Goal: Information Seeking & Learning: Learn about a topic

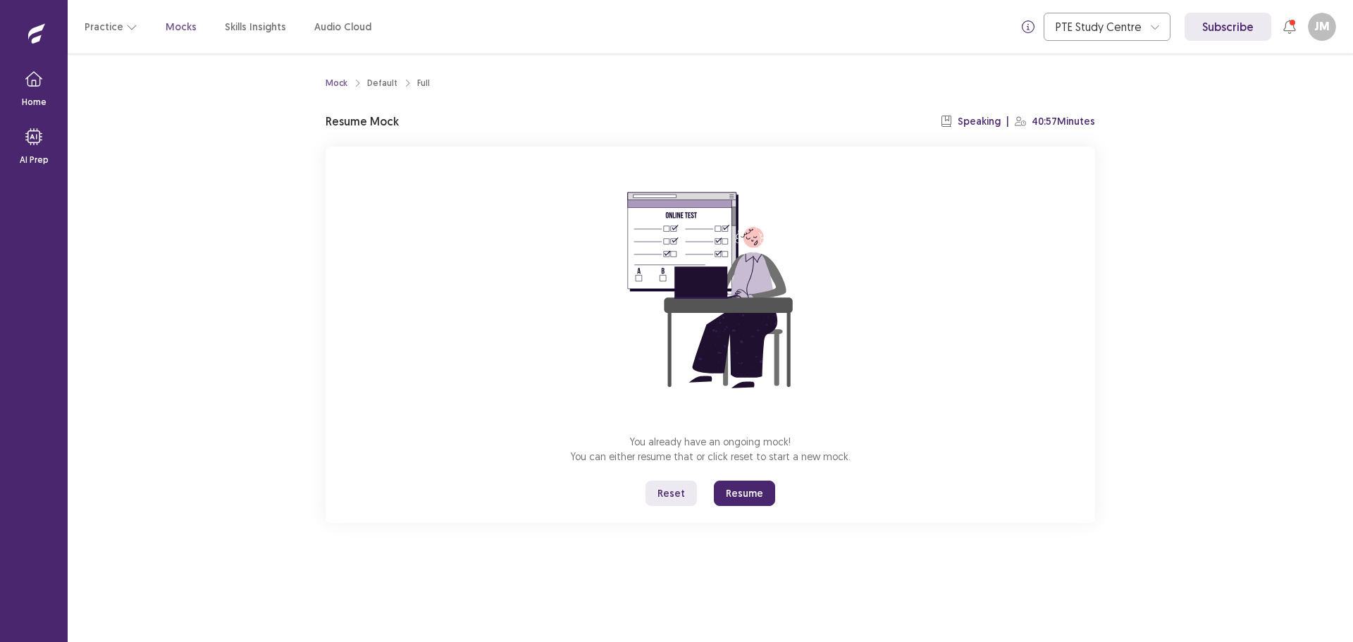
click at [737, 491] on button "Resume" at bounding box center [744, 493] width 61 height 25
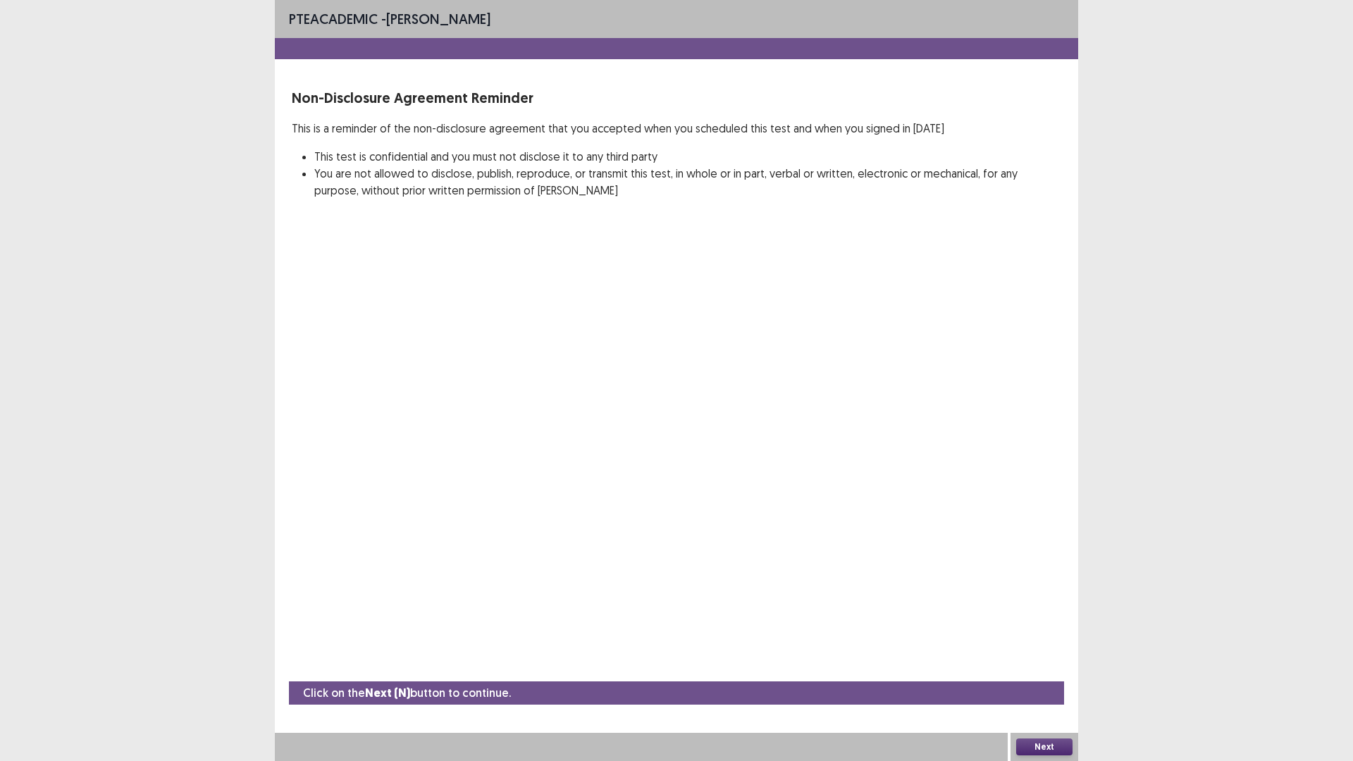
click at [1031, 641] on button "Next" at bounding box center [1044, 747] width 56 height 17
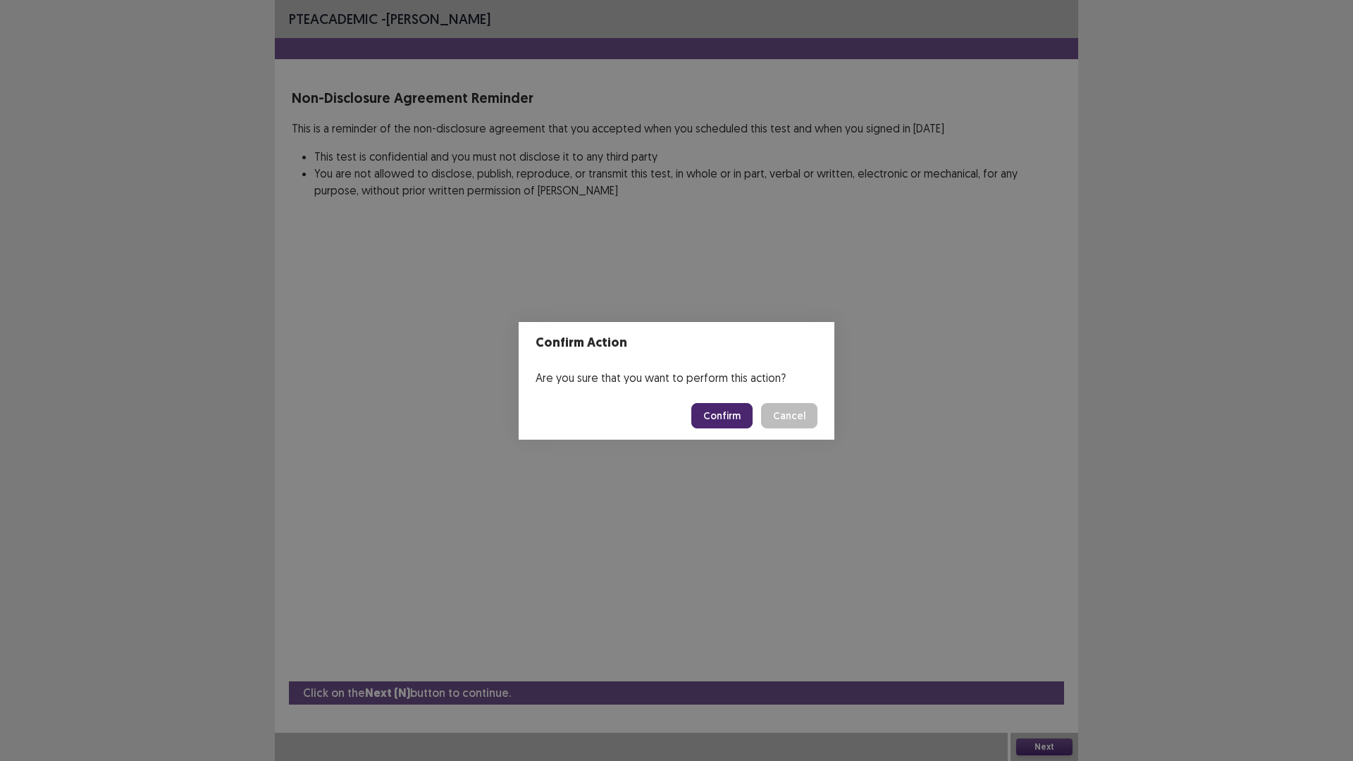
click at [722, 417] on button "Confirm" at bounding box center [721, 415] width 61 height 25
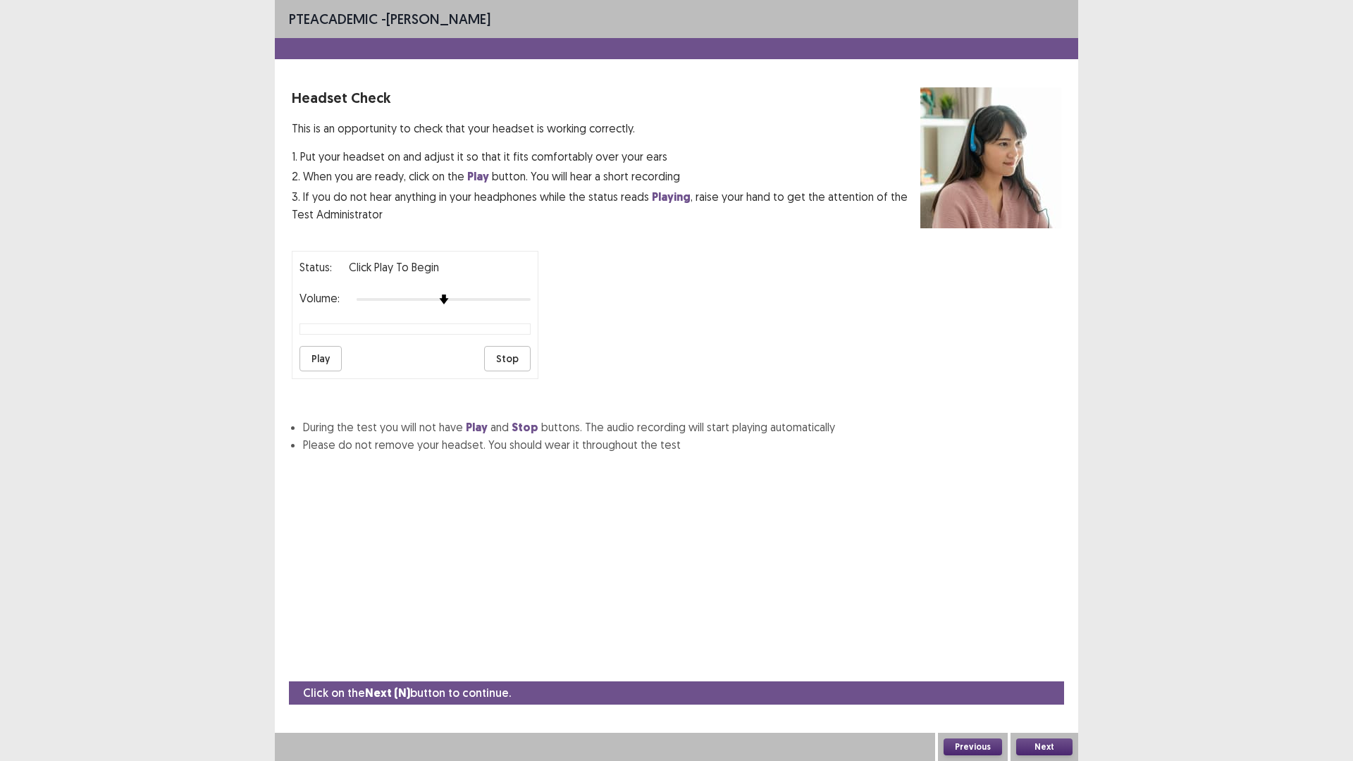
click at [311, 362] on button "Play" at bounding box center [321, 358] width 42 height 25
click at [525, 300] on img at bounding box center [530, 299] width 11 height 11
click at [309, 367] on button "Play" at bounding box center [321, 358] width 42 height 25
click at [312, 367] on button "Play" at bounding box center [321, 358] width 42 height 25
click at [322, 367] on button "Play" at bounding box center [321, 358] width 42 height 25
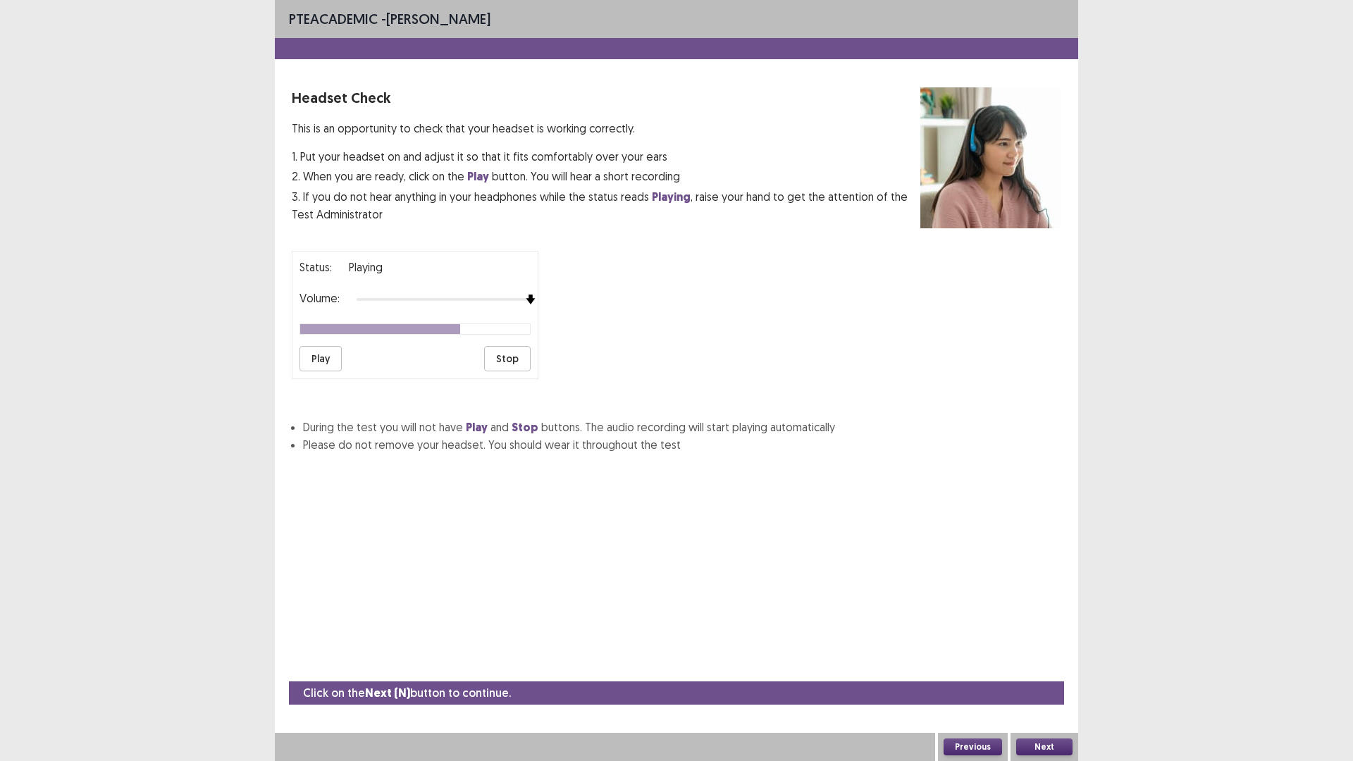
click at [324, 359] on button "Play" at bounding box center [321, 358] width 42 height 25
click at [1042, 641] on button "Next" at bounding box center [1044, 747] width 56 height 17
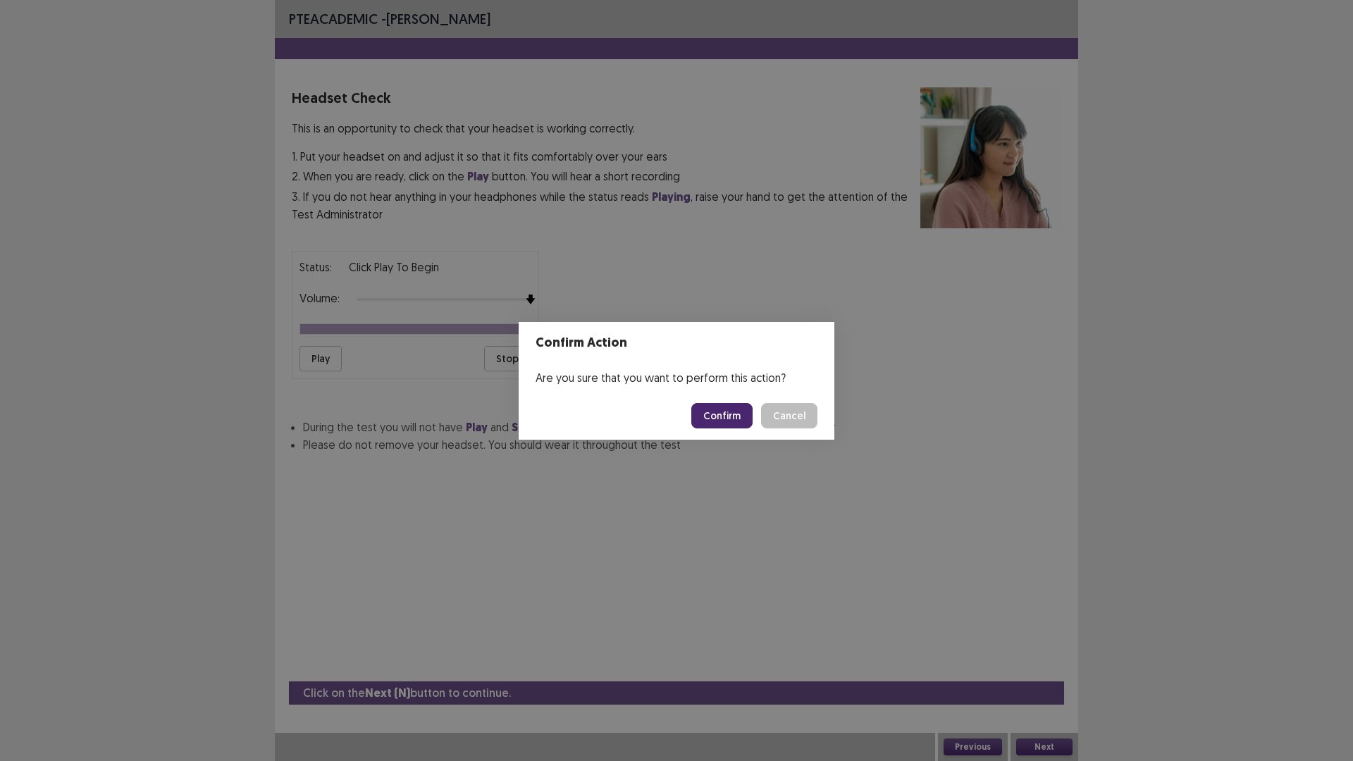
click at [708, 423] on button "Confirm" at bounding box center [721, 415] width 61 height 25
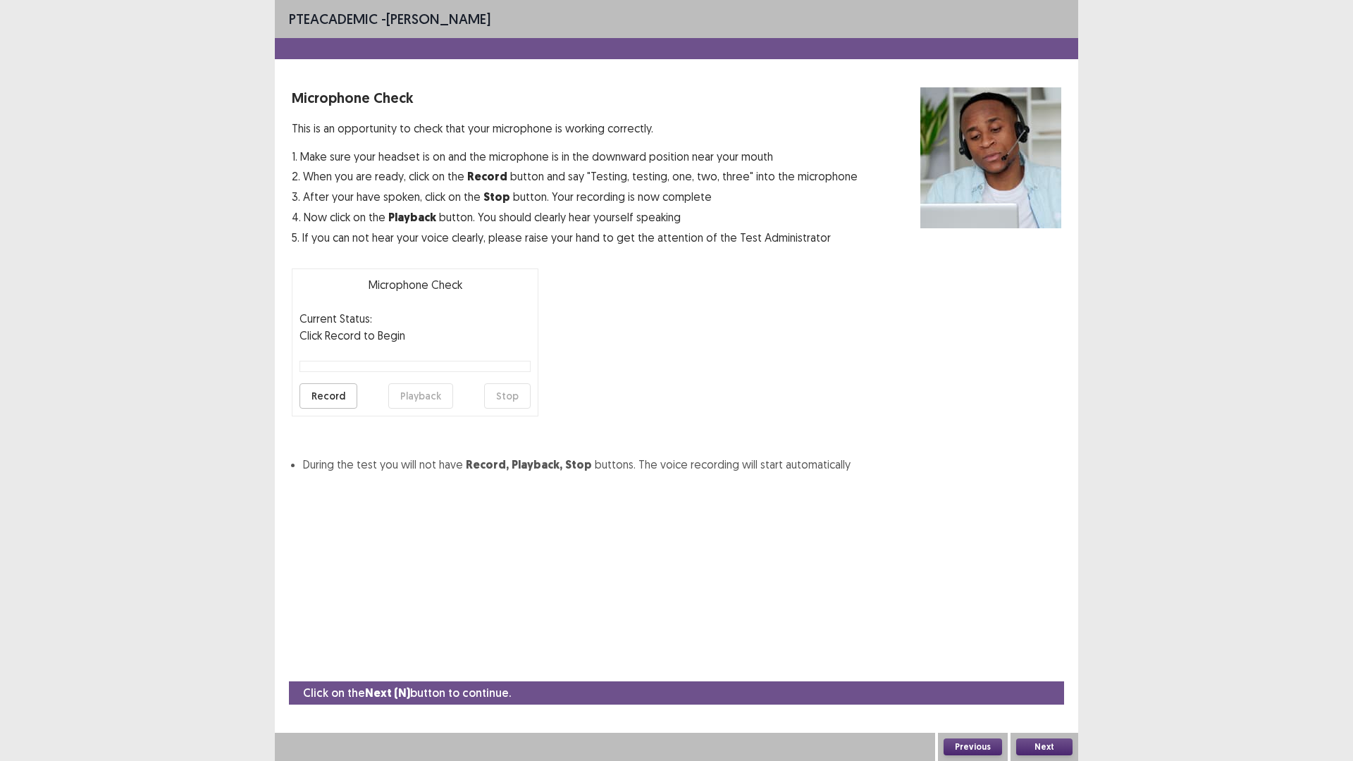
click at [333, 391] on button "Record" at bounding box center [329, 395] width 58 height 25
click at [408, 397] on button "Playback" at bounding box center [420, 395] width 65 height 25
click at [330, 399] on button "Record" at bounding box center [329, 395] width 58 height 25
click at [517, 393] on button "Stop" at bounding box center [507, 395] width 47 height 25
click at [403, 397] on button "Playback" at bounding box center [420, 395] width 65 height 25
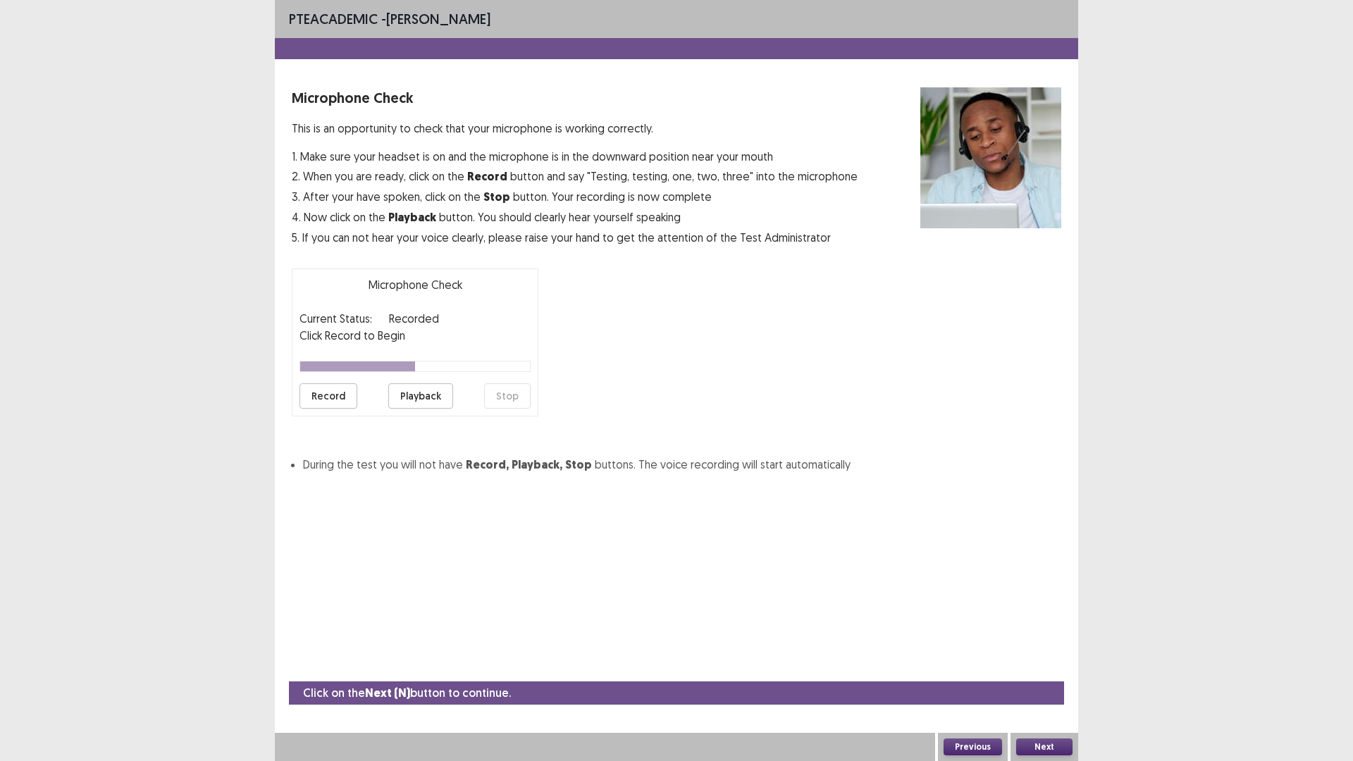
click at [1029, 641] on button "Next" at bounding box center [1044, 747] width 56 height 17
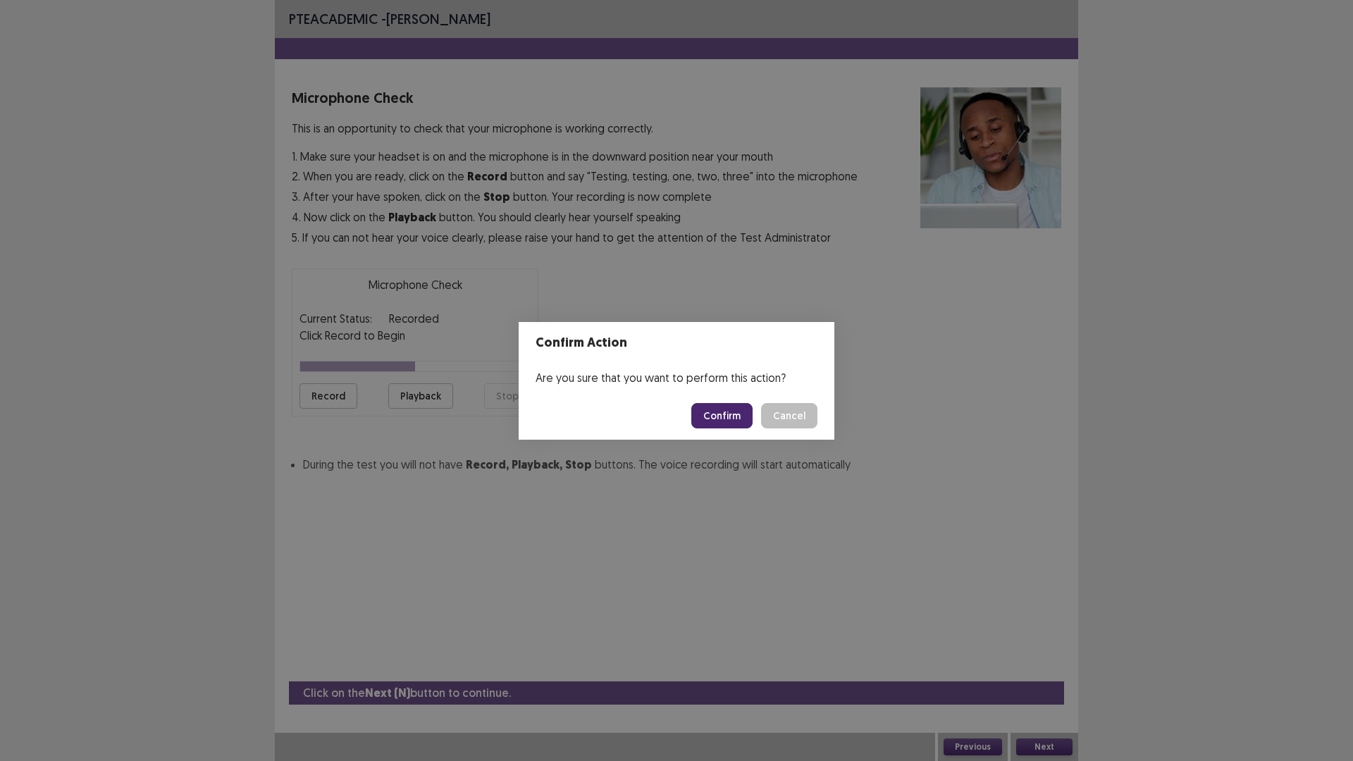
click at [737, 427] on button "Confirm" at bounding box center [721, 415] width 61 height 25
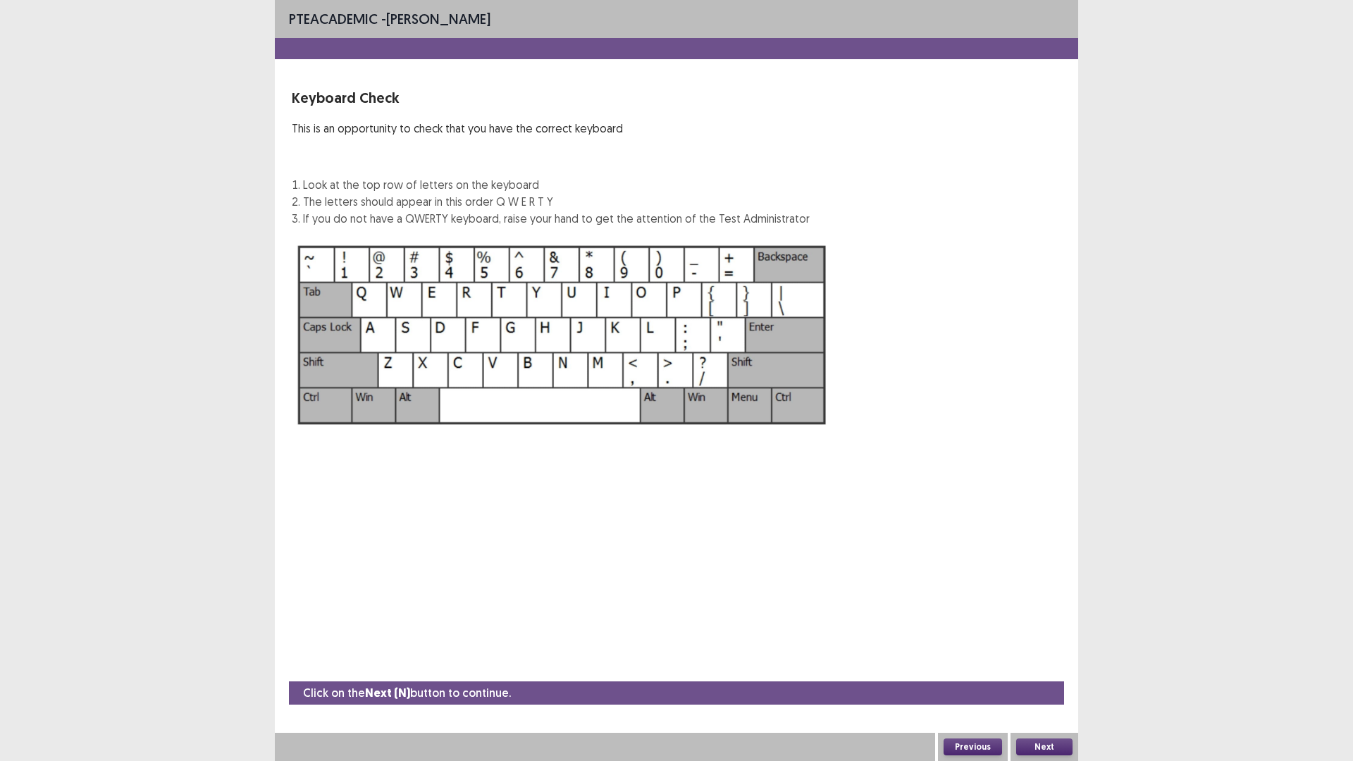
click at [1040, 641] on button "Next" at bounding box center [1044, 747] width 56 height 17
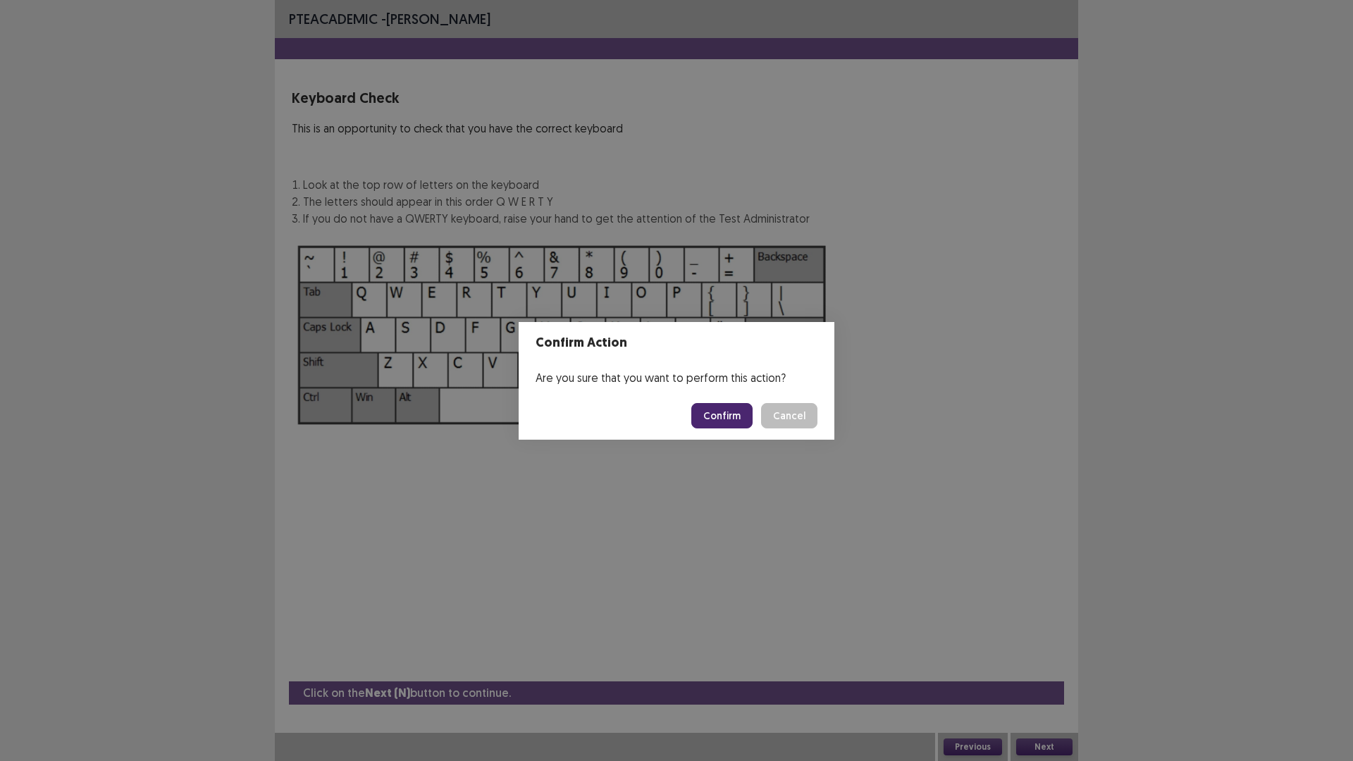
click at [708, 418] on button "Confirm" at bounding box center [721, 415] width 61 height 25
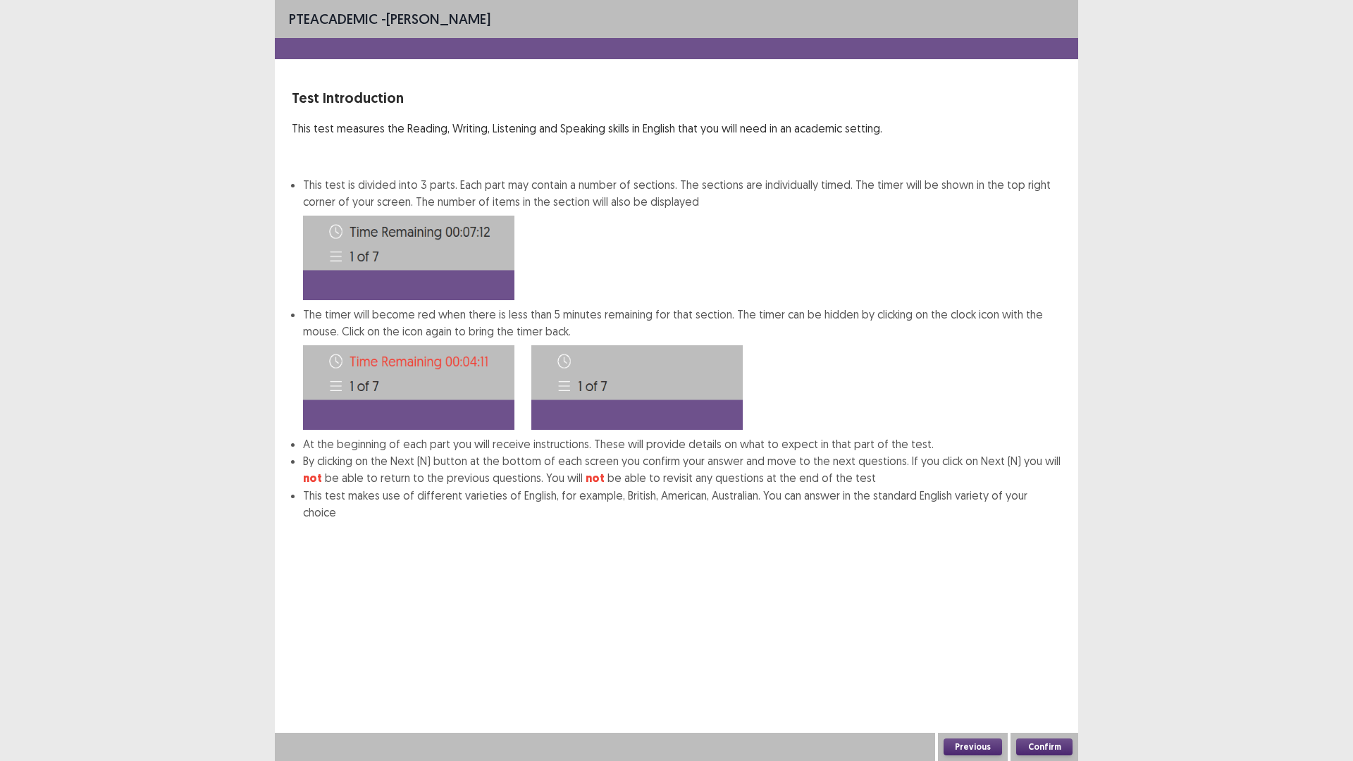
click at [1049, 641] on button "Confirm" at bounding box center [1044, 747] width 56 height 17
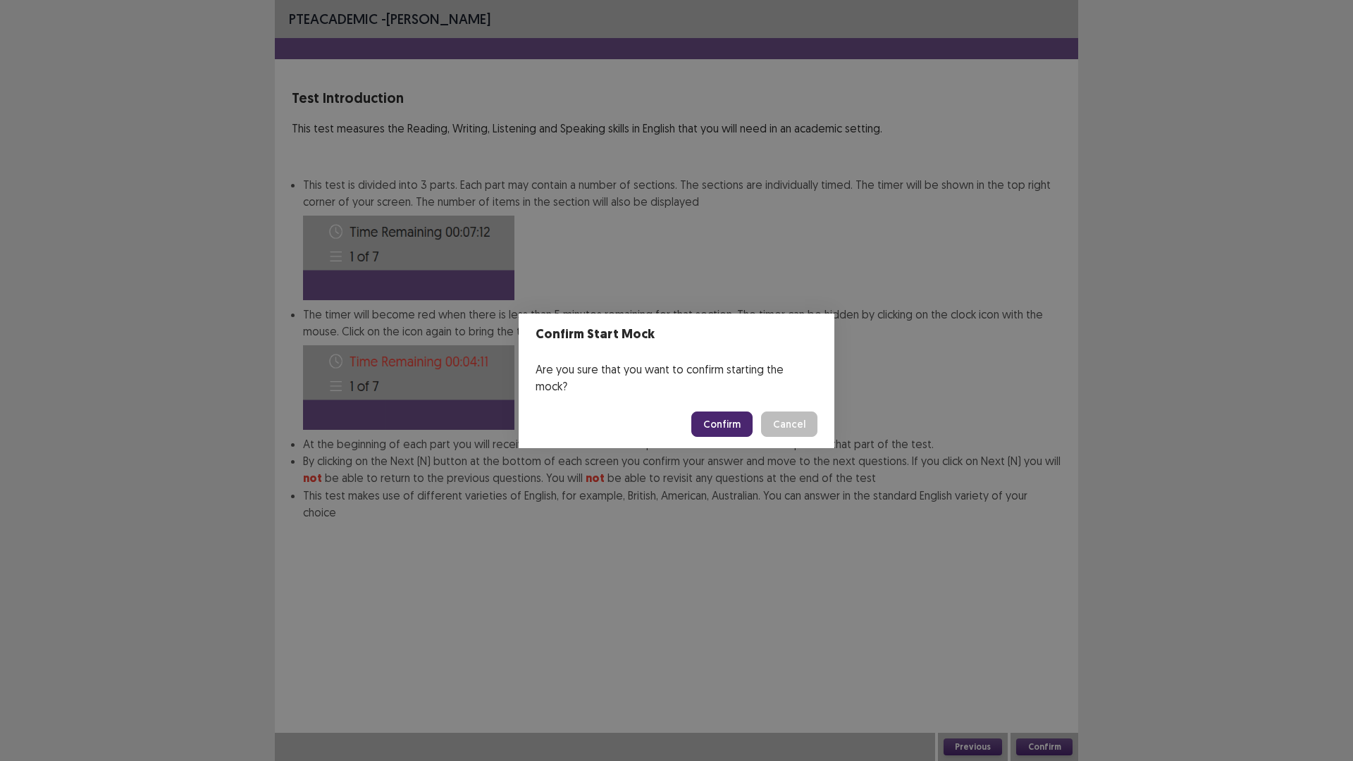
click at [738, 421] on button "Confirm" at bounding box center [721, 424] width 61 height 25
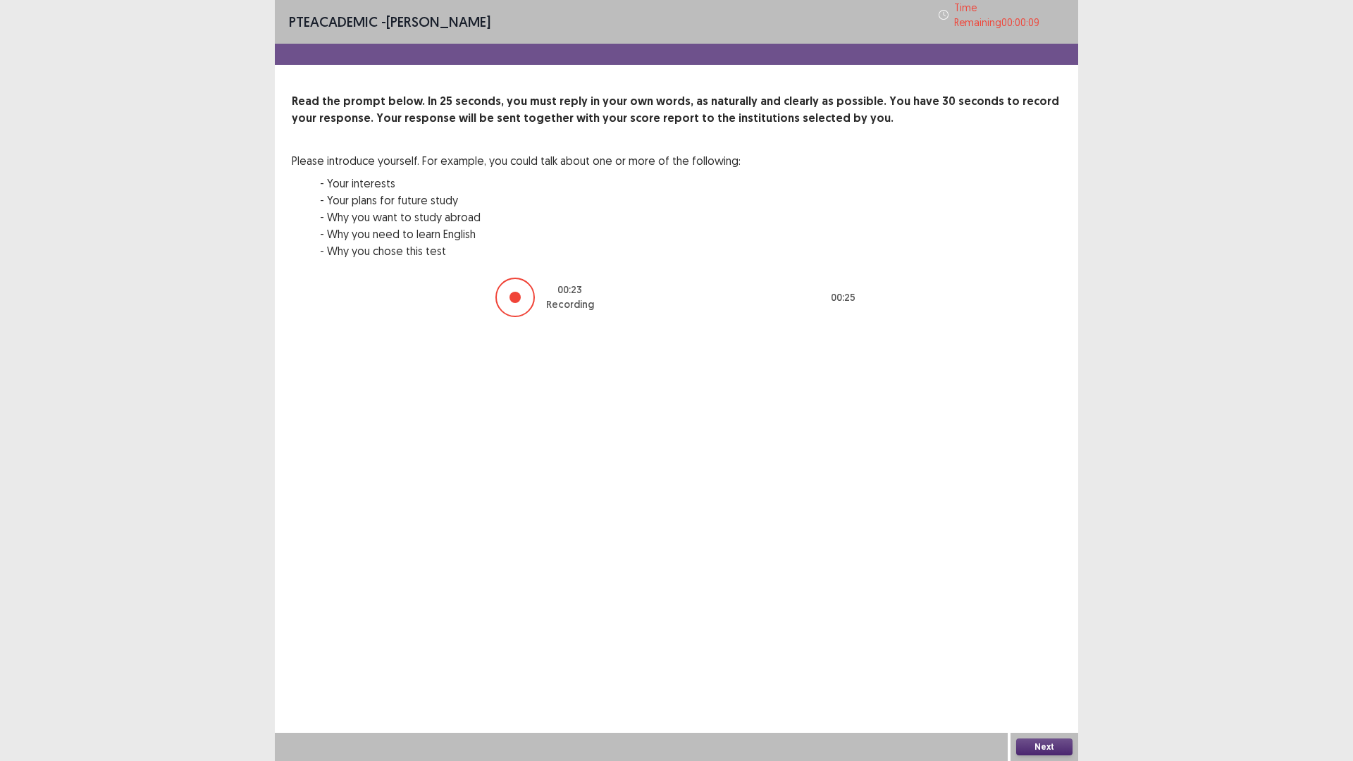
click at [1062, 641] on button "Next" at bounding box center [1044, 747] width 56 height 17
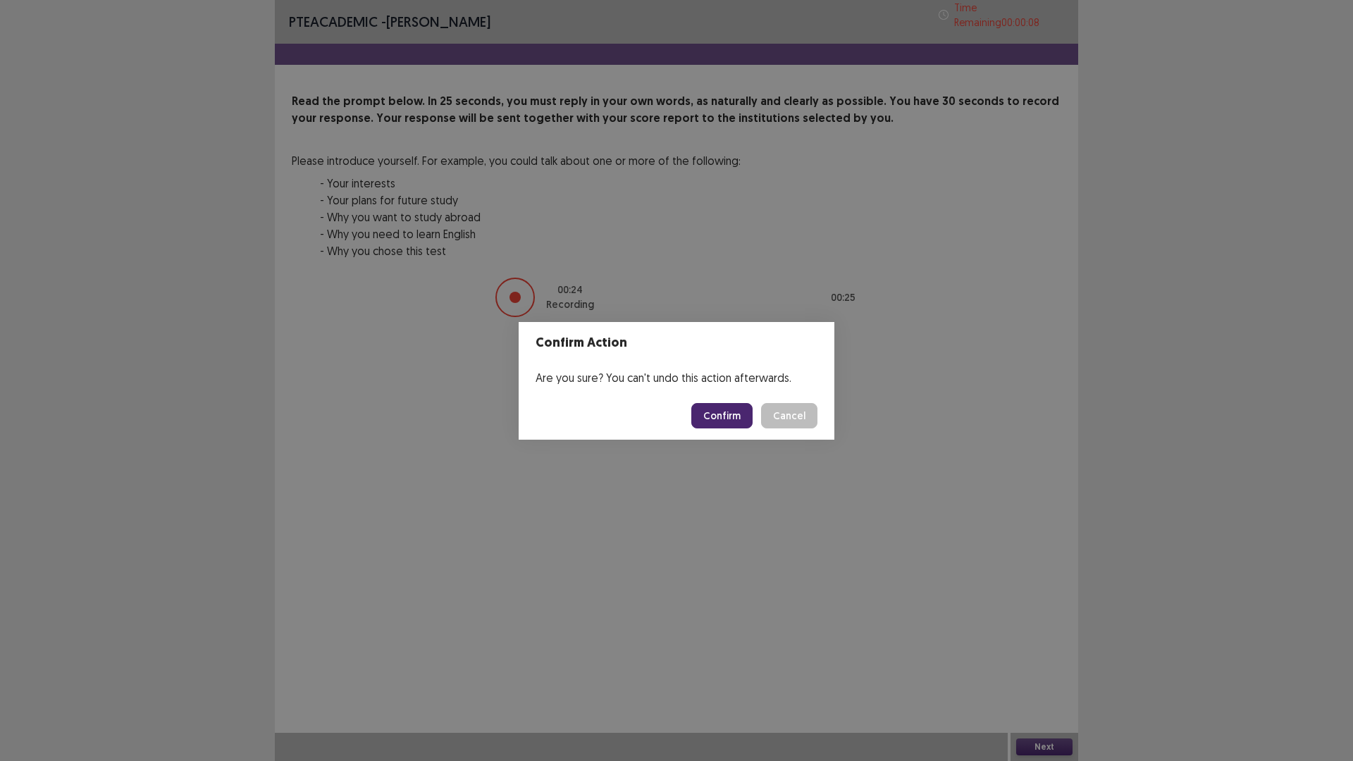
click at [733, 414] on button "Confirm" at bounding box center [721, 415] width 61 height 25
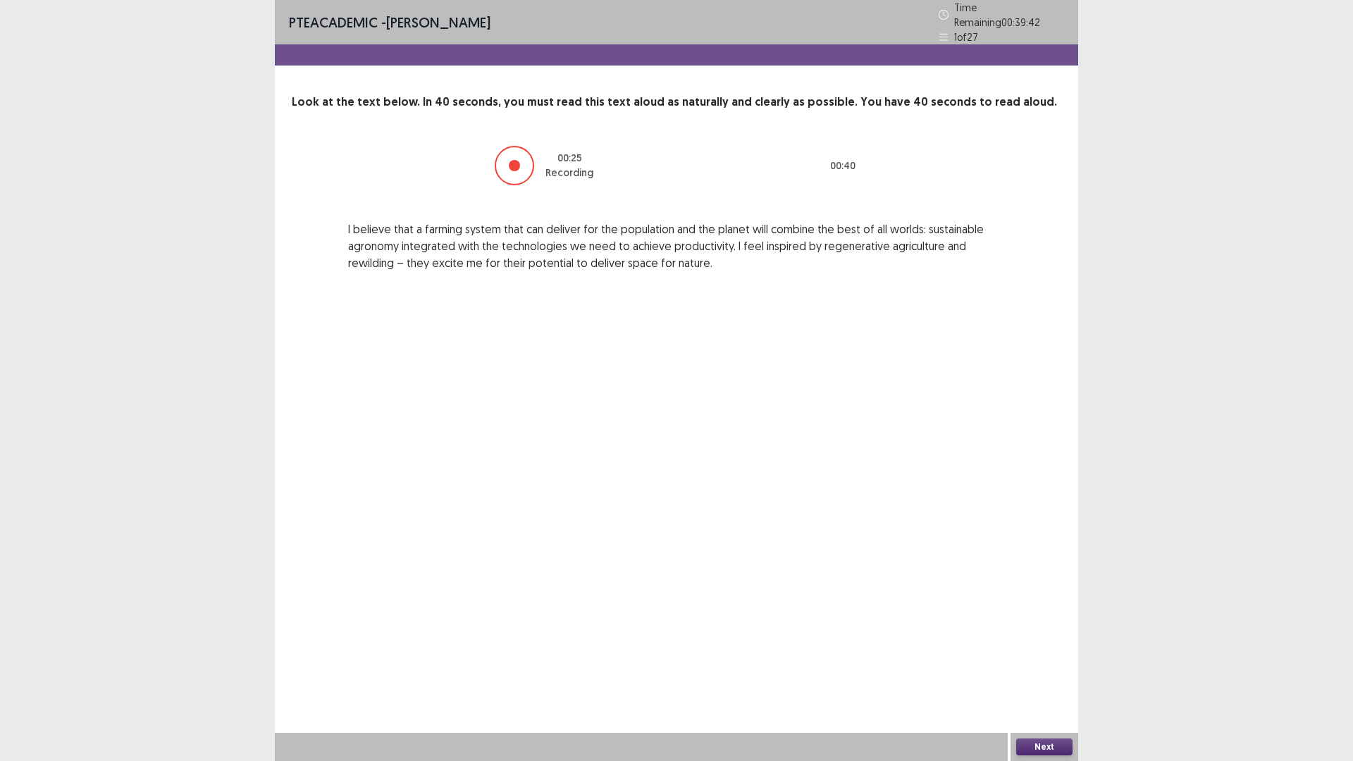
click at [1052, 641] on button "Next" at bounding box center [1044, 747] width 56 height 17
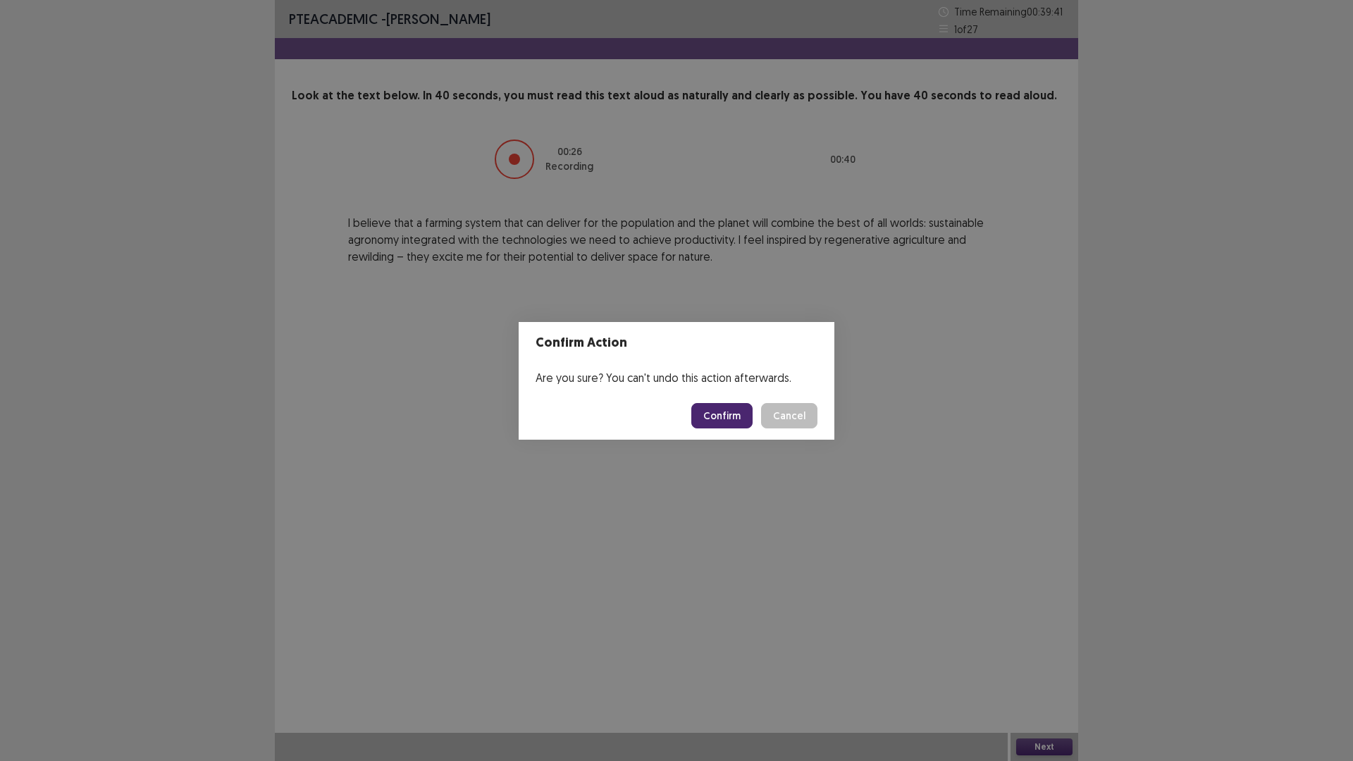
click at [726, 412] on button "Confirm" at bounding box center [721, 415] width 61 height 25
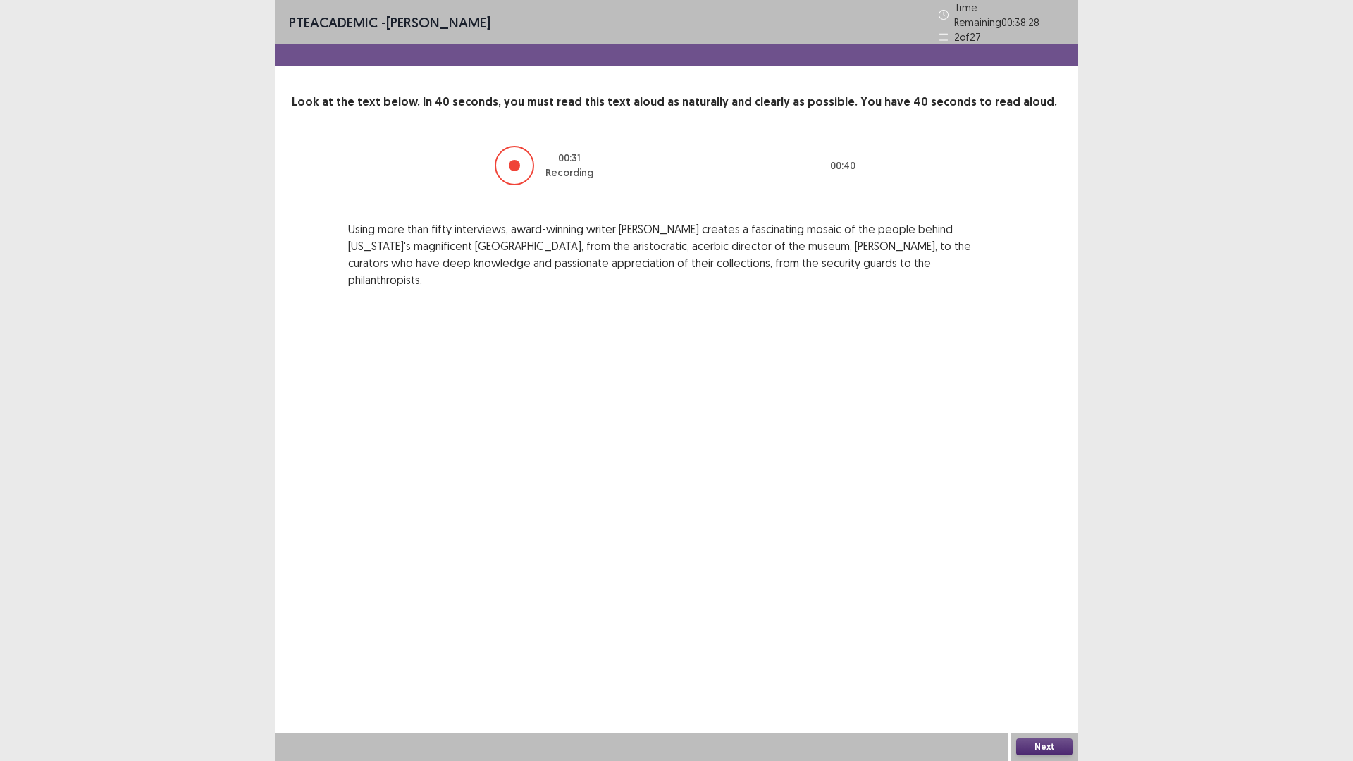
click at [1045, 641] on div "Next" at bounding box center [1045, 747] width 68 height 28
click at [1051, 641] on button "Next" at bounding box center [1044, 747] width 56 height 17
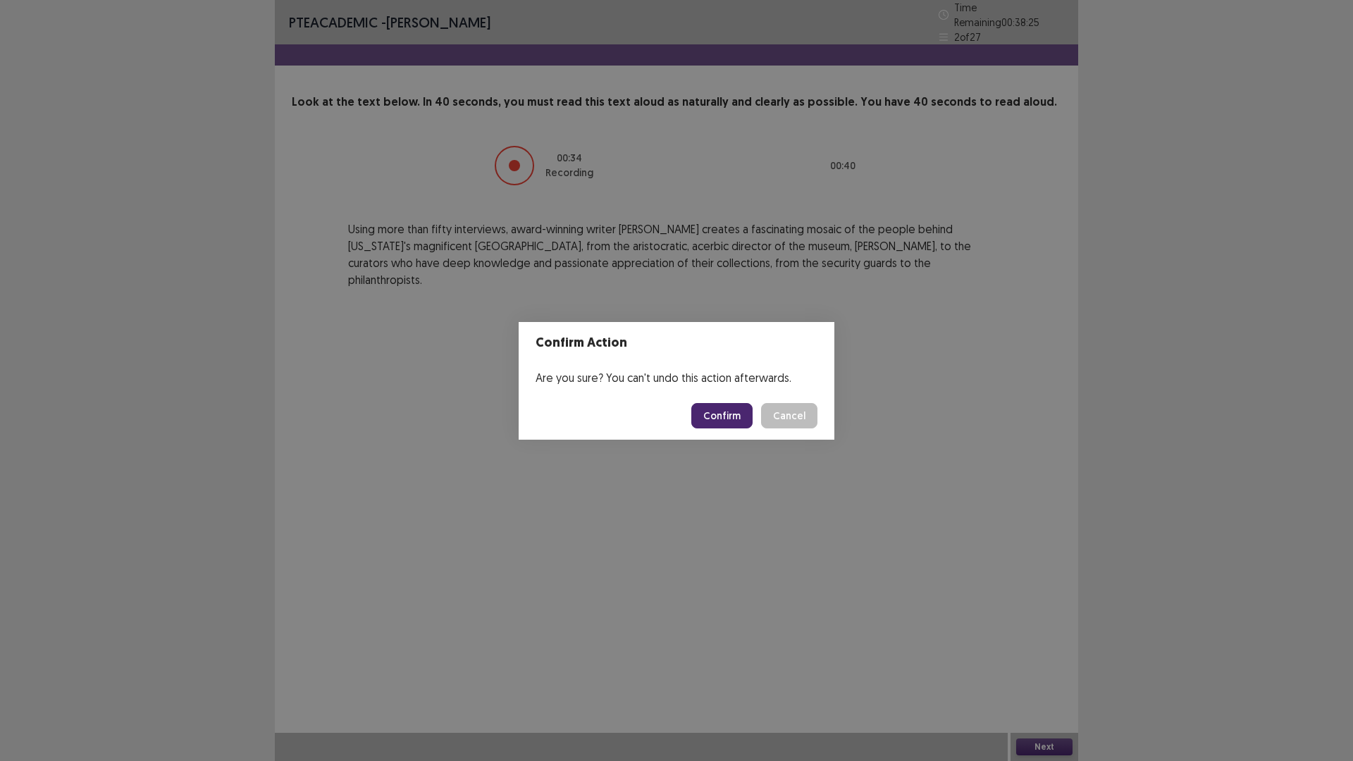
click at [738, 407] on button "Confirm" at bounding box center [721, 415] width 61 height 25
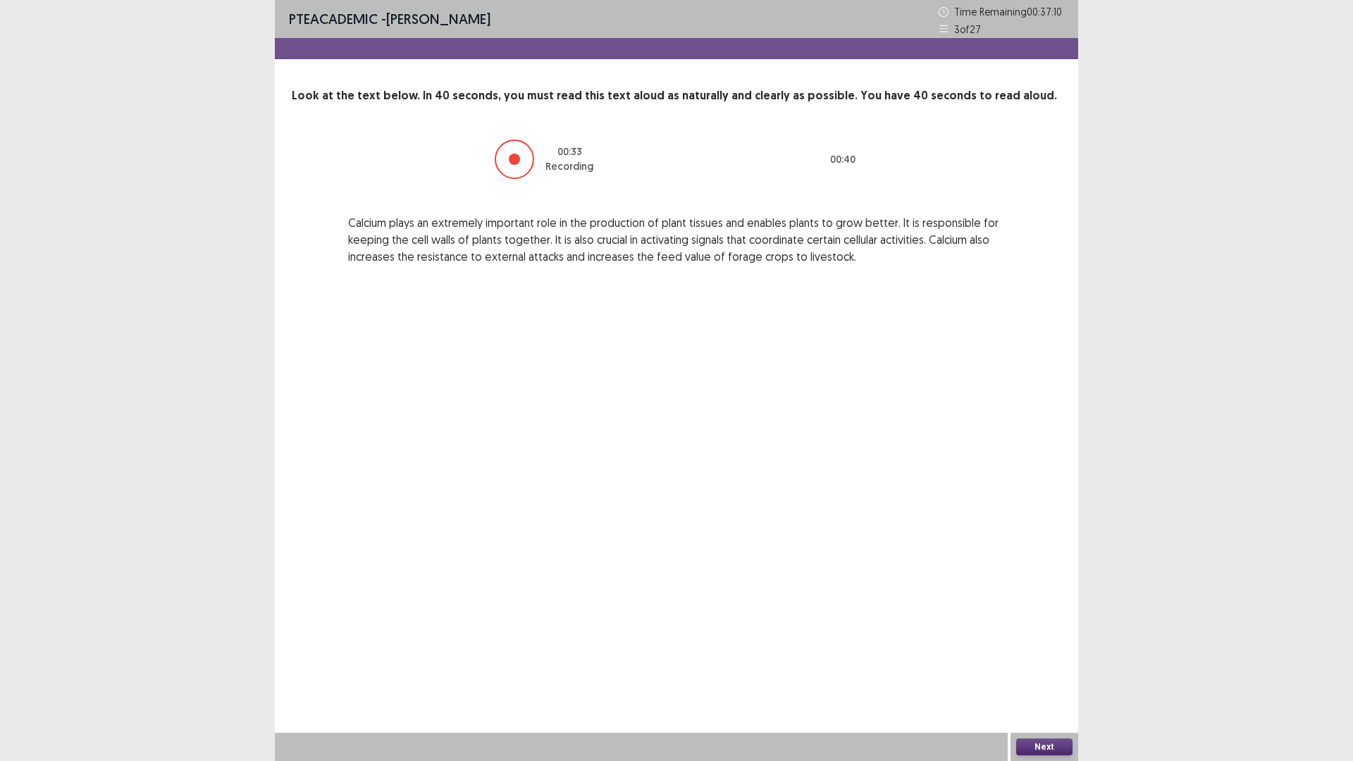
click at [1057, 641] on button "Next" at bounding box center [1044, 747] width 56 height 17
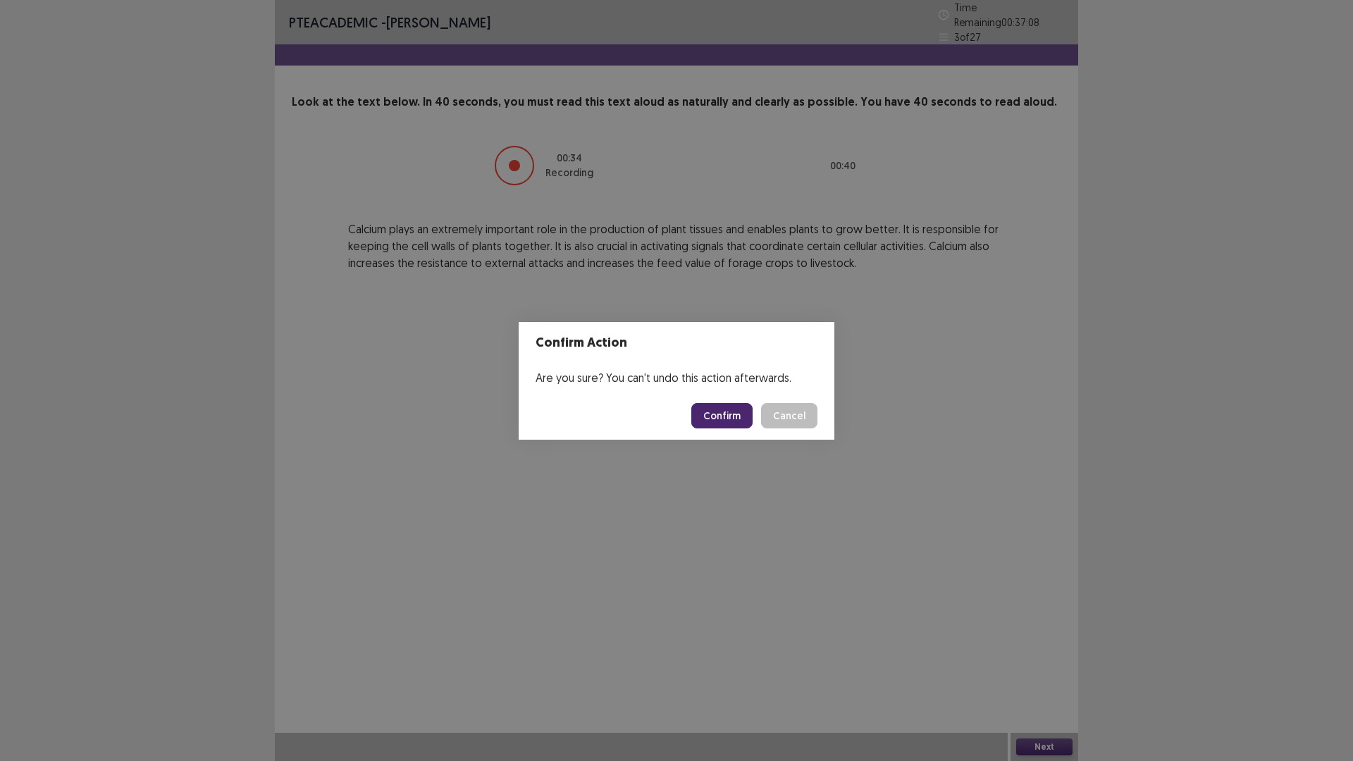
click at [722, 407] on button "Confirm" at bounding box center [721, 415] width 61 height 25
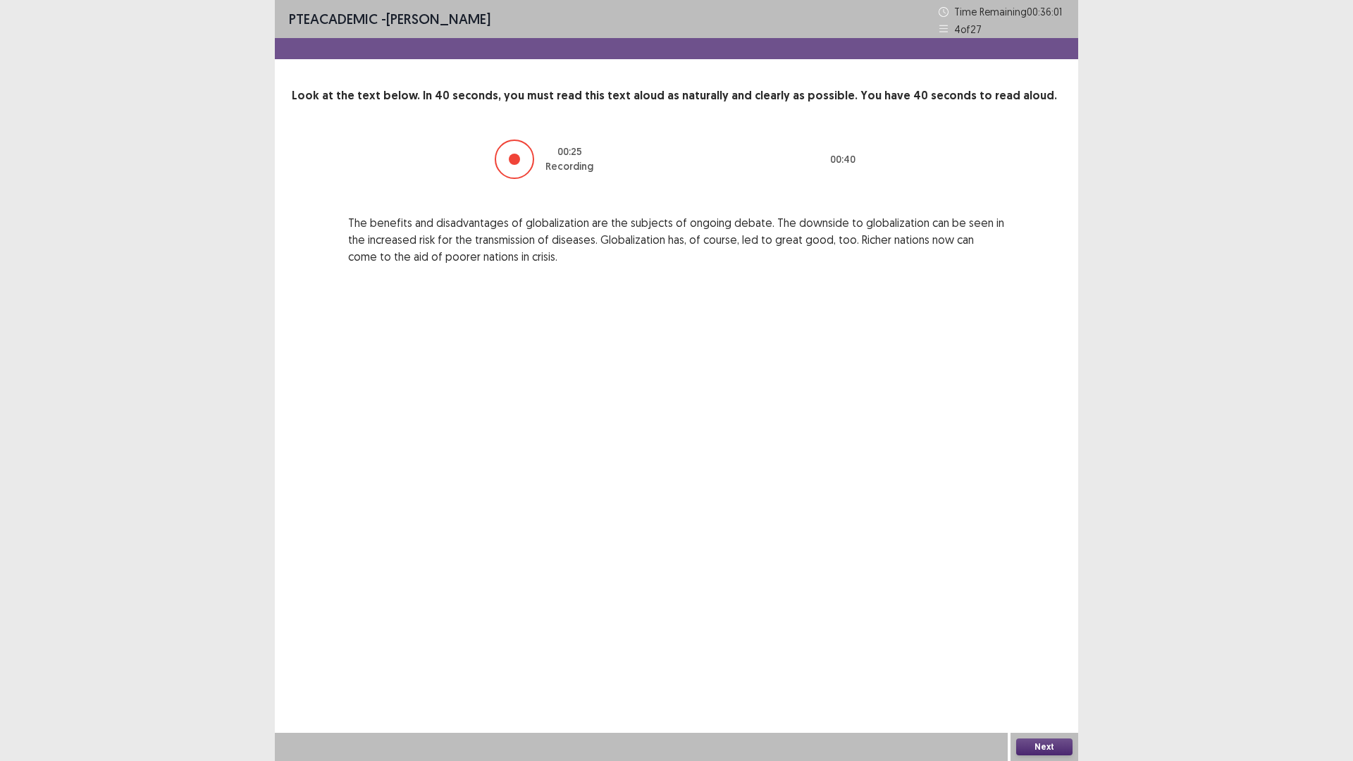
click at [1038, 641] on button "Next" at bounding box center [1044, 747] width 56 height 17
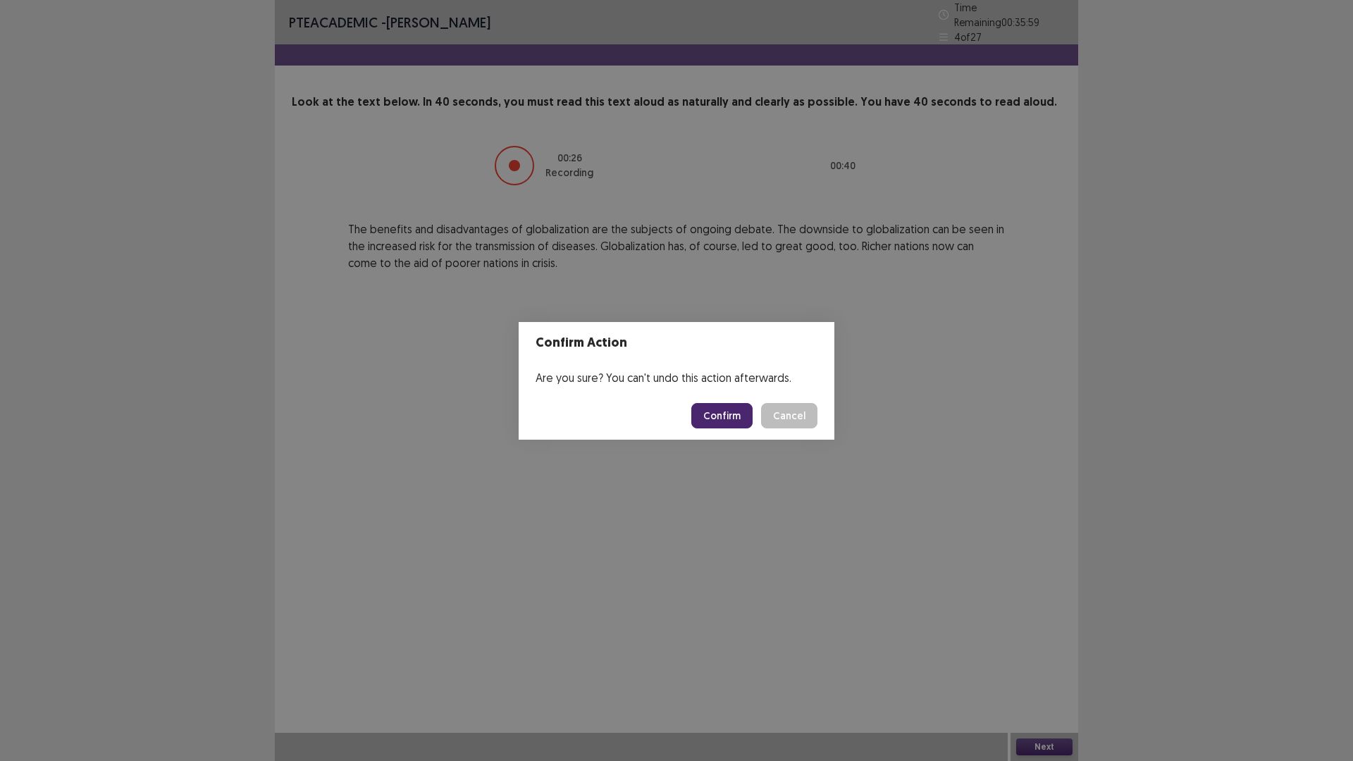
click at [720, 411] on button "Confirm" at bounding box center [721, 415] width 61 height 25
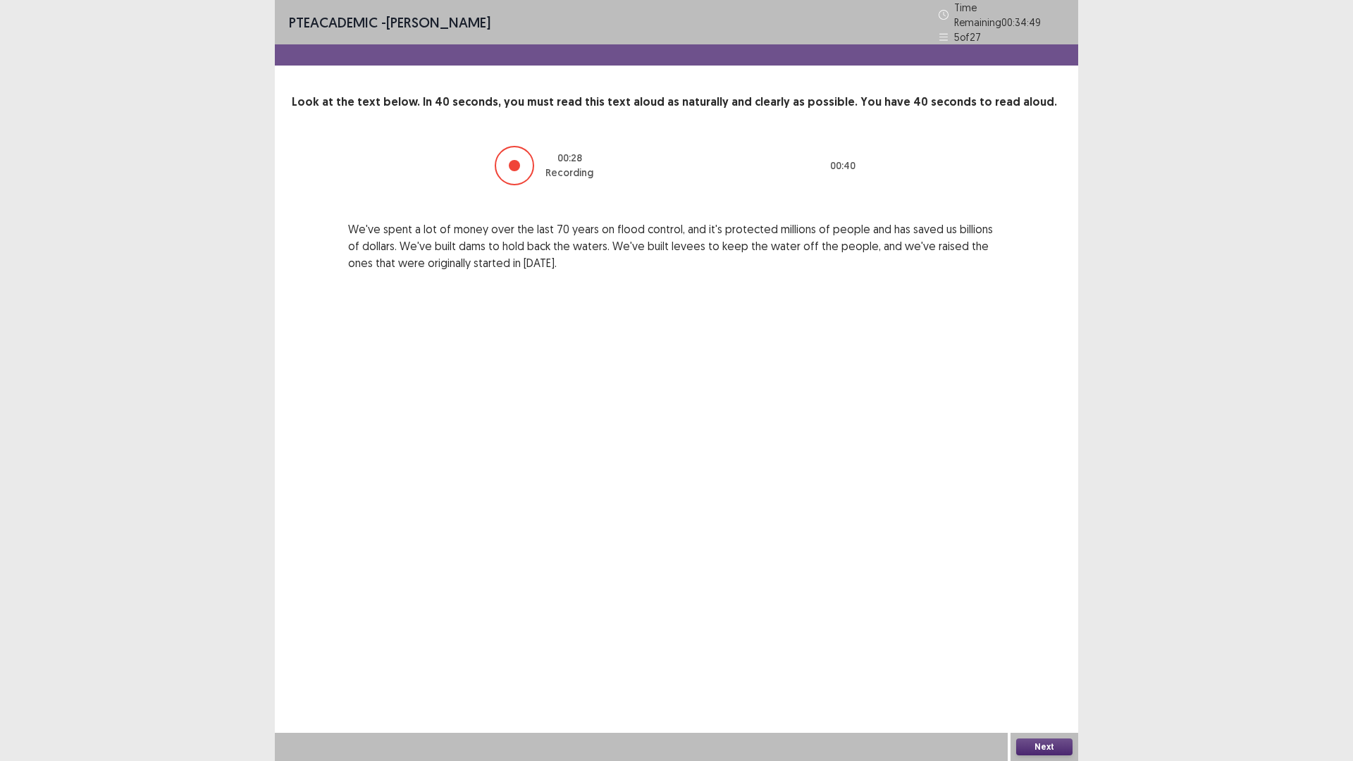
click at [1053, 641] on button "Next" at bounding box center [1044, 747] width 56 height 17
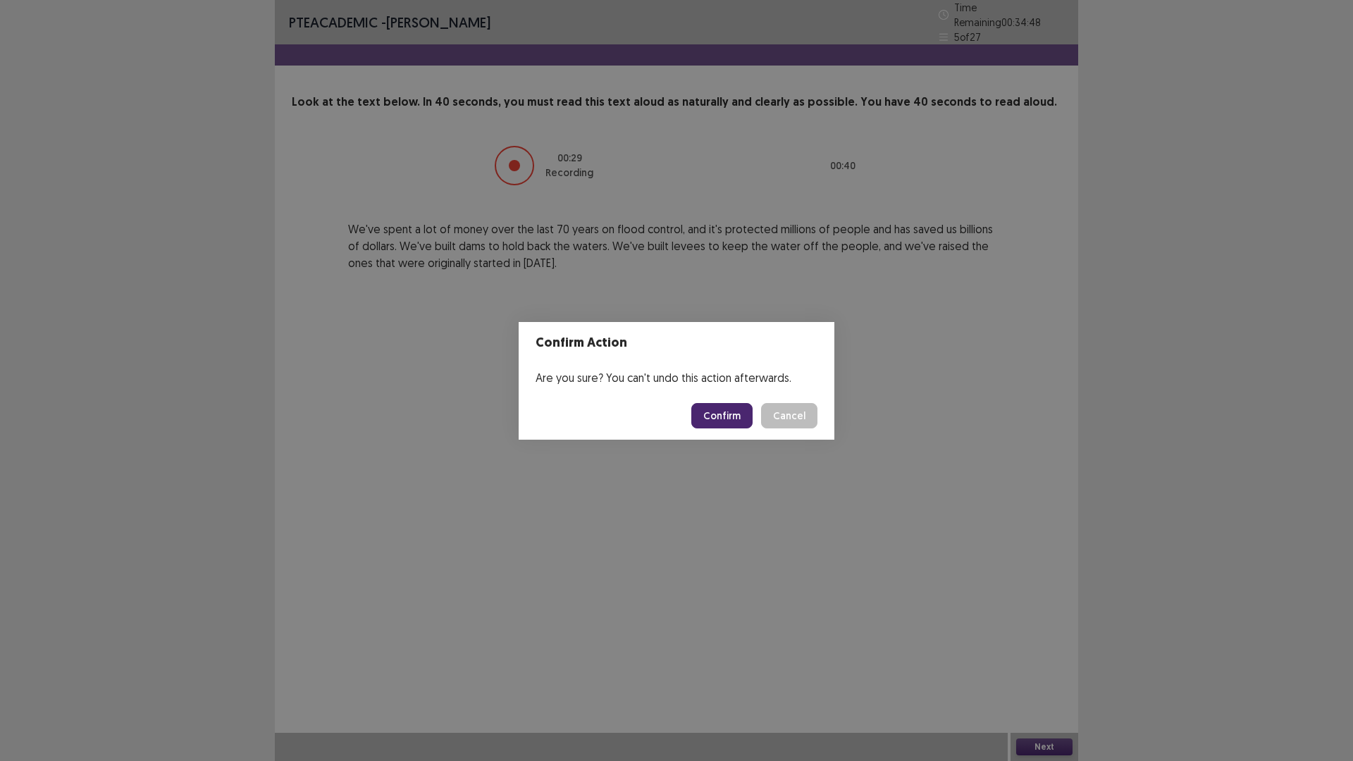
click at [736, 414] on button "Confirm" at bounding box center [721, 415] width 61 height 25
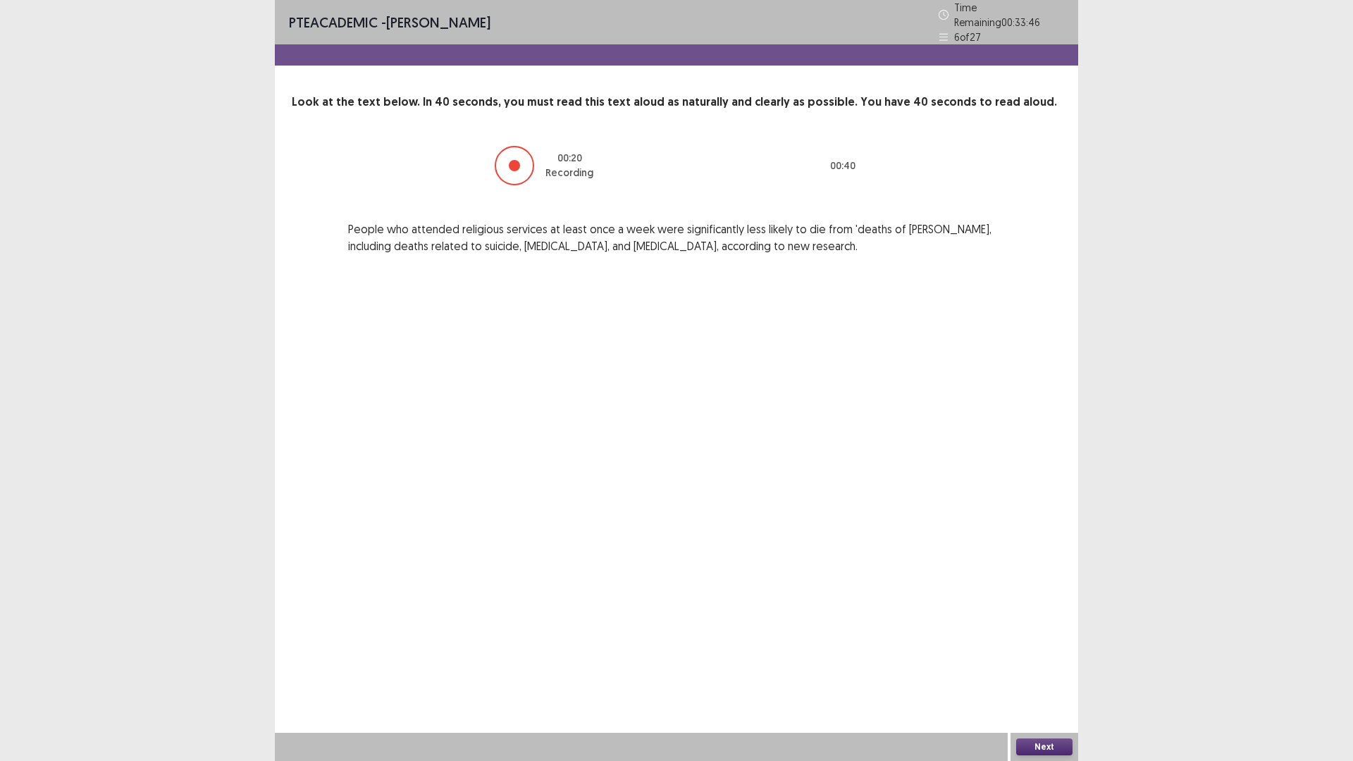
click at [1050, 641] on button "Next" at bounding box center [1044, 747] width 56 height 17
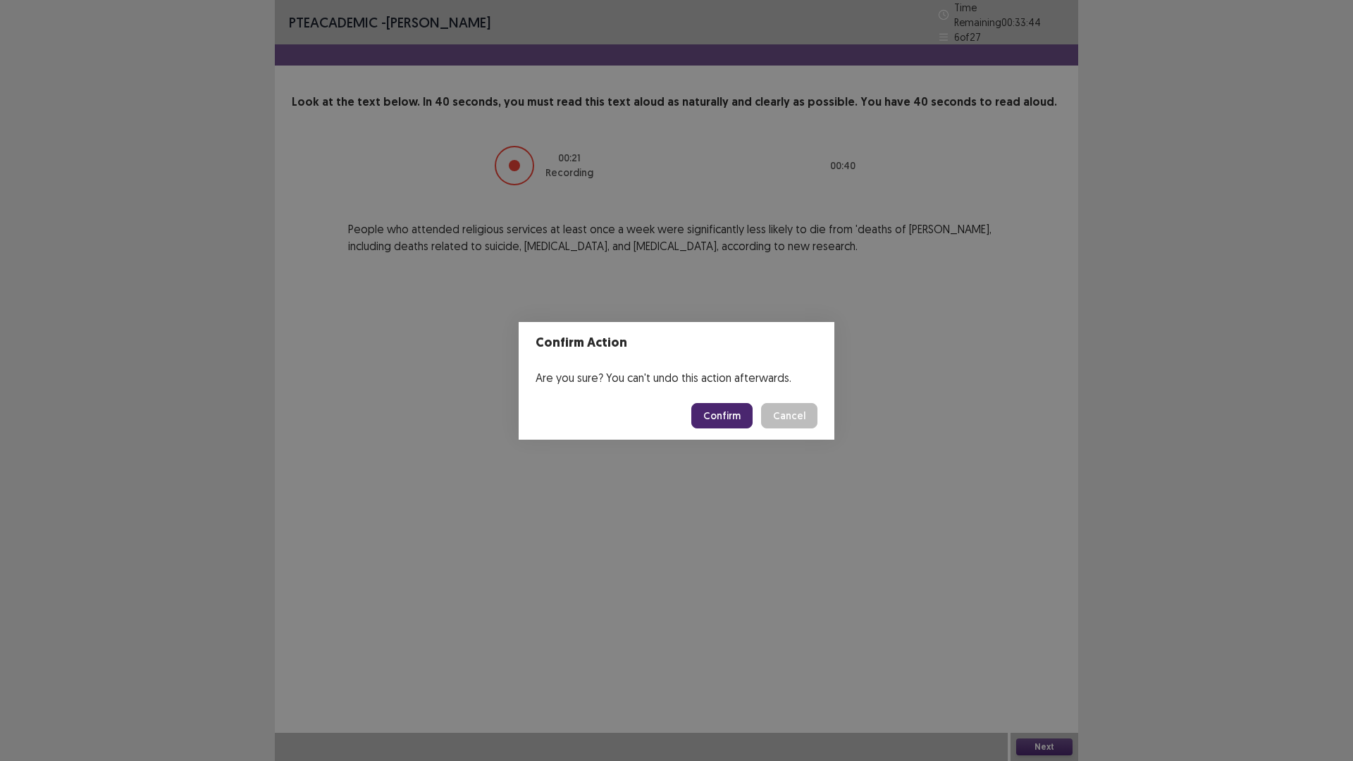
click at [738, 412] on button "Confirm" at bounding box center [721, 415] width 61 height 25
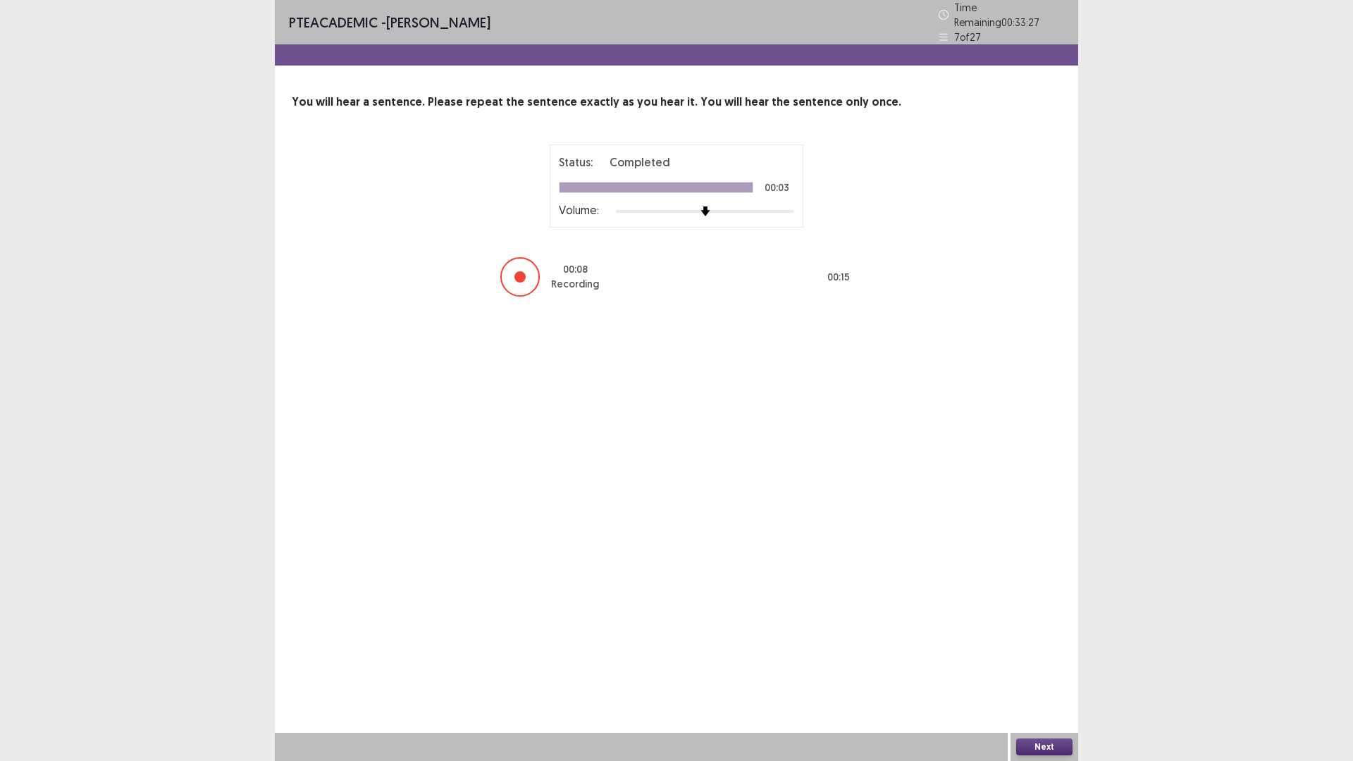
click at [1036, 641] on button "Next" at bounding box center [1044, 747] width 56 height 17
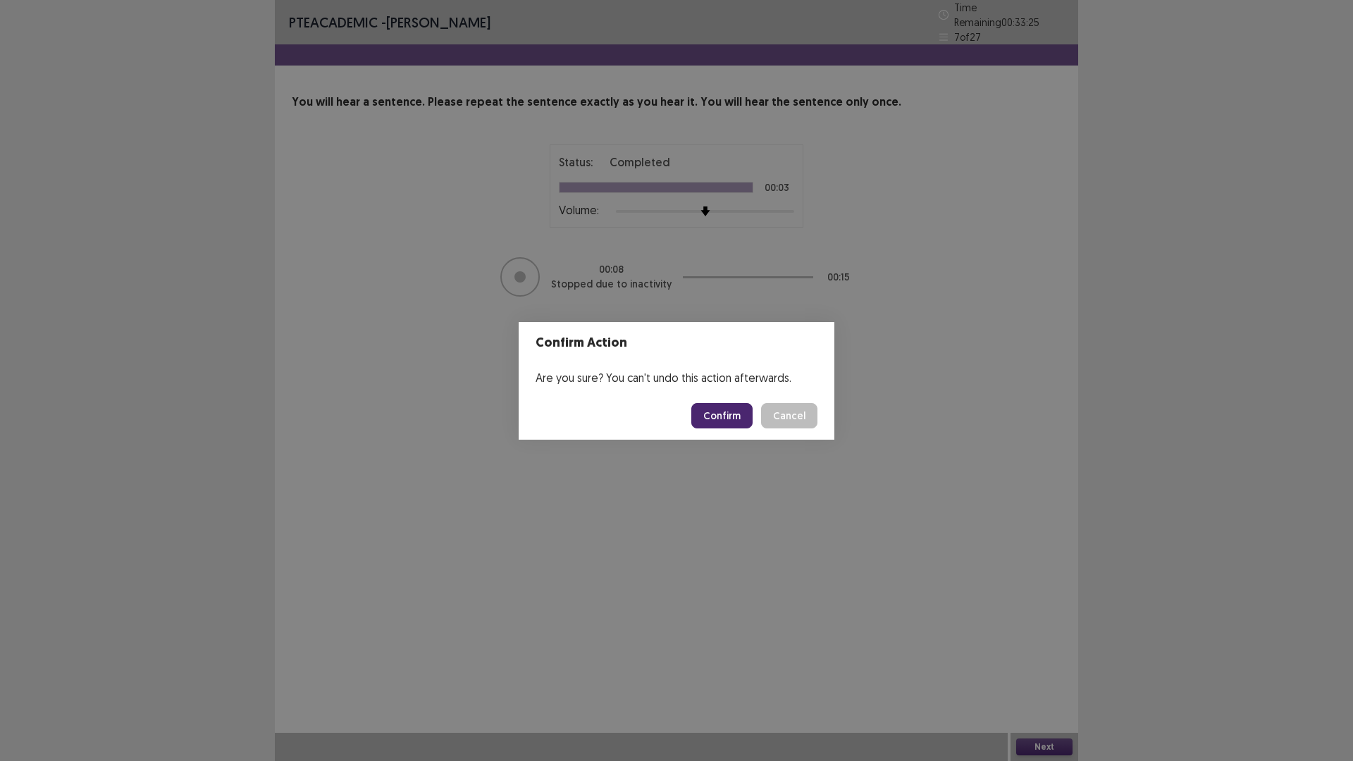
click at [705, 414] on button "Confirm" at bounding box center [721, 415] width 61 height 25
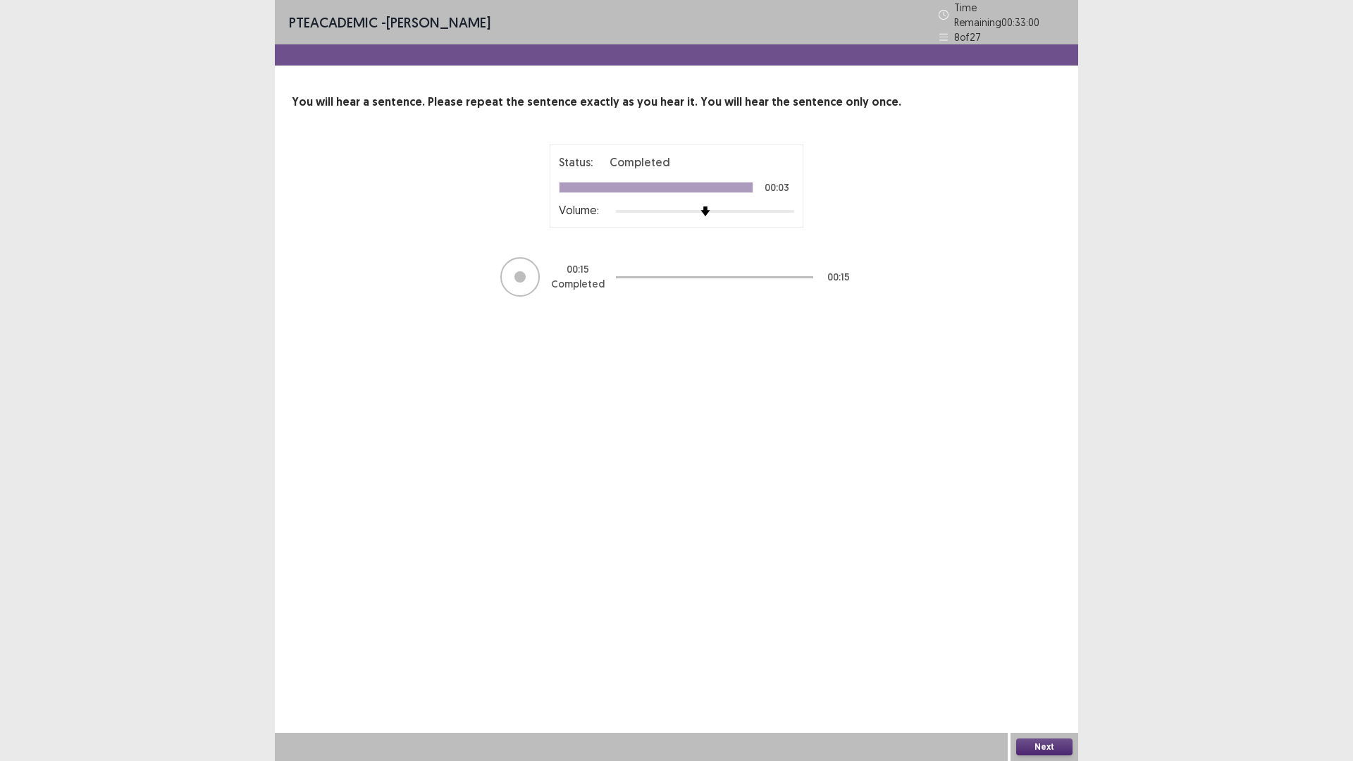
click at [1041, 641] on button "Next" at bounding box center [1044, 747] width 56 height 17
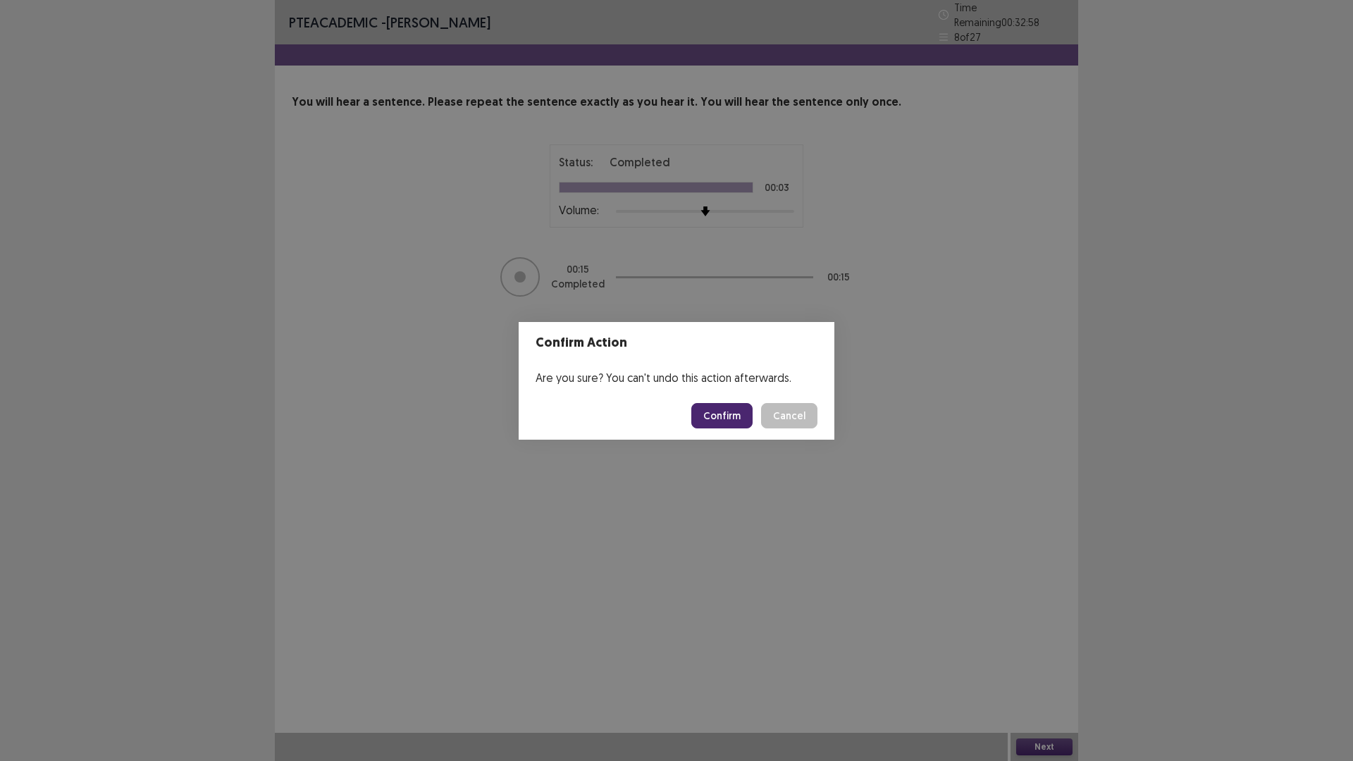
click at [725, 411] on button "Confirm" at bounding box center [721, 415] width 61 height 25
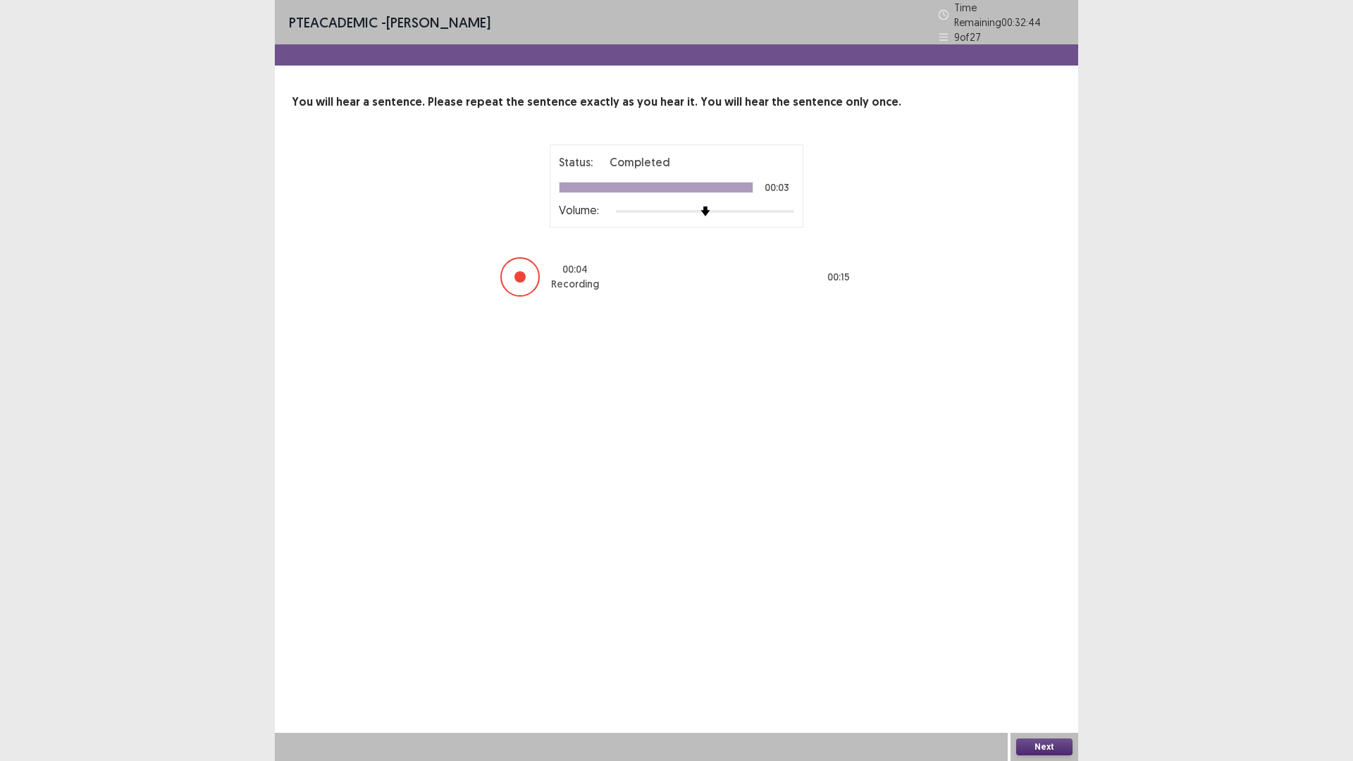
click at [1052, 641] on button "Next" at bounding box center [1044, 747] width 56 height 17
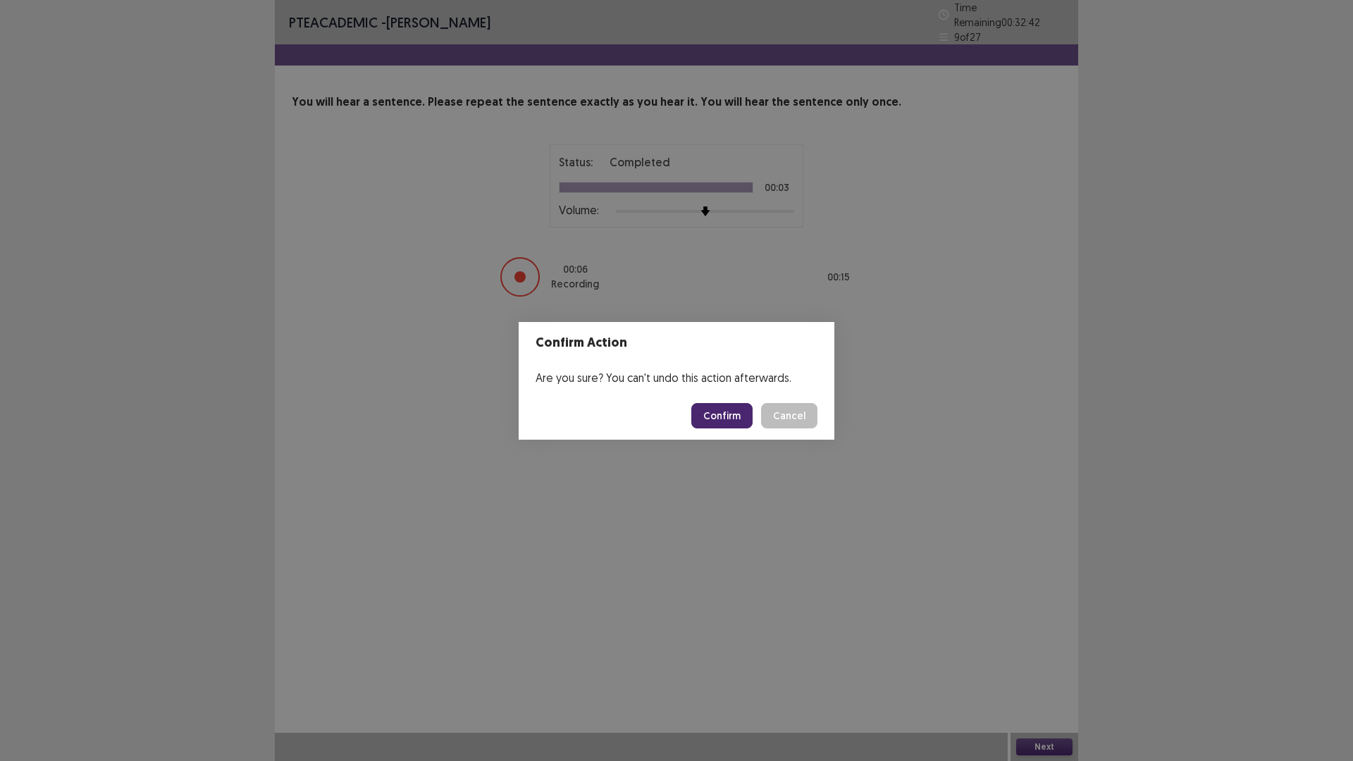
click at [733, 413] on button "Confirm" at bounding box center [721, 415] width 61 height 25
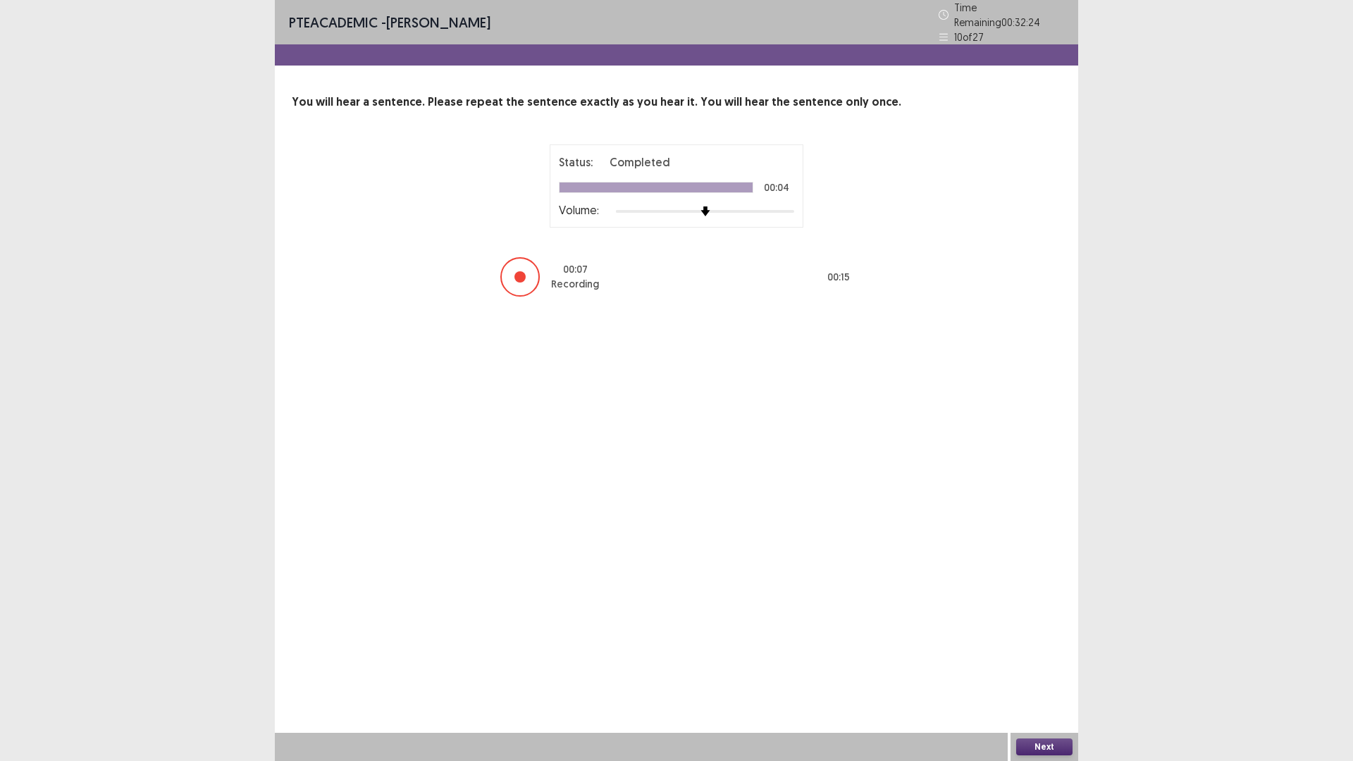
click at [1059, 641] on button "Next" at bounding box center [1044, 747] width 56 height 17
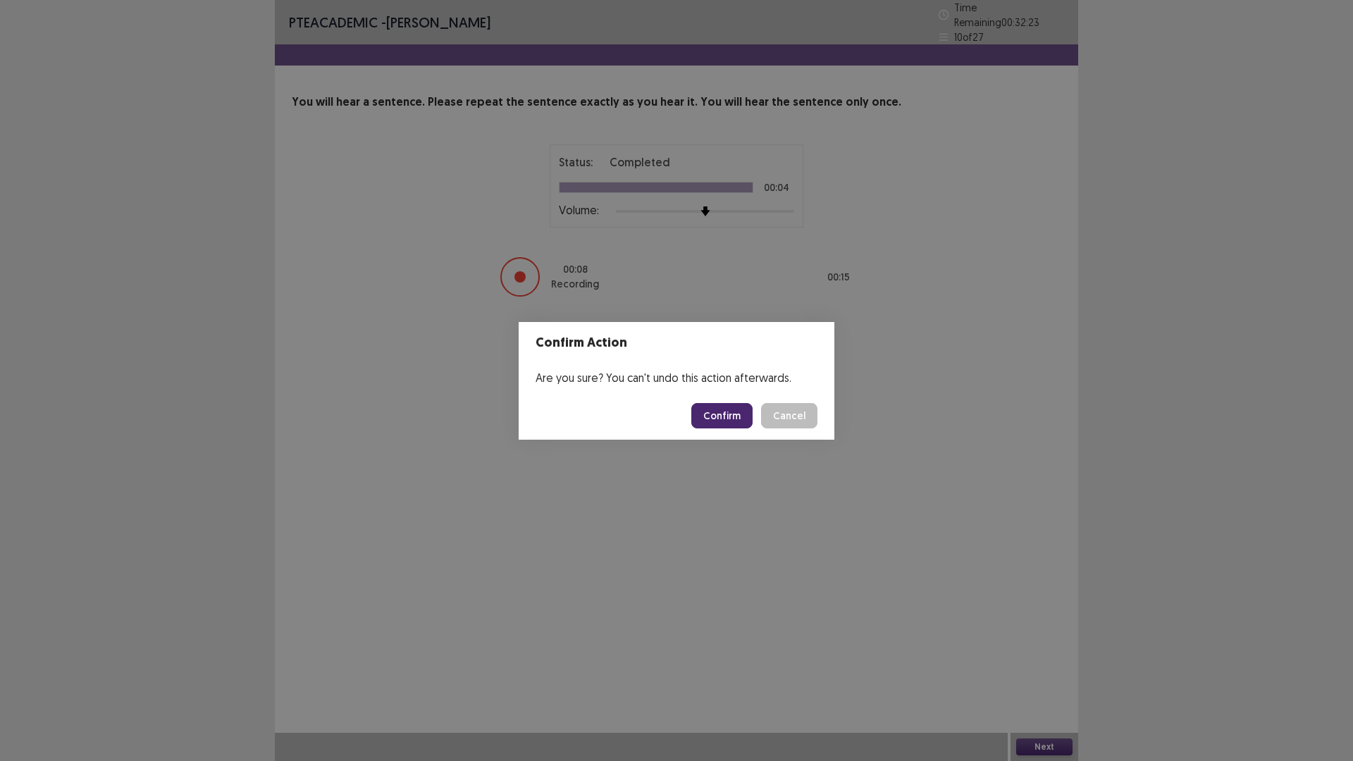
click at [716, 408] on button "Confirm" at bounding box center [721, 415] width 61 height 25
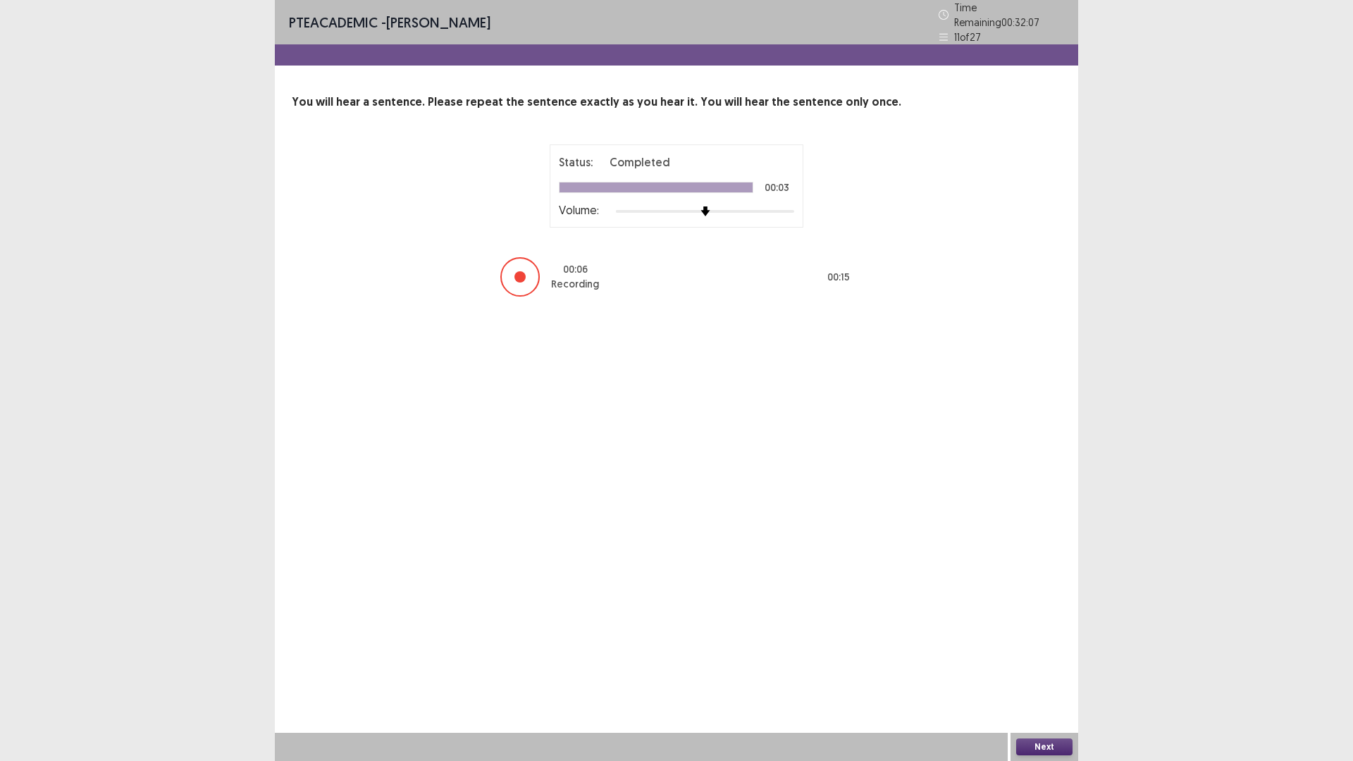
click at [1045, 641] on button "Next" at bounding box center [1044, 747] width 56 height 17
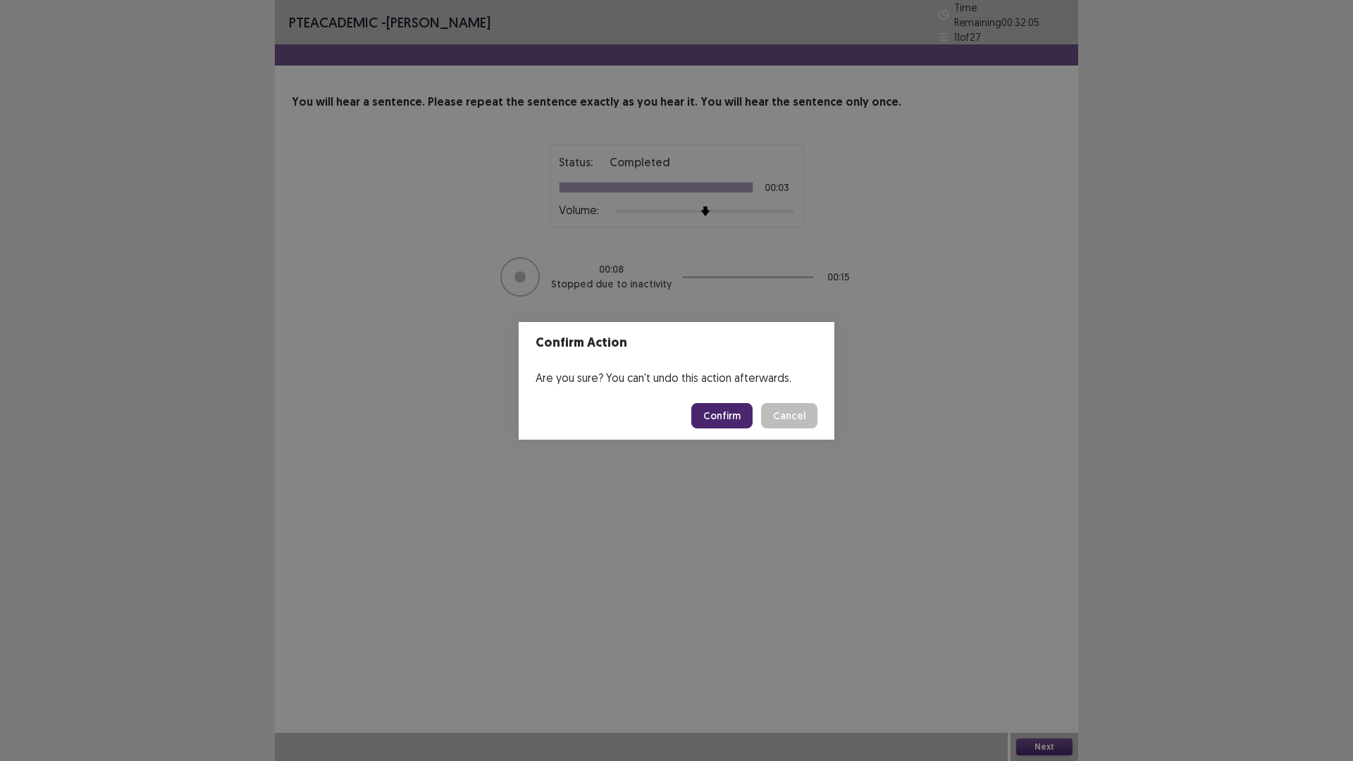
click at [726, 414] on button "Confirm" at bounding box center [721, 415] width 61 height 25
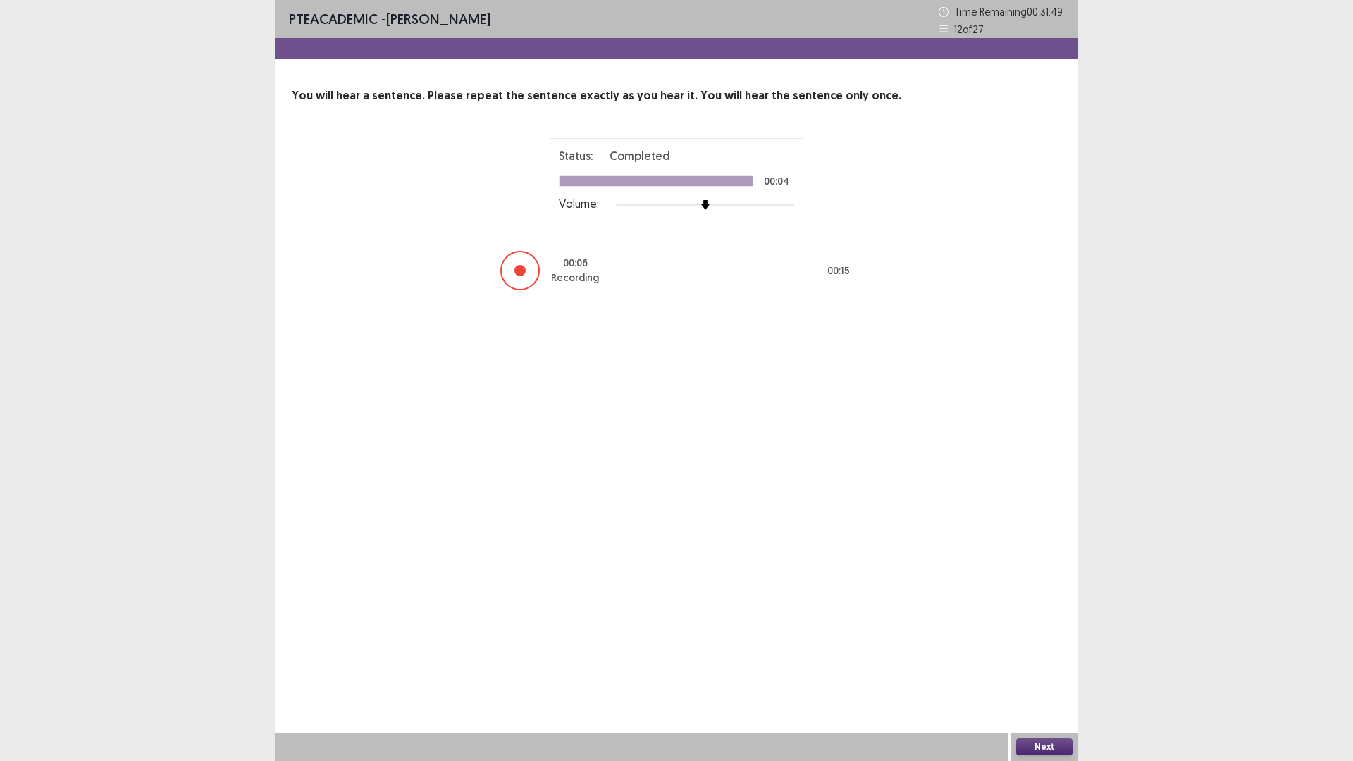
click at [1040, 641] on button "Next" at bounding box center [1044, 747] width 56 height 17
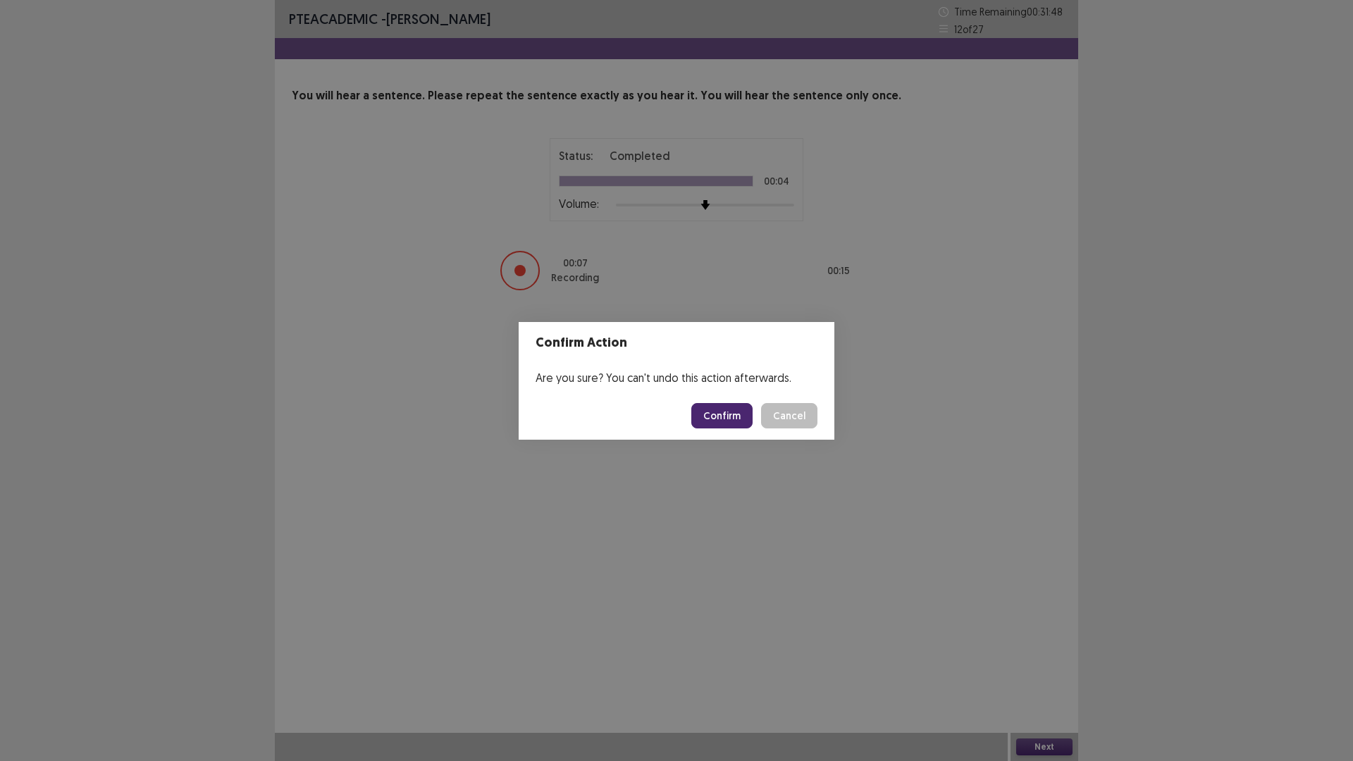
click at [709, 421] on button "Confirm" at bounding box center [721, 415] width 61 height 25
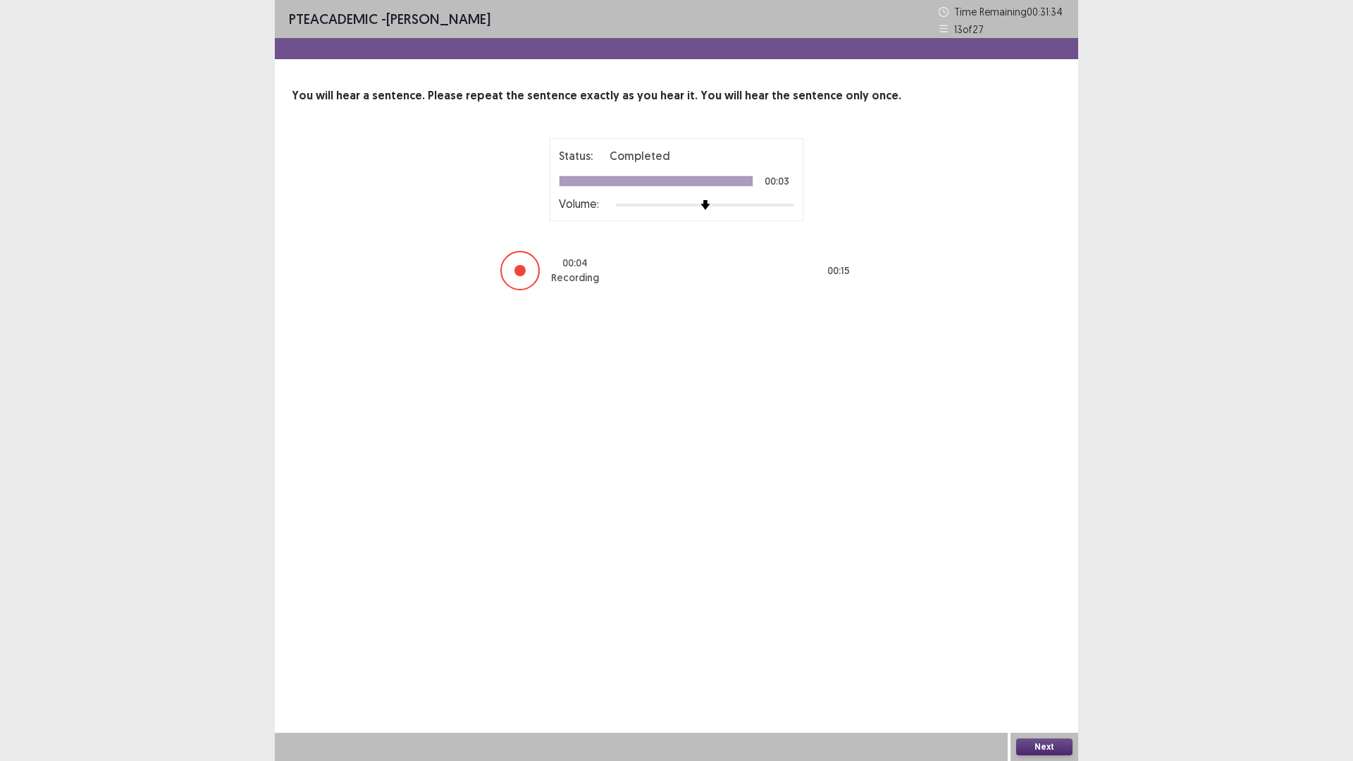
click at [1047, 641] on button "Next" at bounding box center [1044, 747] width 56 height 17
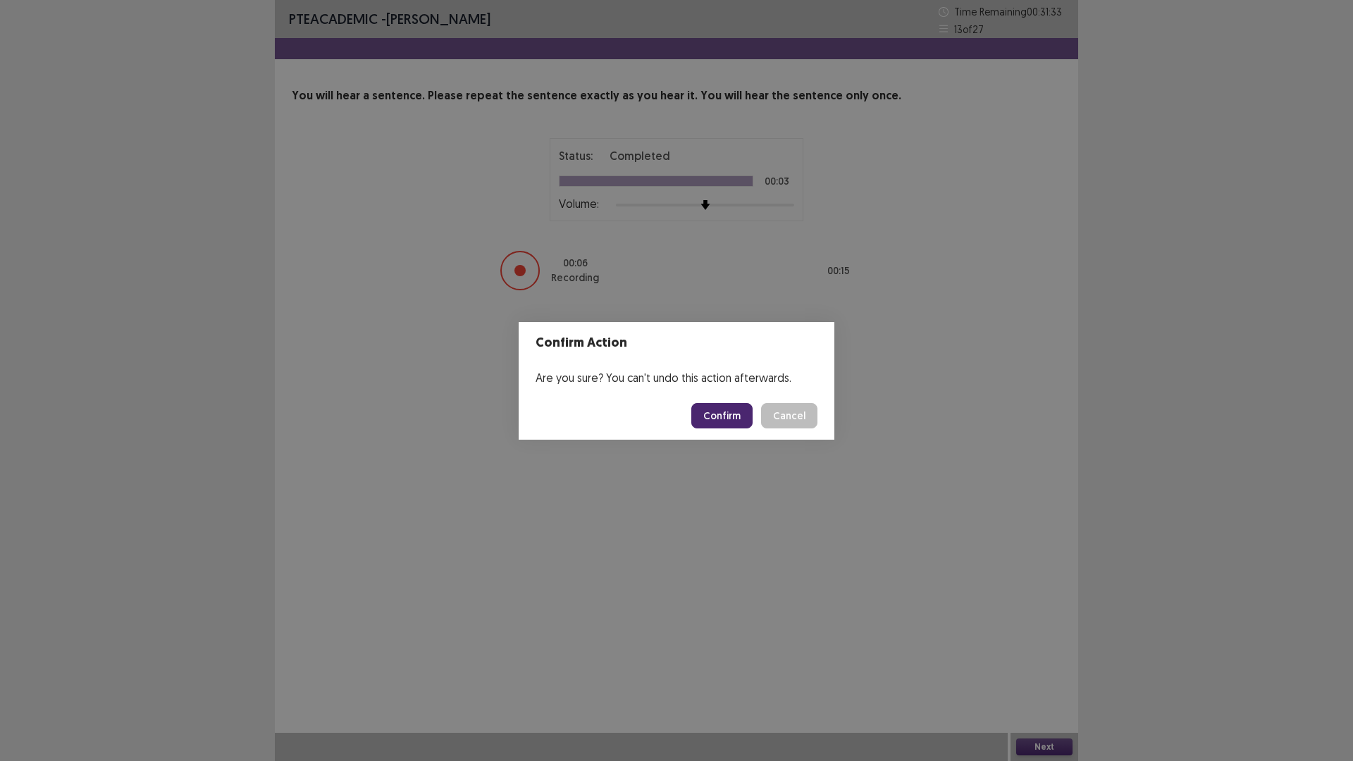
click at [729, 418] on button "Confirm" at bounding box center [721, 415] width 61 height 25
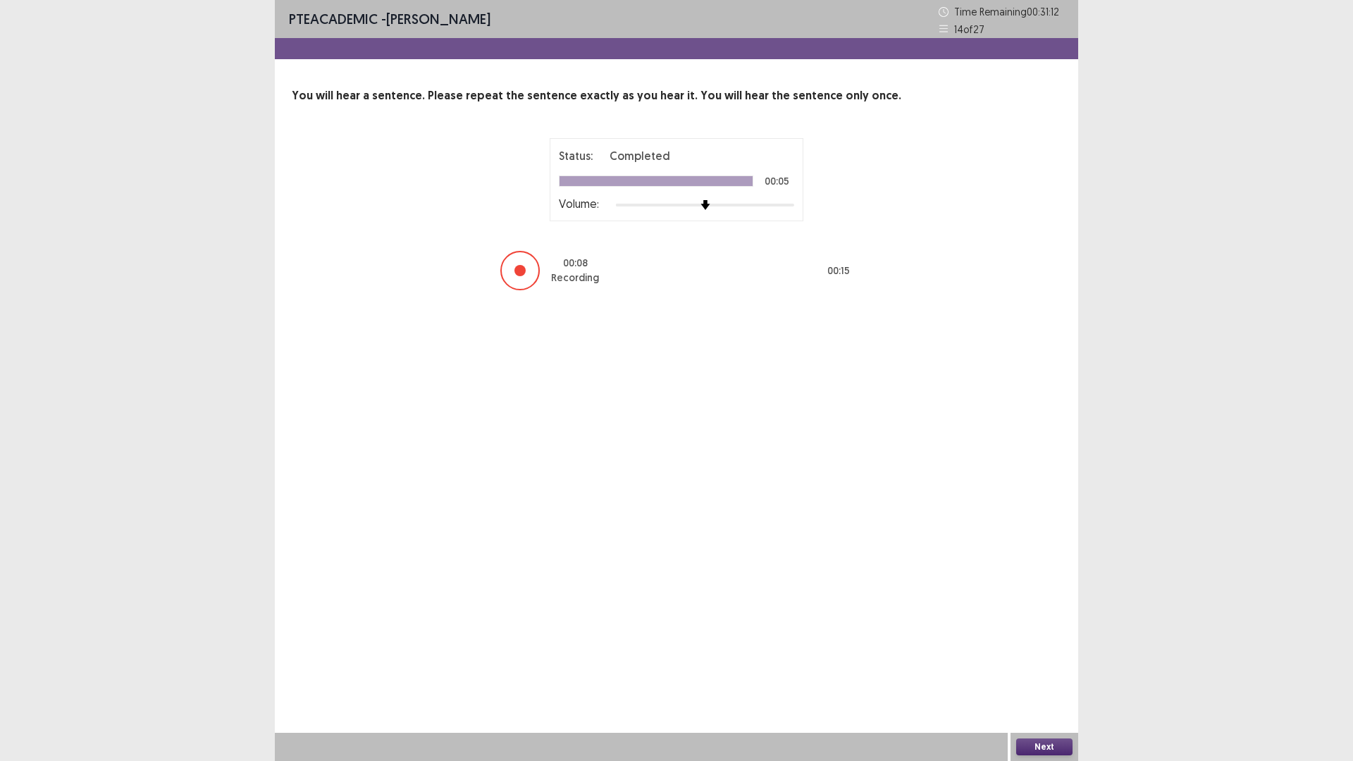
click at [1053, 641] on button "Next" at bounding box center [1044, 747] width 56 height 17
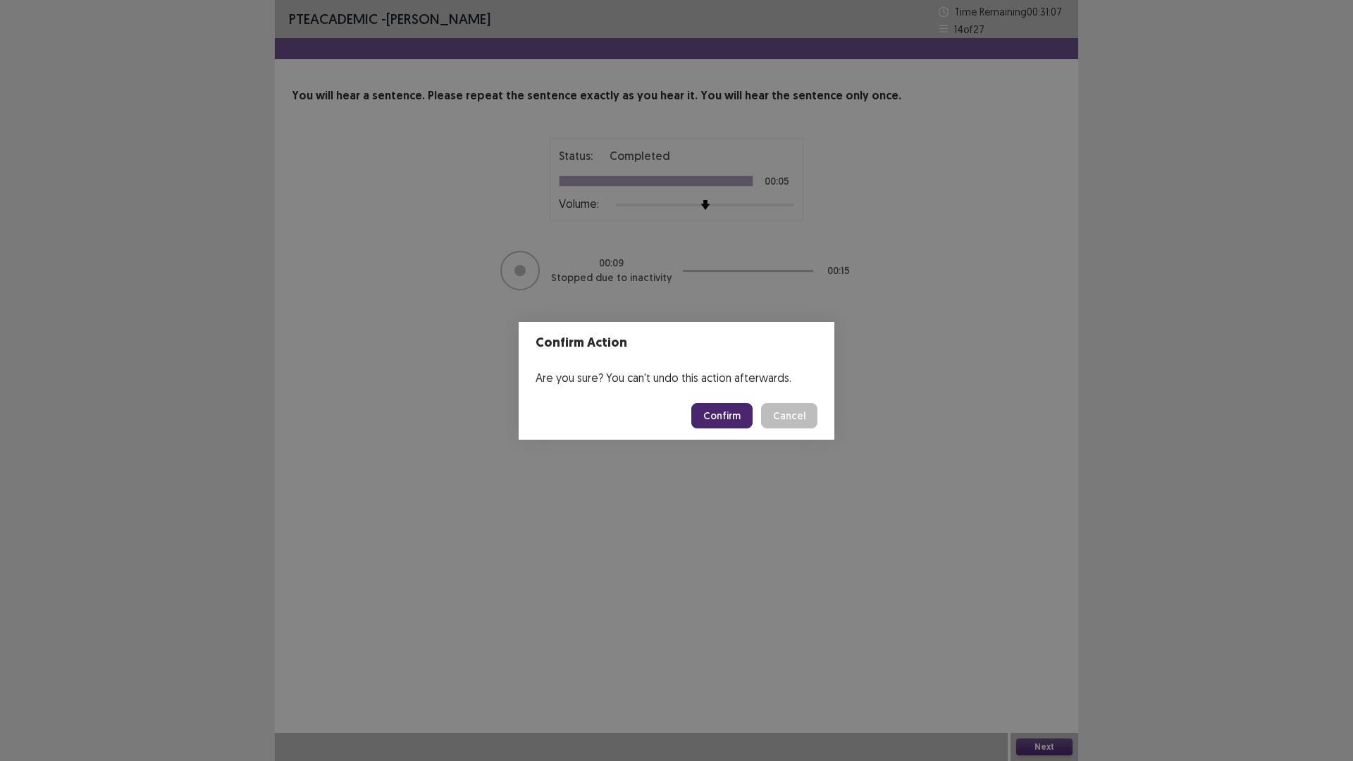
click at [732, 419] on button "Confirm" at bounding box center [721, 415] width 61 height 25
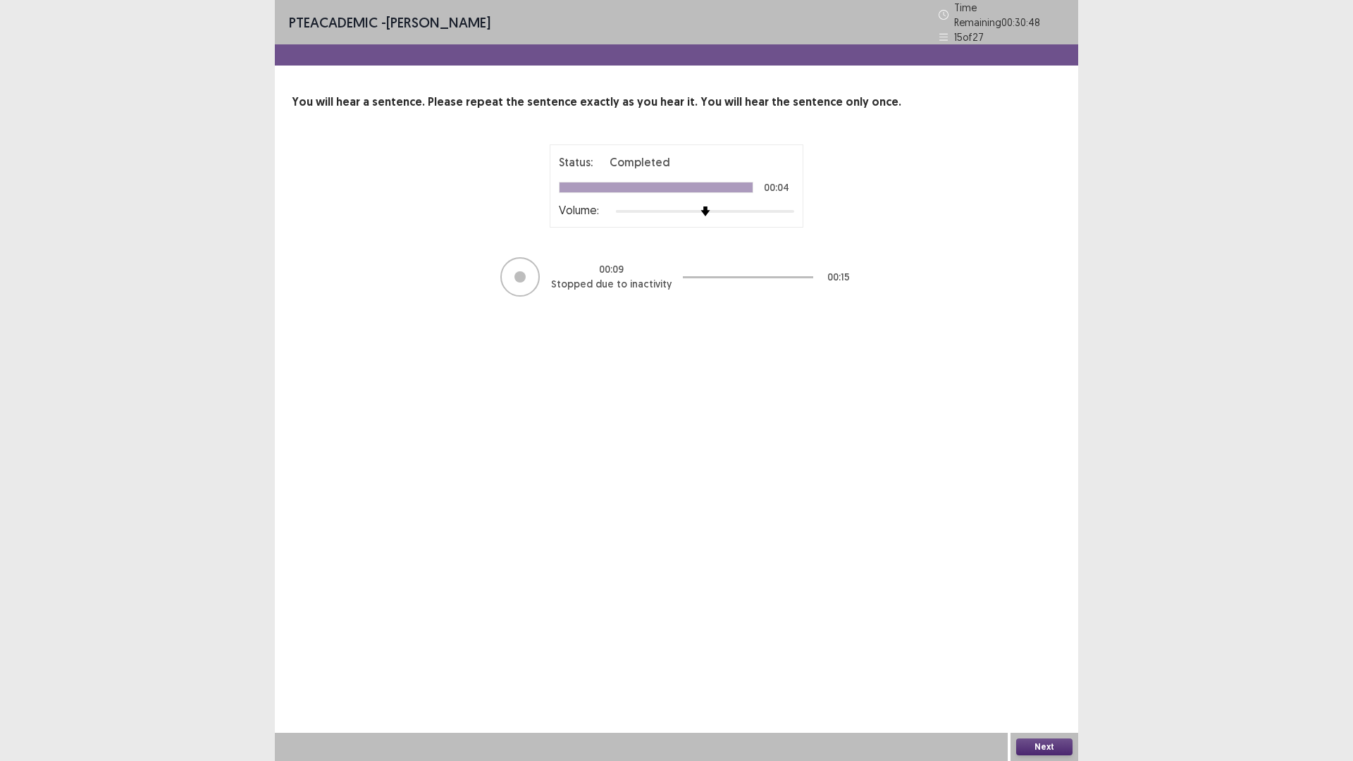
click at [1024, 641] on button "Next" at bounding box center [1044, 747] width 56 height 17
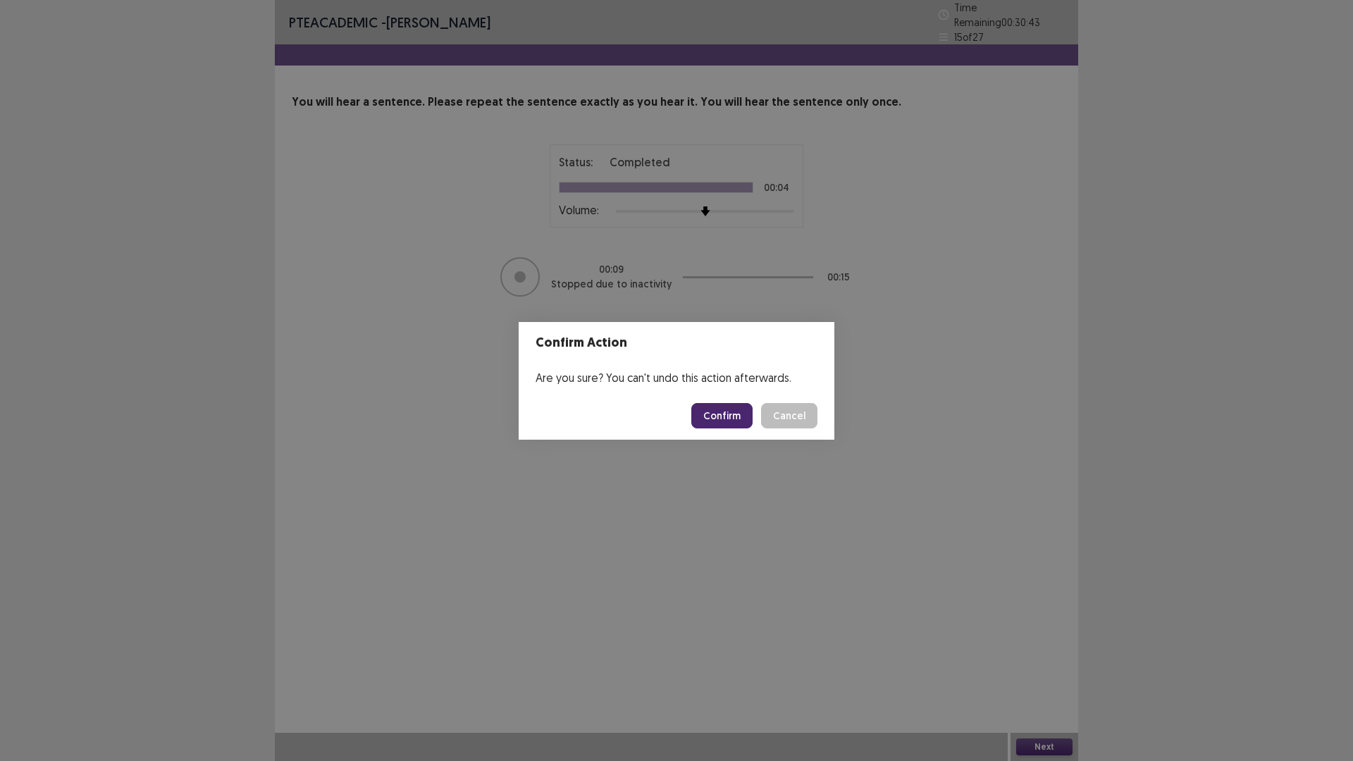
click at [722, 416] on button "Confirm" at bounding box center [721, 415] width 61 height 25
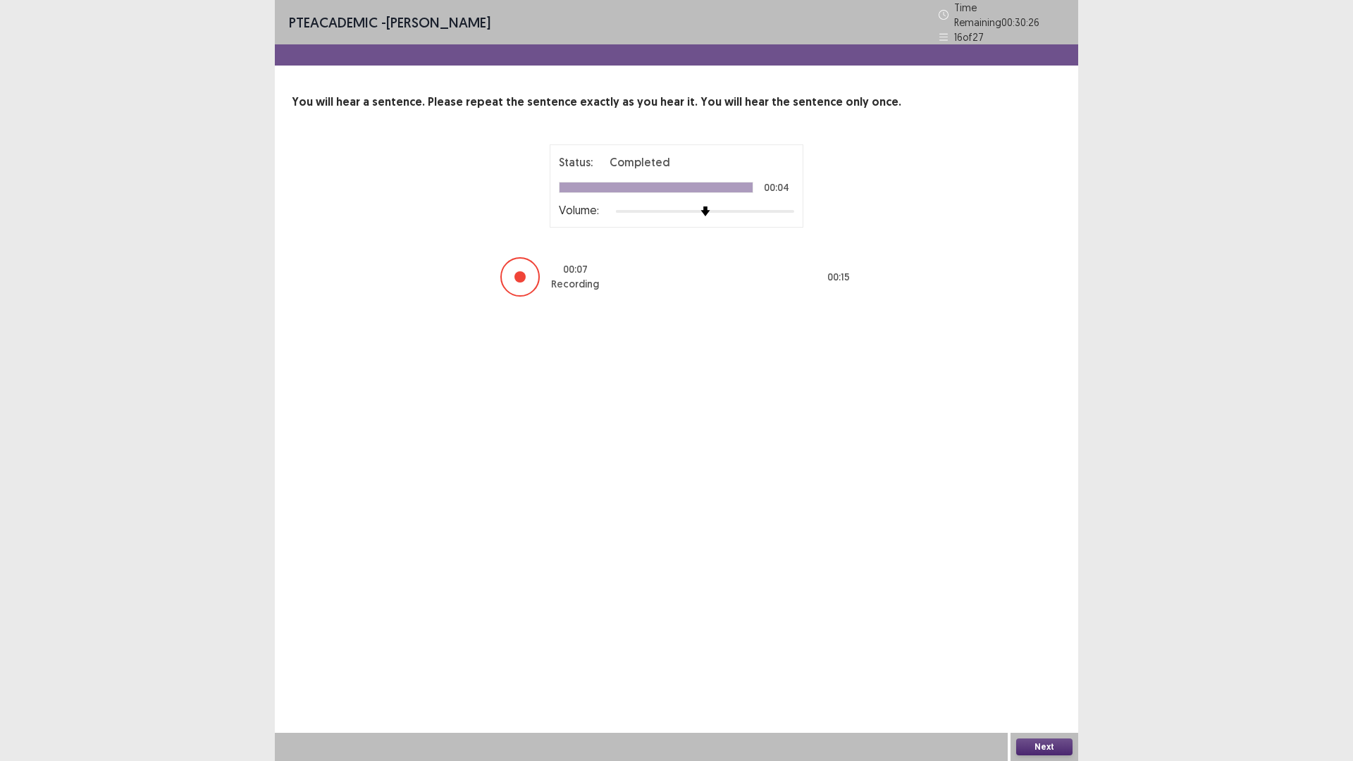
click at [1044, 641] on button "Next" at bounding box center [1044, 747] width 56 height 17
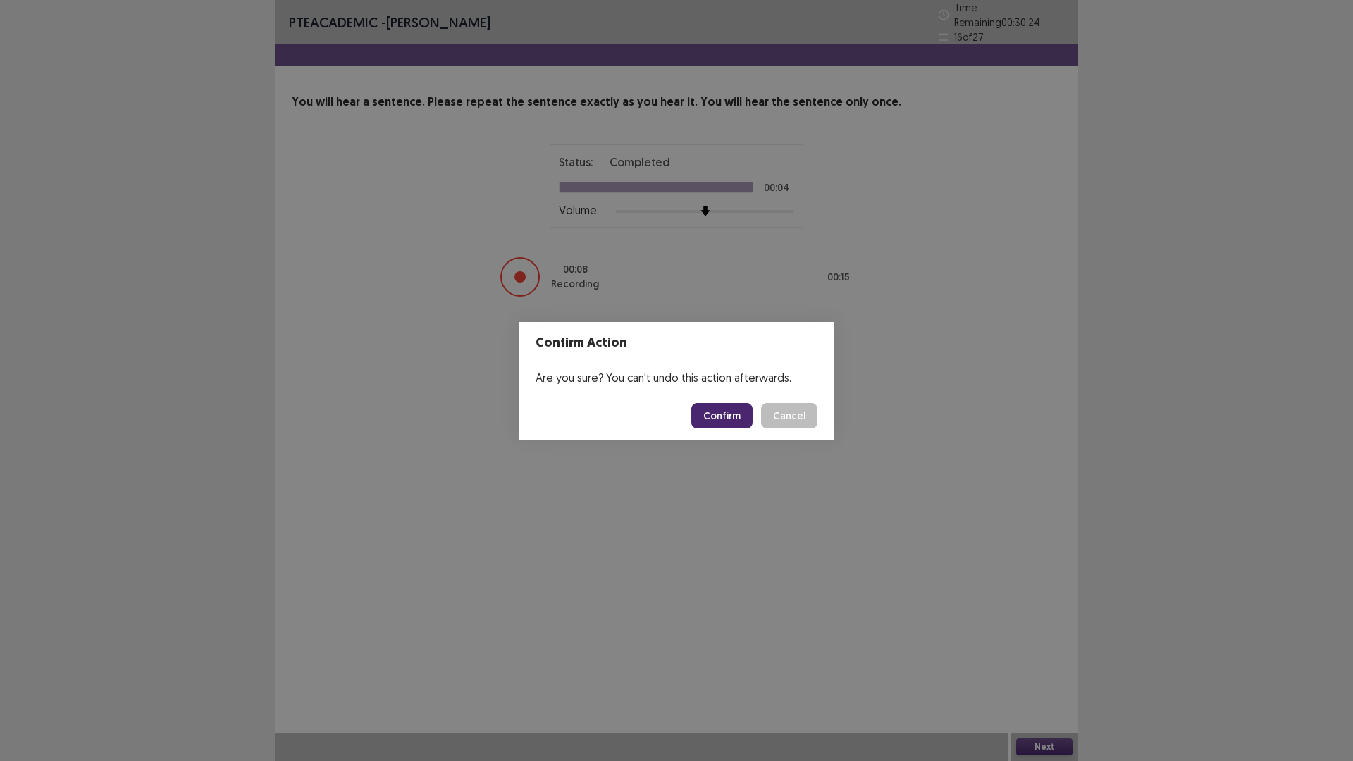
click at [708, 410] on button "Confirm" at bounding box center [721, 415] width 61 height 25
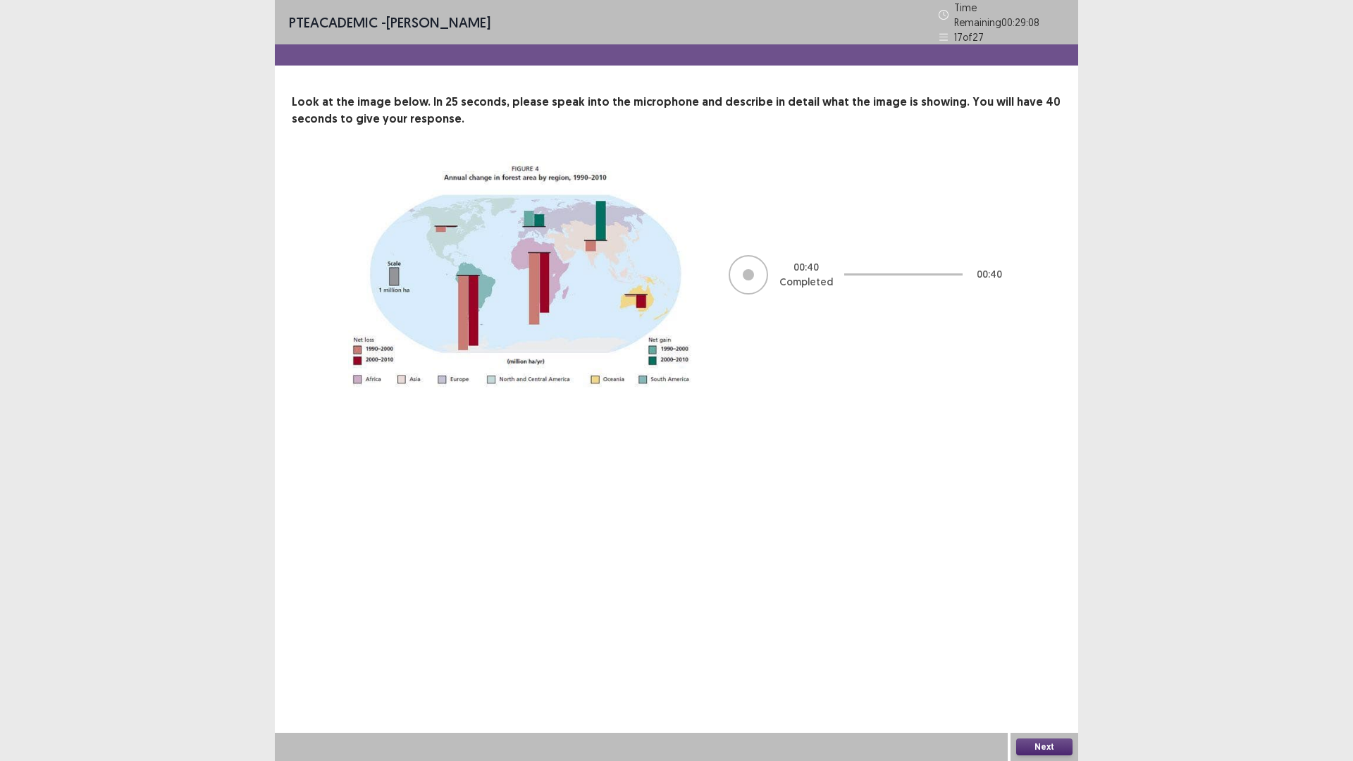
click at [1059, 641] on button "Next" at bounding box center [1044, 747] width 56 height 17
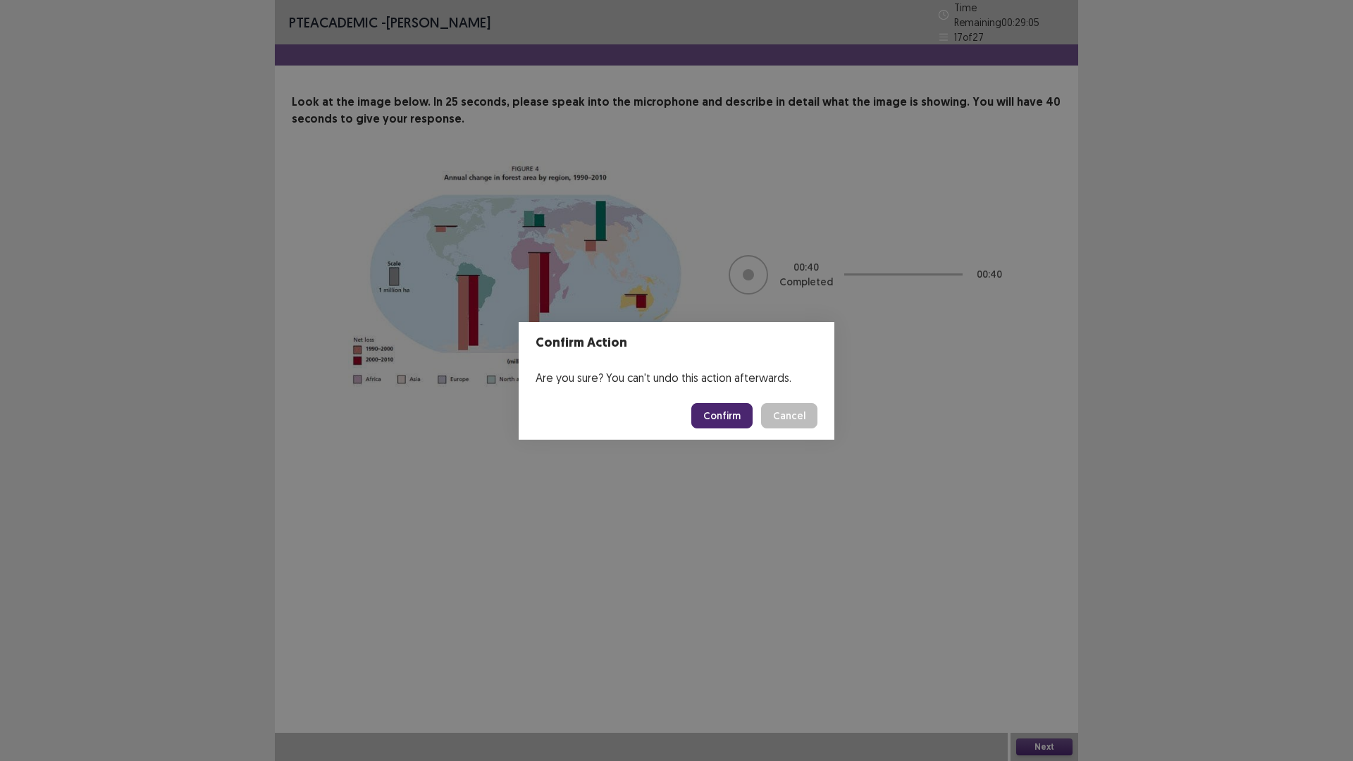
click at [729, 410] on button "Confirm" at bounding box center [721, 415] width 61 height 25
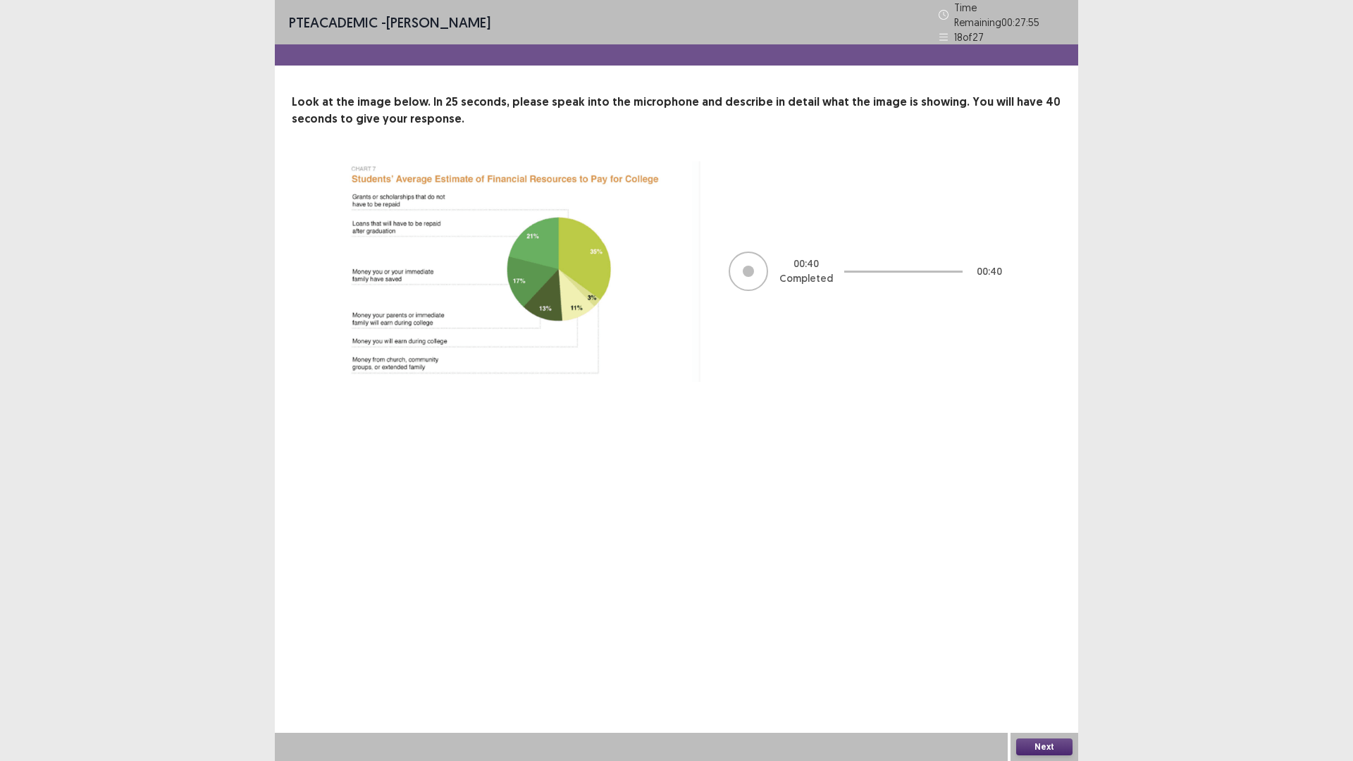
click at [1038, 641] on button "Next" at bounding box center [1044, 747] width 56 height 17
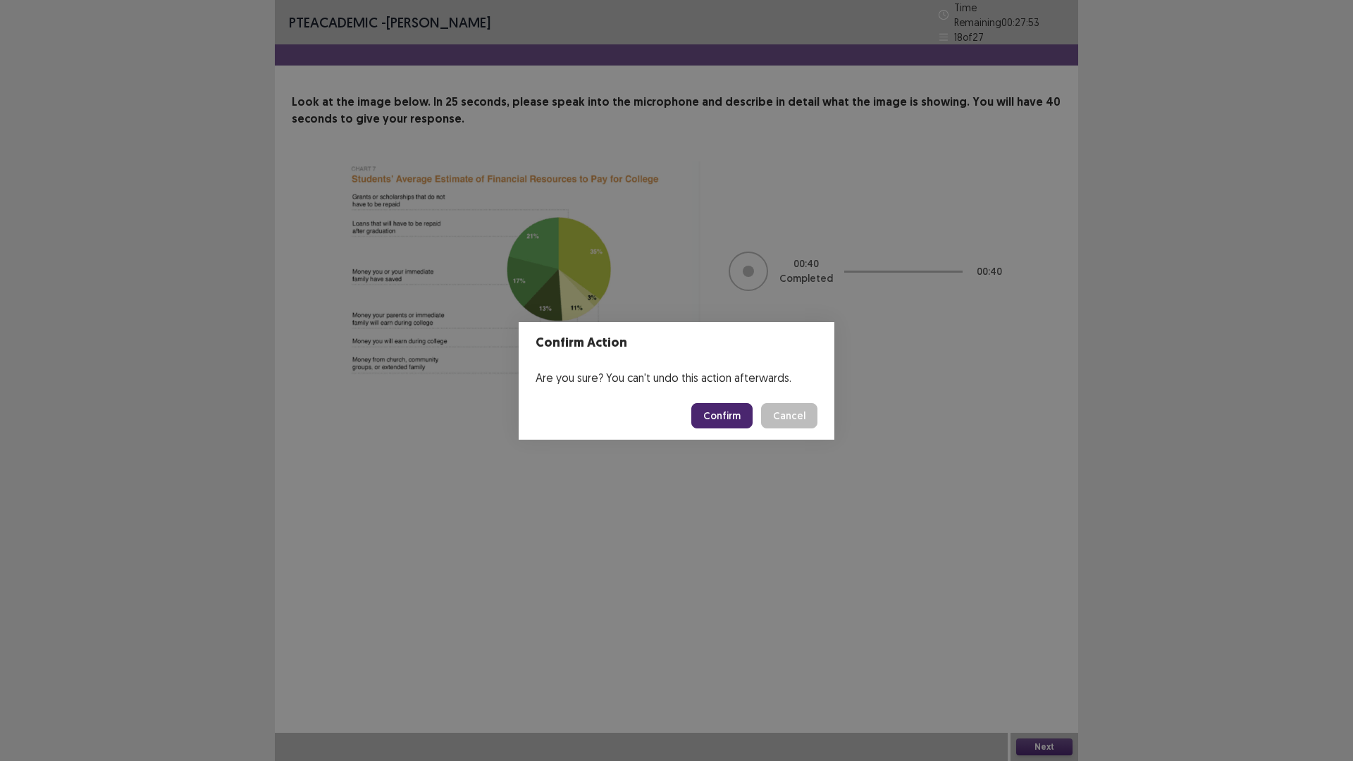
click at [729, 410] on button "Confirm" at bounding box center [721, 415] width 61 height 25
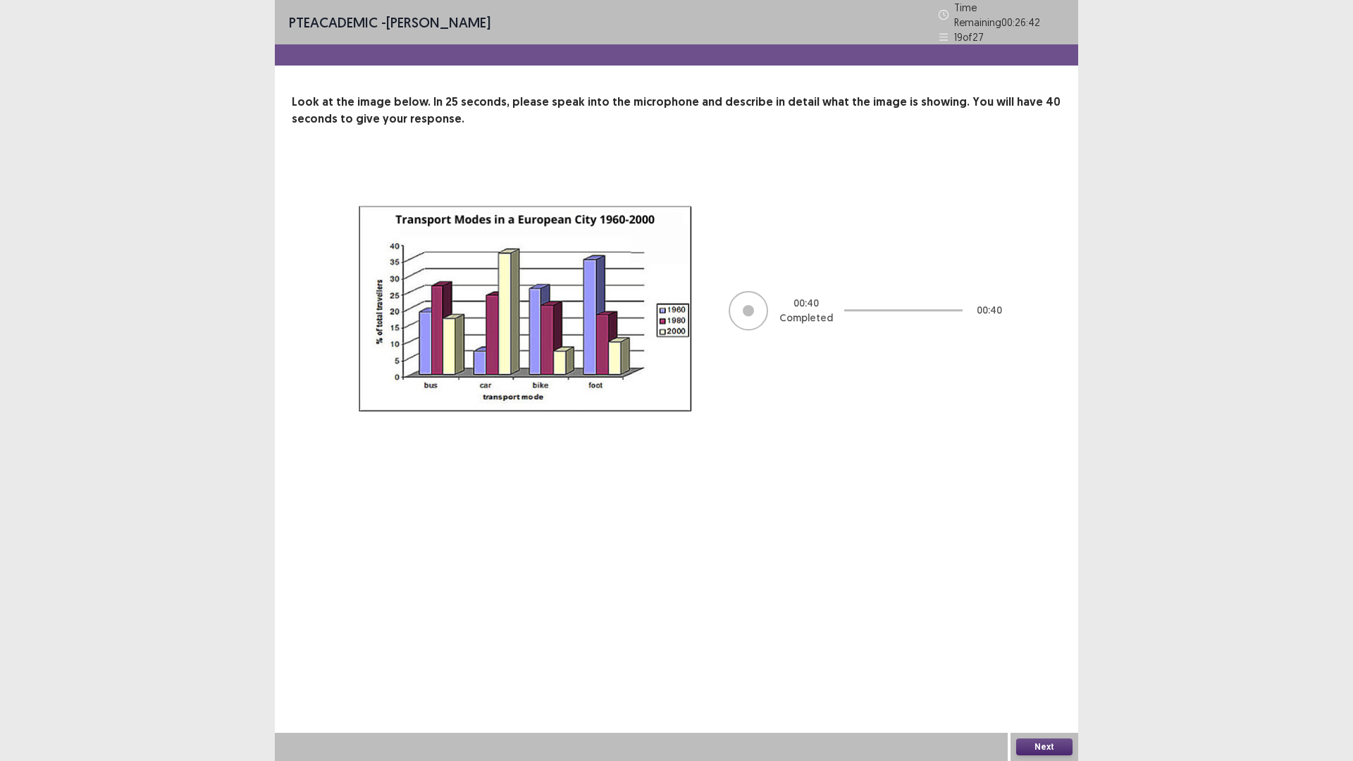
click at [1054, 641] on button "Next" at bounding box center [1044, 747] width 56 height 17
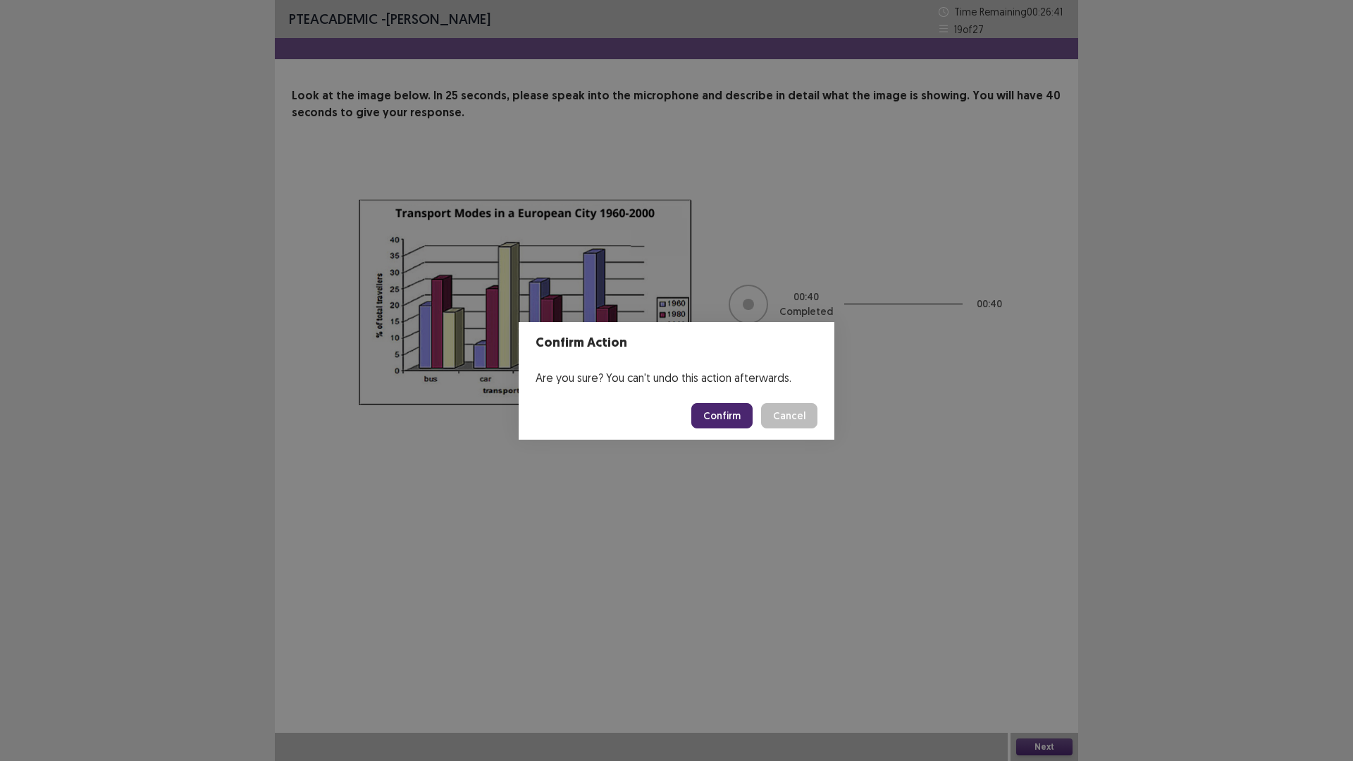
click at [726, 407] on button "Confirm" at bounding box center [721, 415] width 61 height 25
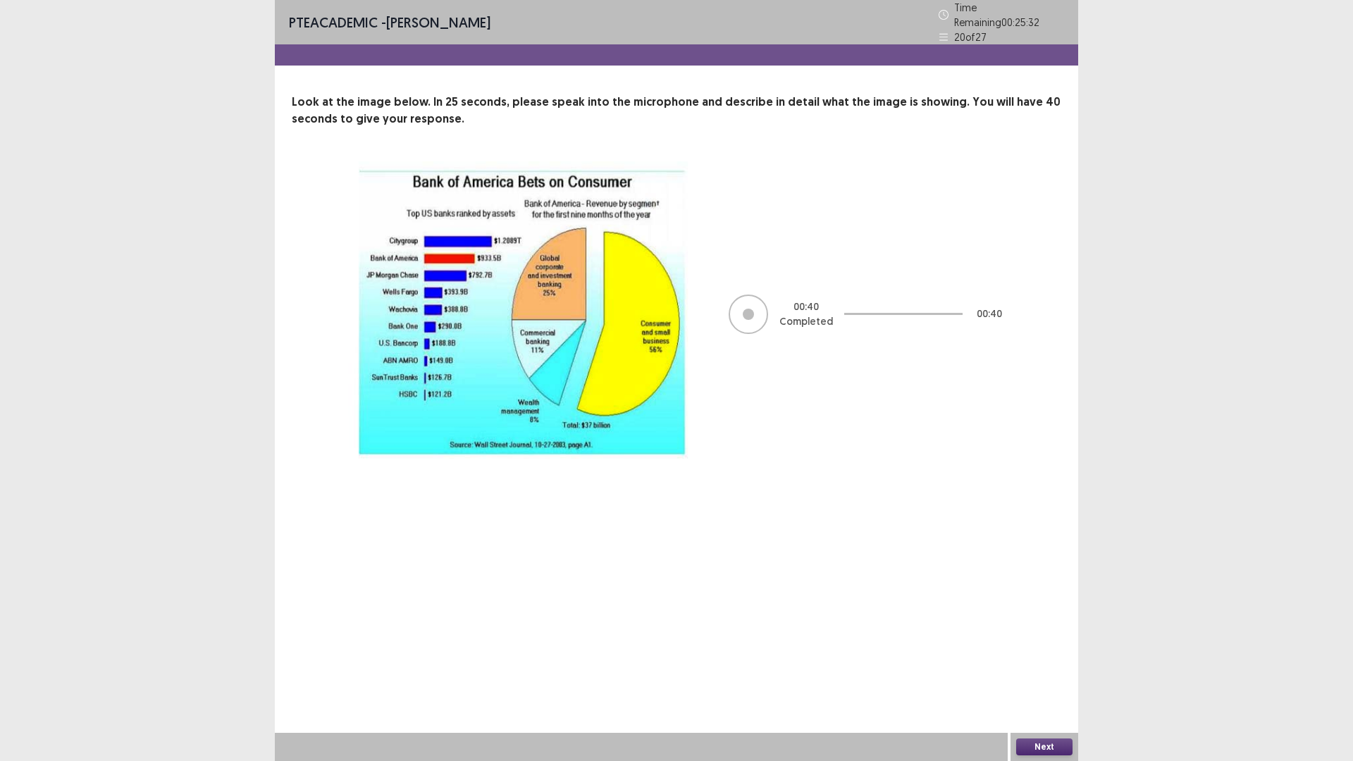
click at [1040, 641] on button "Next" at bounding box center [1044, 747] width 56 height 17
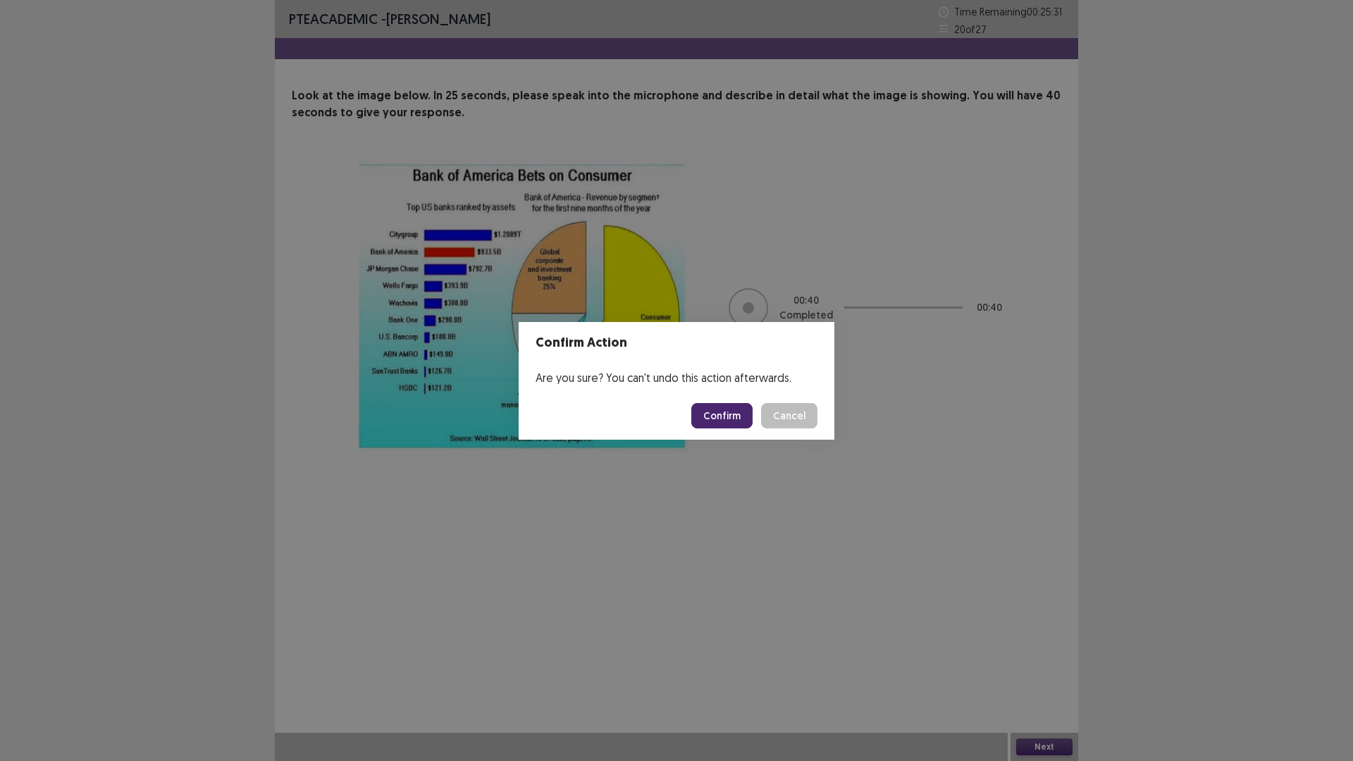
click at [732, 411] on button "Confirm" at bounding box center [721, 415] width 61 height 25
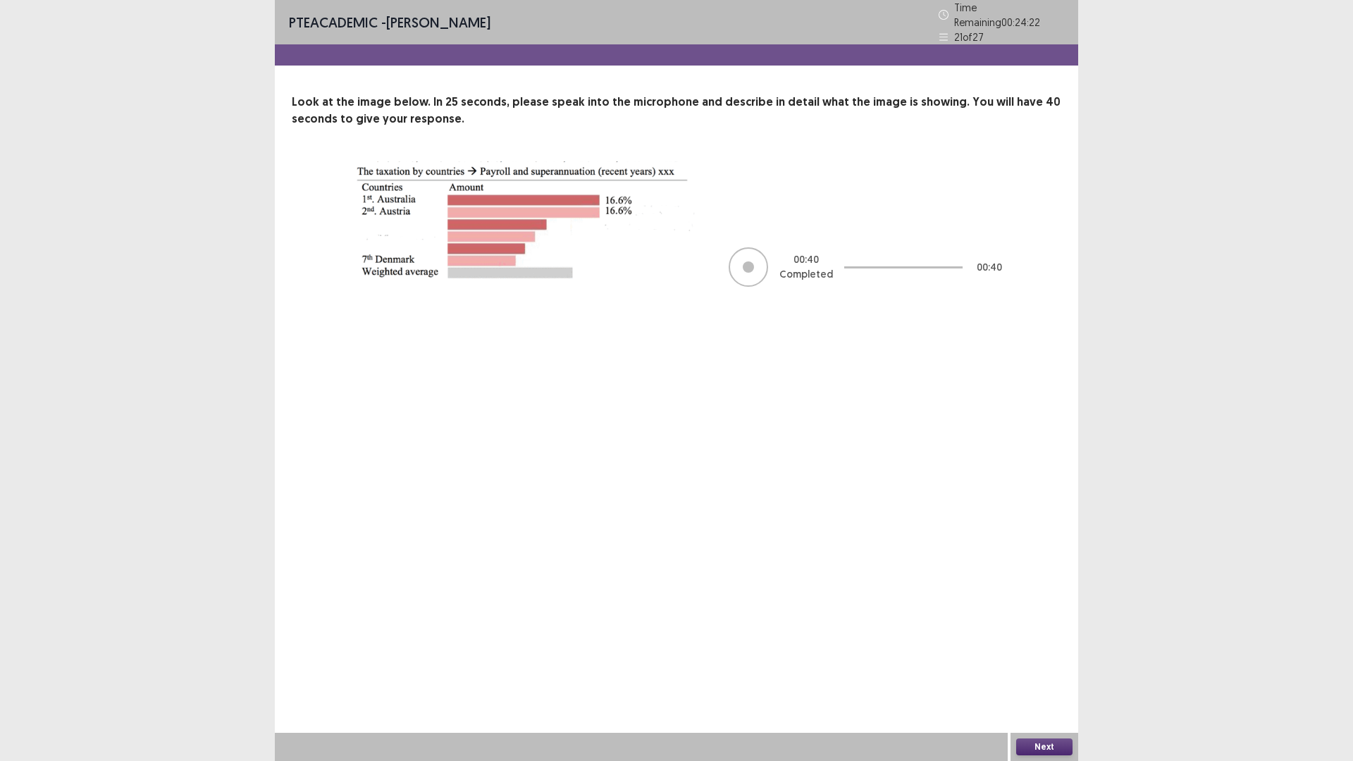
click at [1047, 641] on button "Next" at bounding box center [1044, 747] width 56 height 17
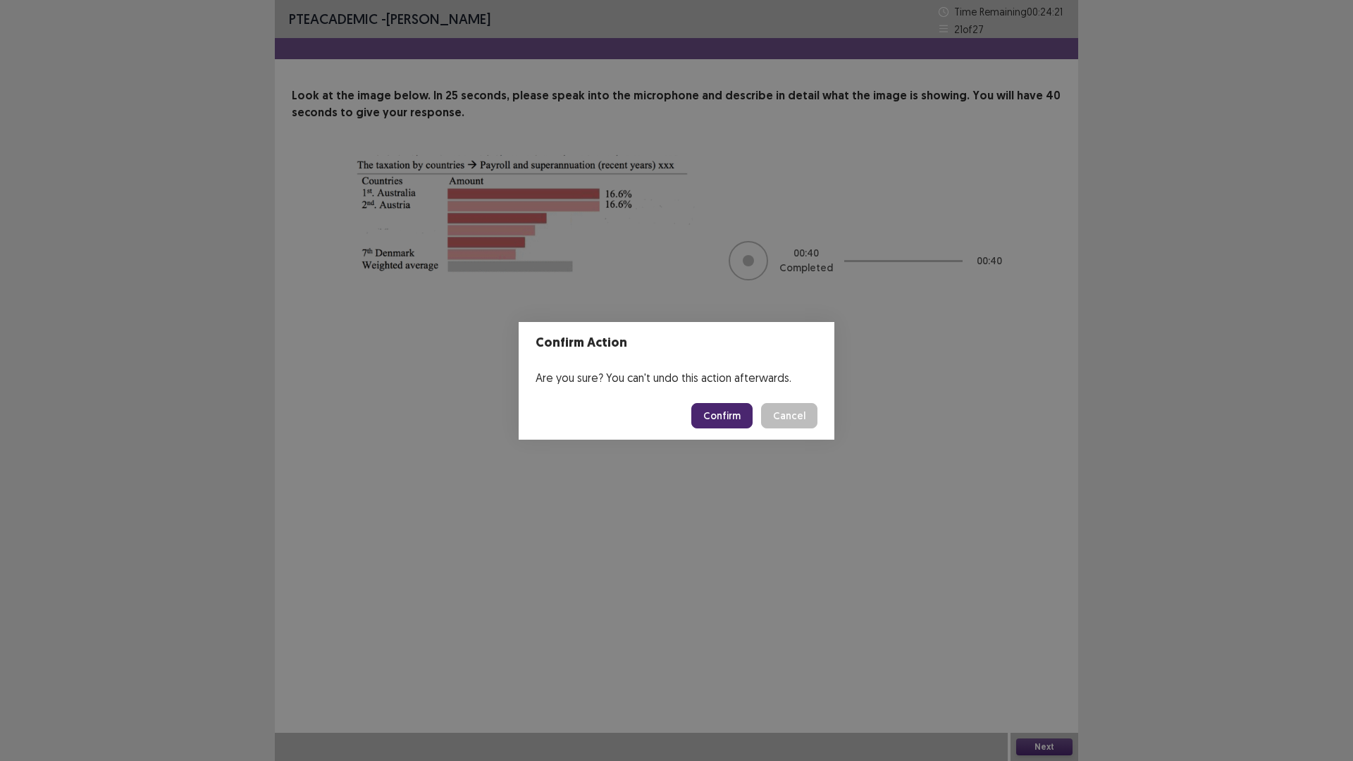
click at [737, 405] on button "Confirm" at bounding box center [721, 415] width 61 height 25
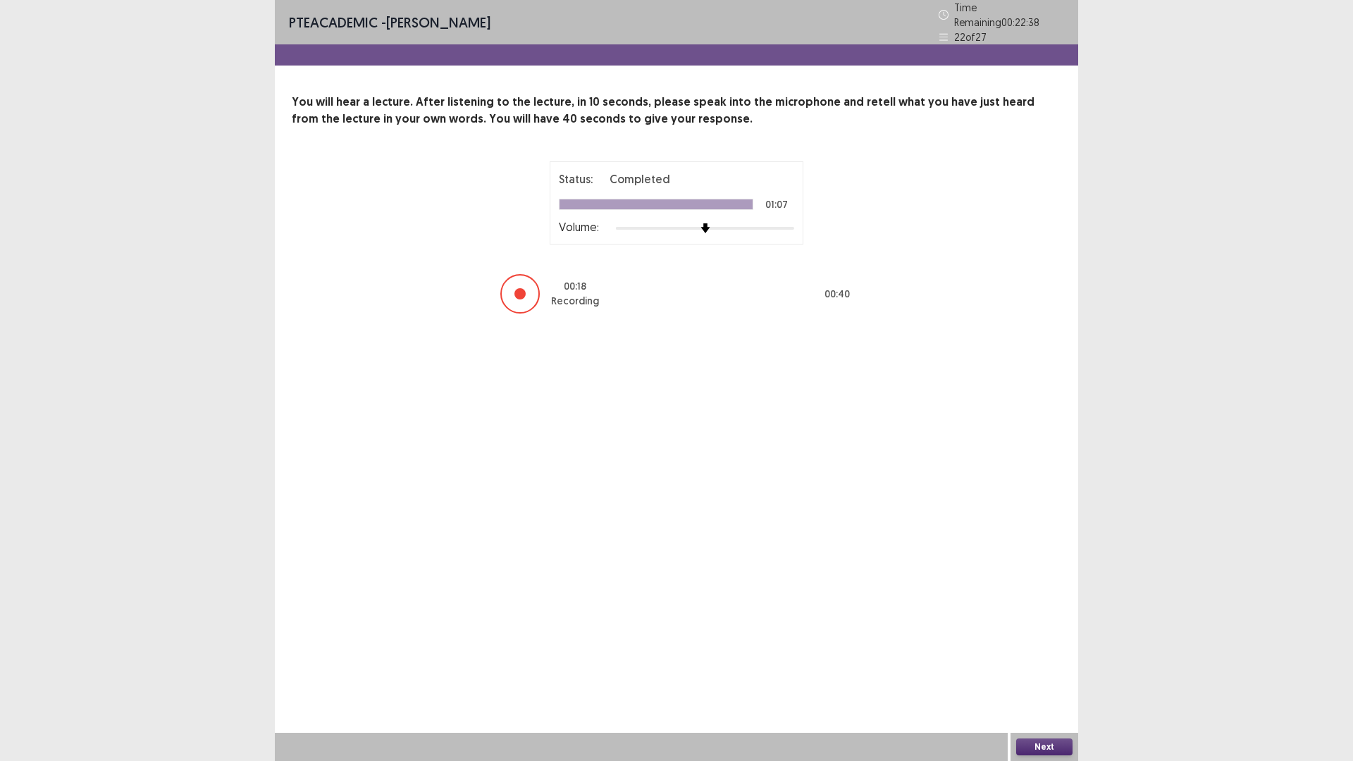
click at [1045, 641] on div "Next" at bounding box center [1045, 747] width 68 height 28
click at [1040, 641] on button "Next" at bounding box center [1044, 747] width 56 height 17
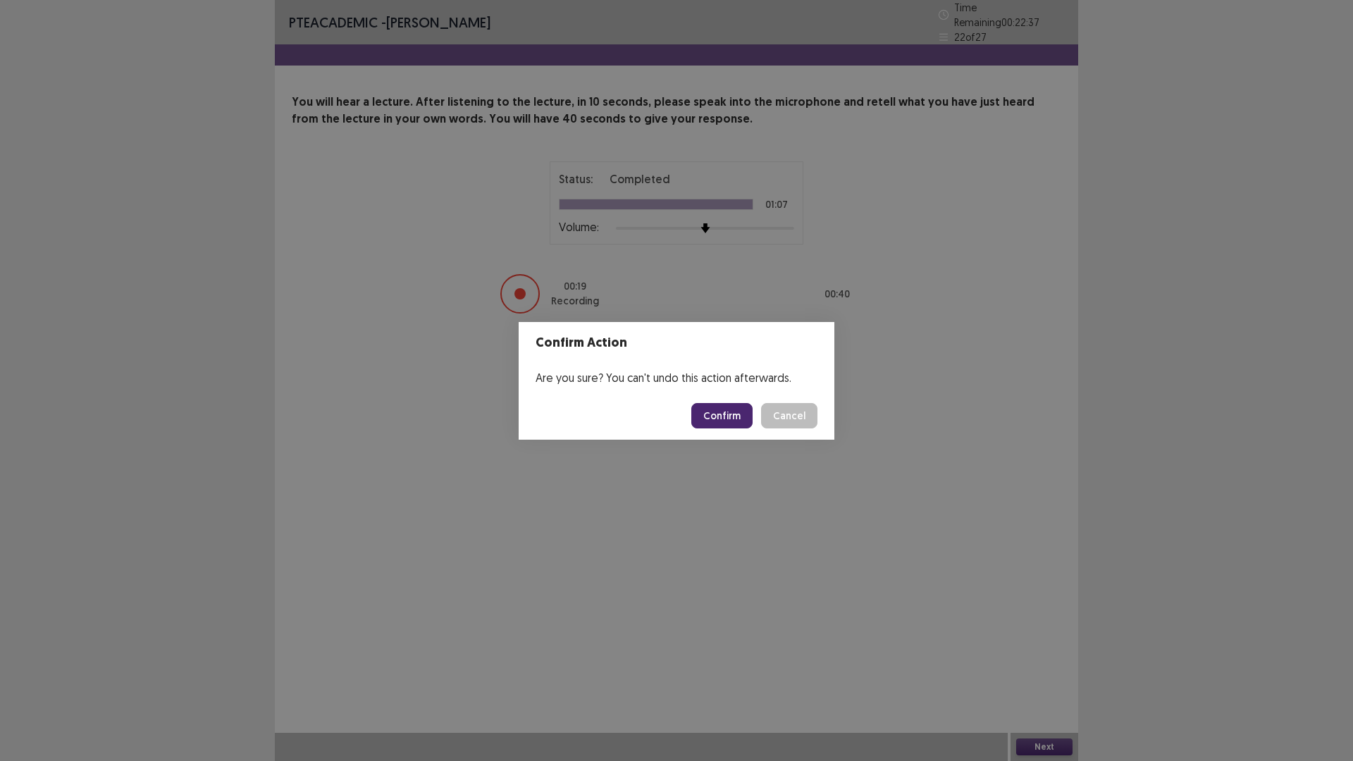
click at [710, 401] on footer "Confirm Cancel" at bounding box center [677, 416] width 316 height 48
drag, startPoint x: 715, startPoint y: 416, endPoint x: 662, endPoint y: 519, distance: 116.6
click at [715, 417] on button "Confirm" at bounding box center [721, 415] width 61 height 25
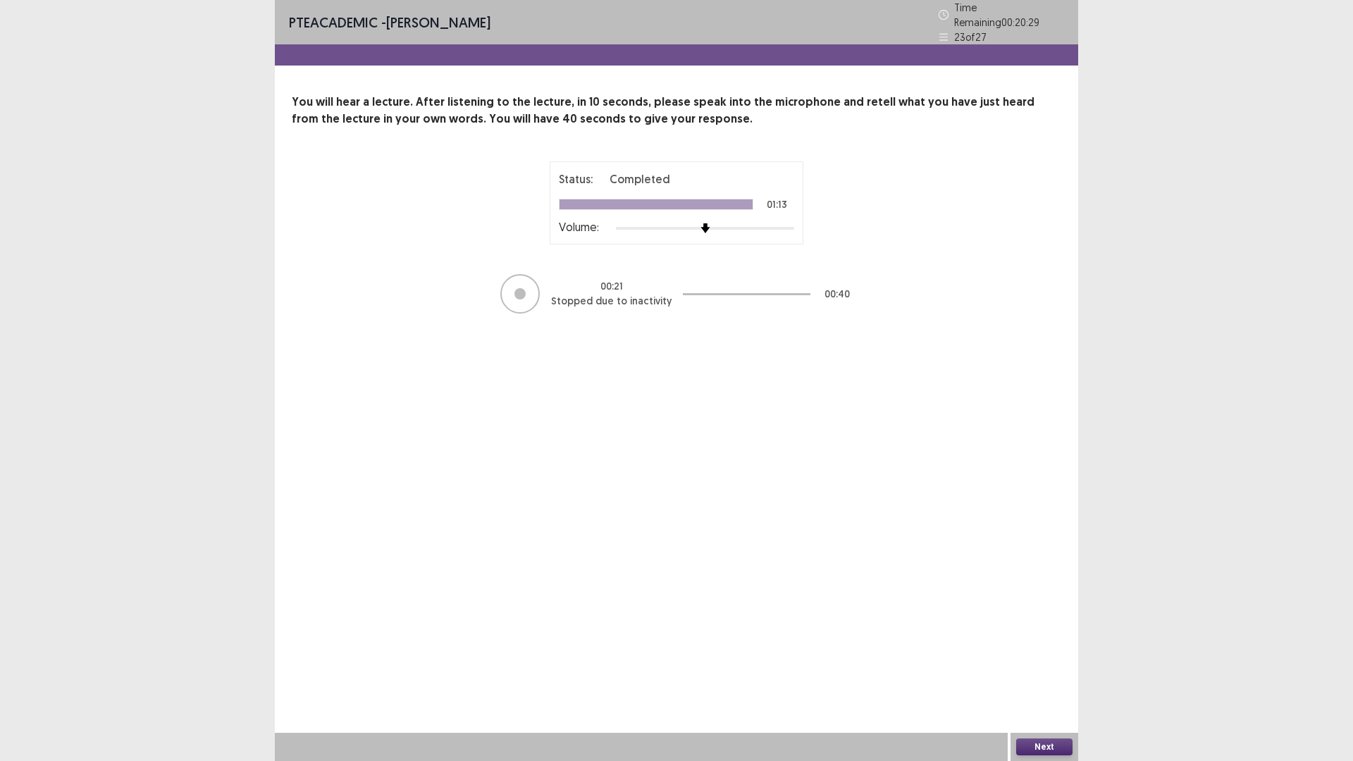
click at [1045, 641] on button "Next" at bounding box center [1044, 747] width 56 height 17
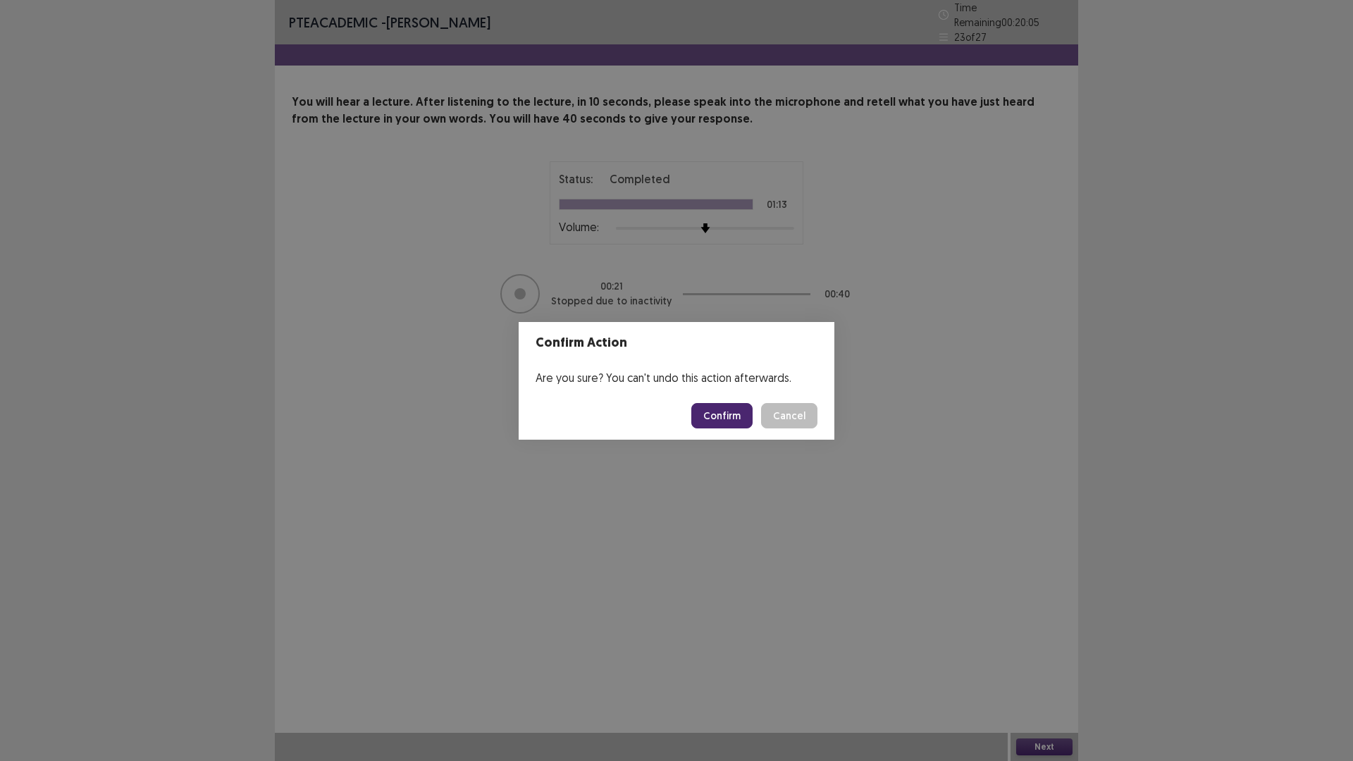
click at [724, 395] on footer "Confirm Cancel" at bounding box center [677, 416] width 316 height 48
click at [715, 424] on button "Confirm" at bounding box center [721, 415] width 61 height 25
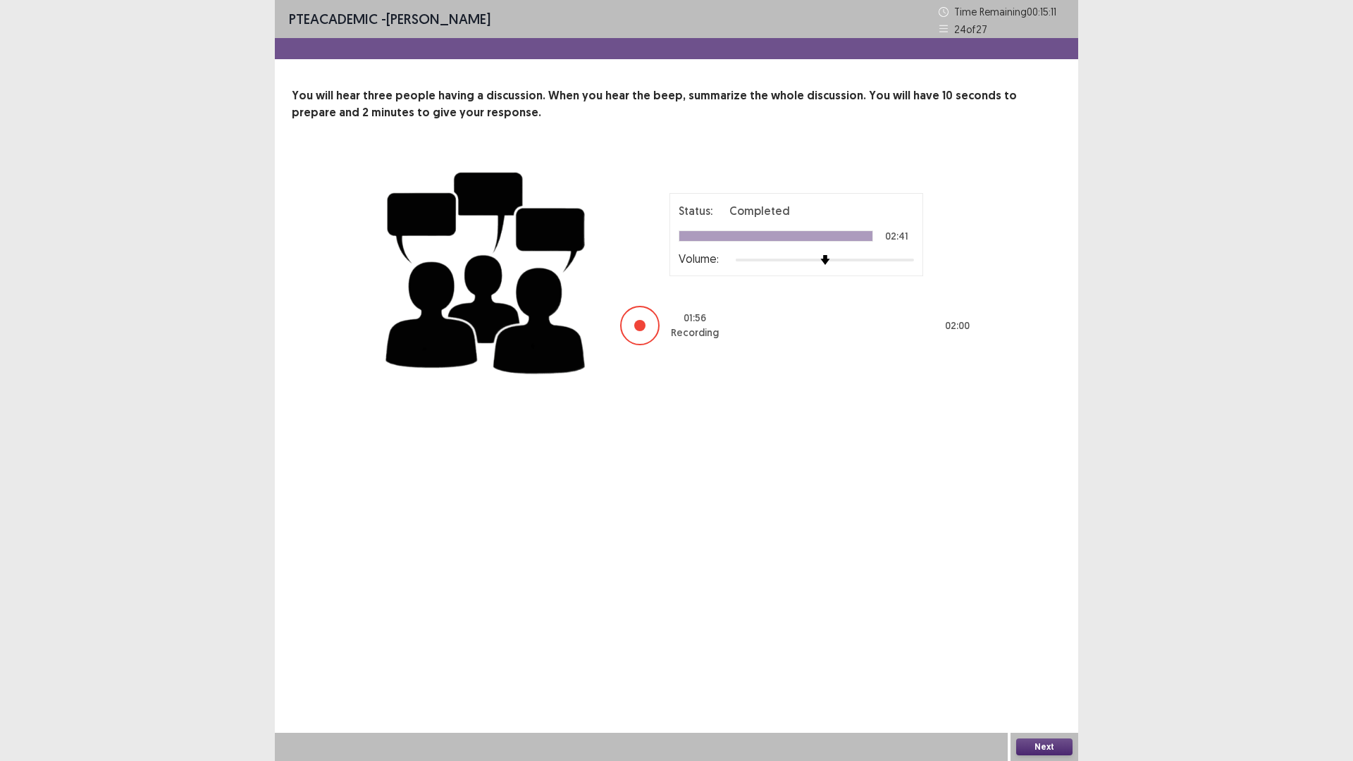
drag, startPoint x: 655, startPoint y: 452, endPoint x: 639, endPoint y: 495, distance: 45.9
click at [644, 495] on div "PTE academic - [PERSON_NAME] Time Remaining 00 : 15 : 11 24 of 27 You will hear…" at bounding box center [676, 380] width 803 height 761
click at [675, 475] on div "PTE academic - [PERSON_NAME] Time Remaining 00 : 15 : 09 24 of 27 You will hear…" at bounding box center [676, 380] width 803 height 761
drag, startPoint x: 675, startPoint y: 475, endPoint x: 667, endPoint y: 480, distance: 8.6
click at [668, 479] on div "PTE academic - [PERSON_NAME] Time Remaining 00 : 15 : 09 24 of 27 You will hear…" at bounding box center [676, 380] width 803 height 761
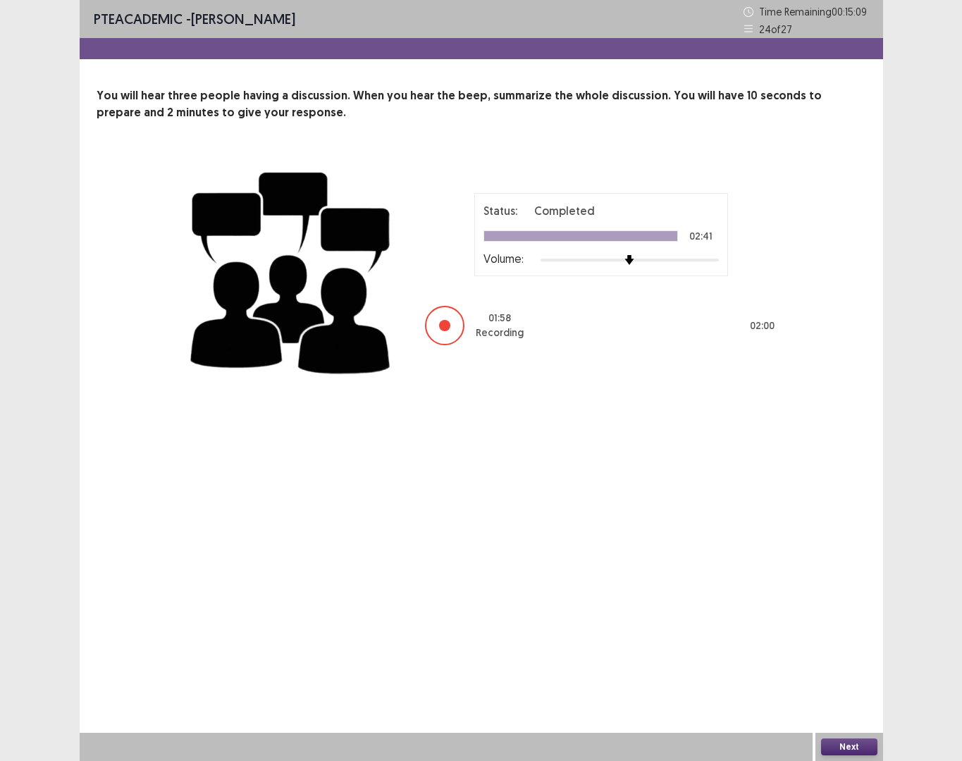
click at [665, 481] on div "PTE academic - [PERSON_NAME] Time Remaining 00 : 15 : 09 24 of 27 You will hear…" at bounding box center [481, 380] width 803 height 761
click at [838, 641] on button "Next" at bounding box center [849, 747] width 56 height 17
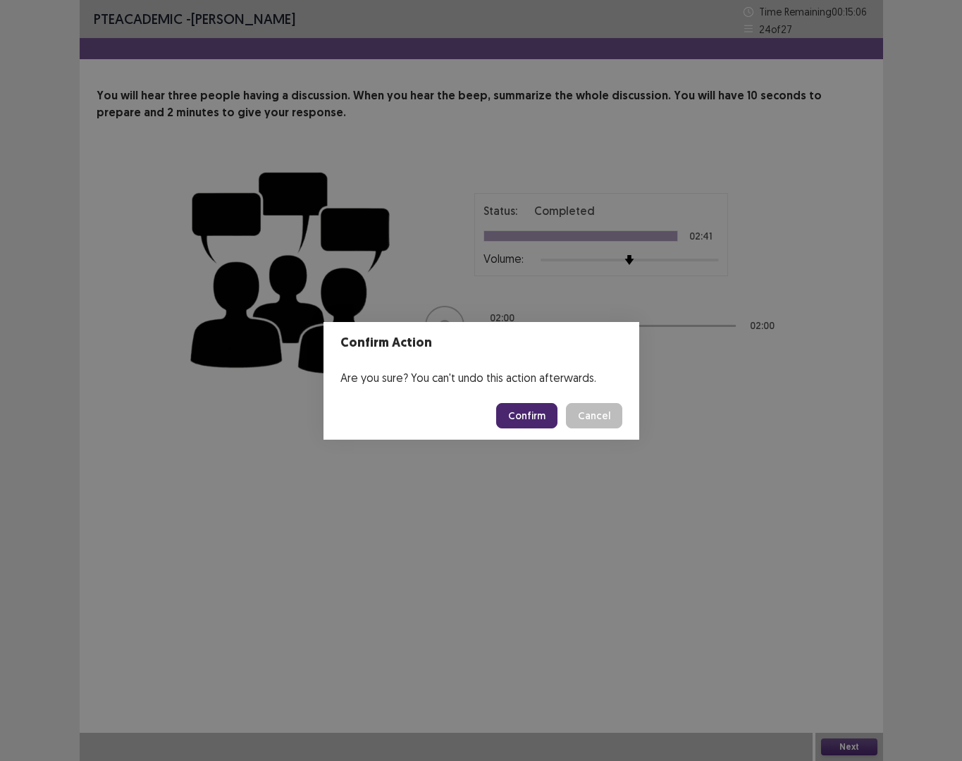
click at [527, 410] on button "Confirm" at bounding box center [526, 415] width 61 height 25
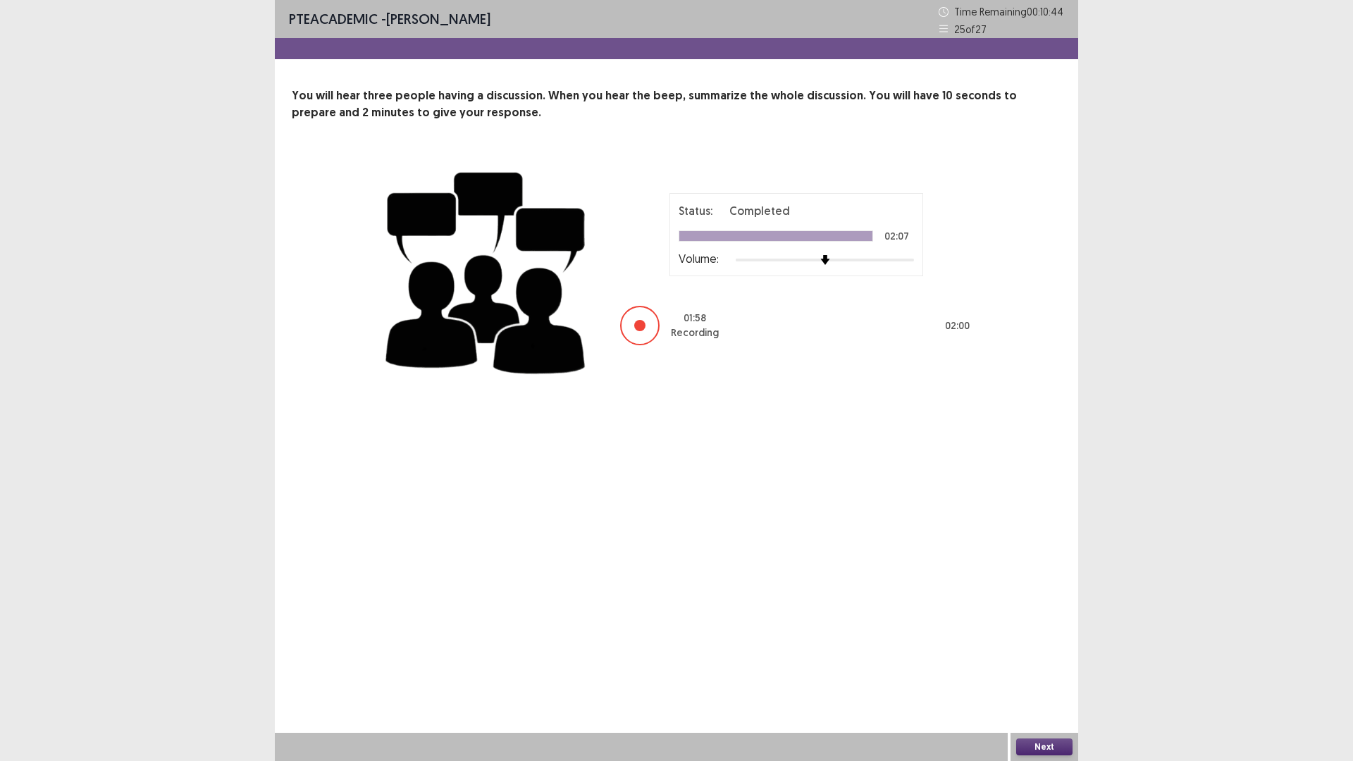
click at [1053, 641] on button "Next" at bounding box center [1044, 747] width 56 height 17
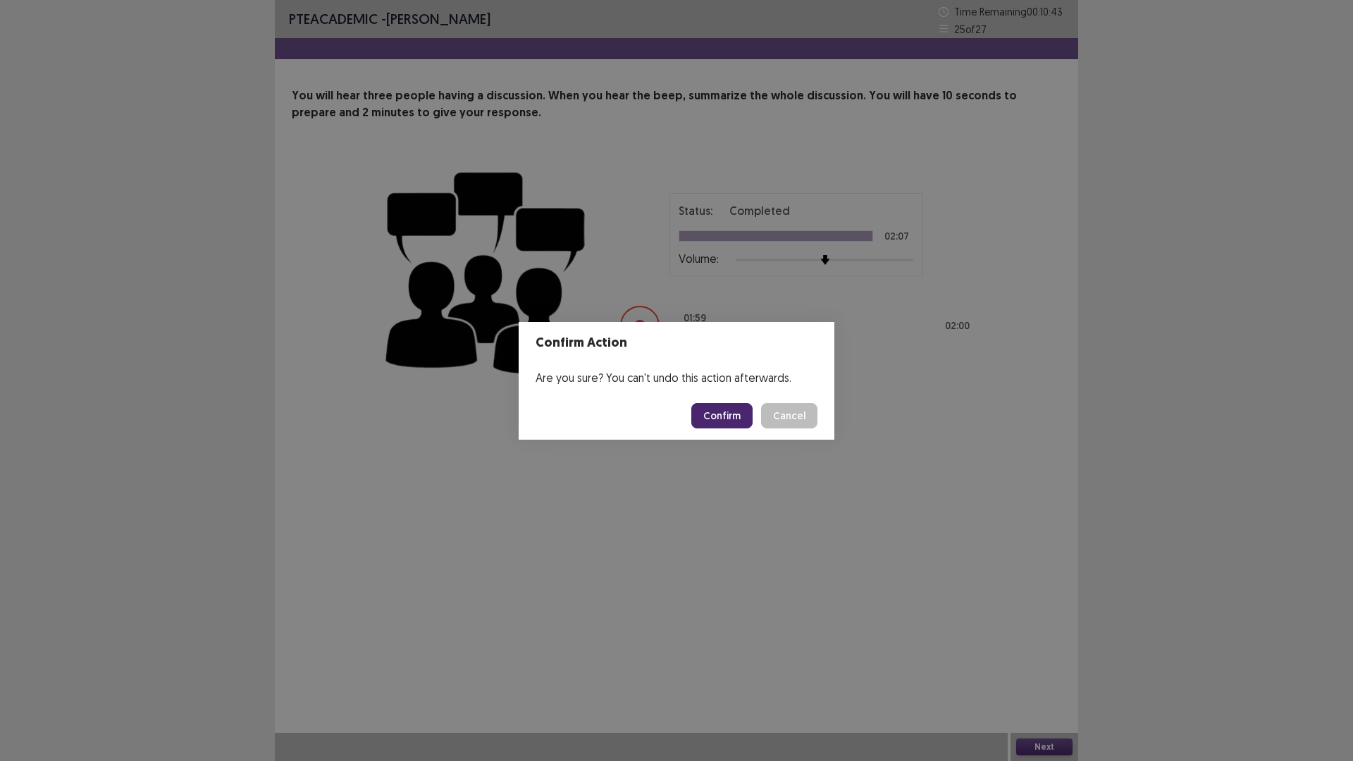
click at [732, 419] on button "Confirm" at bounding box center [721, 415] width 61 height 25
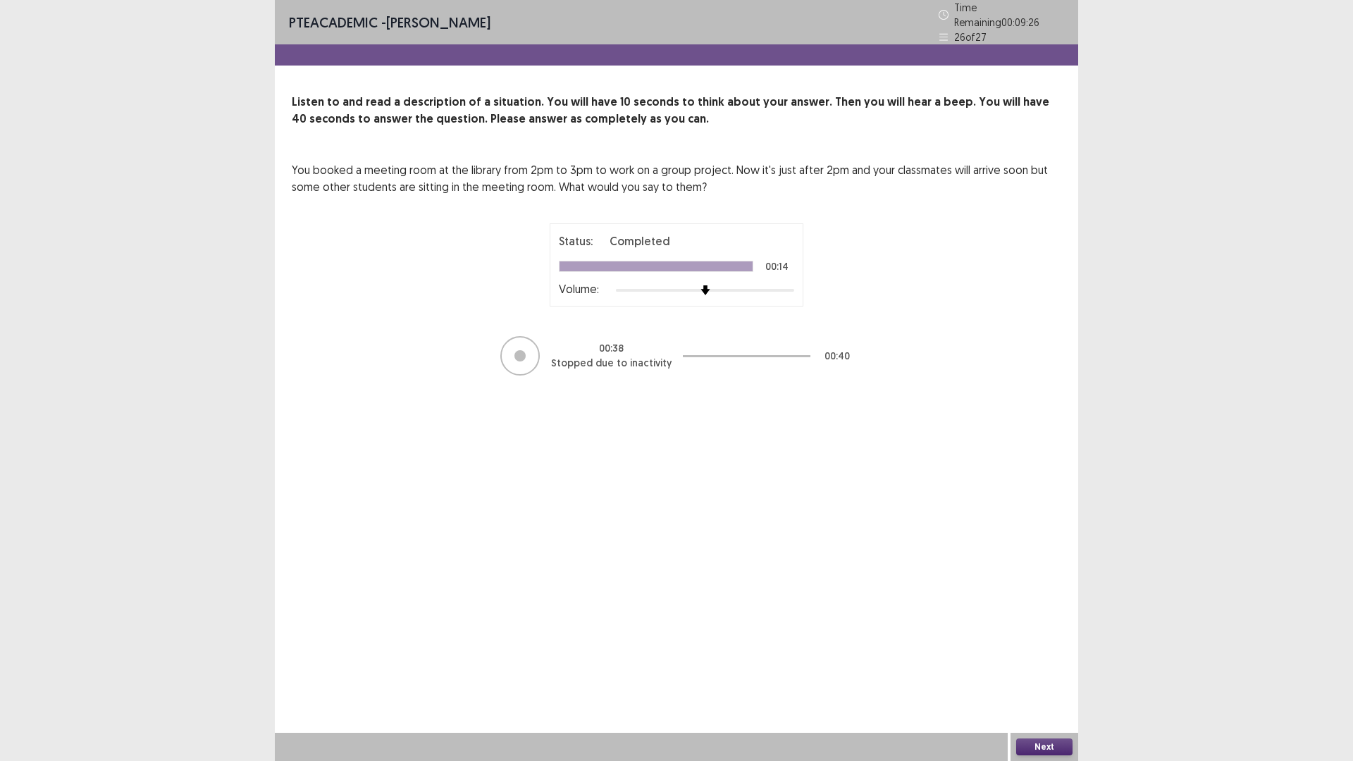
click at [1038, 641] on button "Next" at bounding box center [1044, 747] width 56 height 17
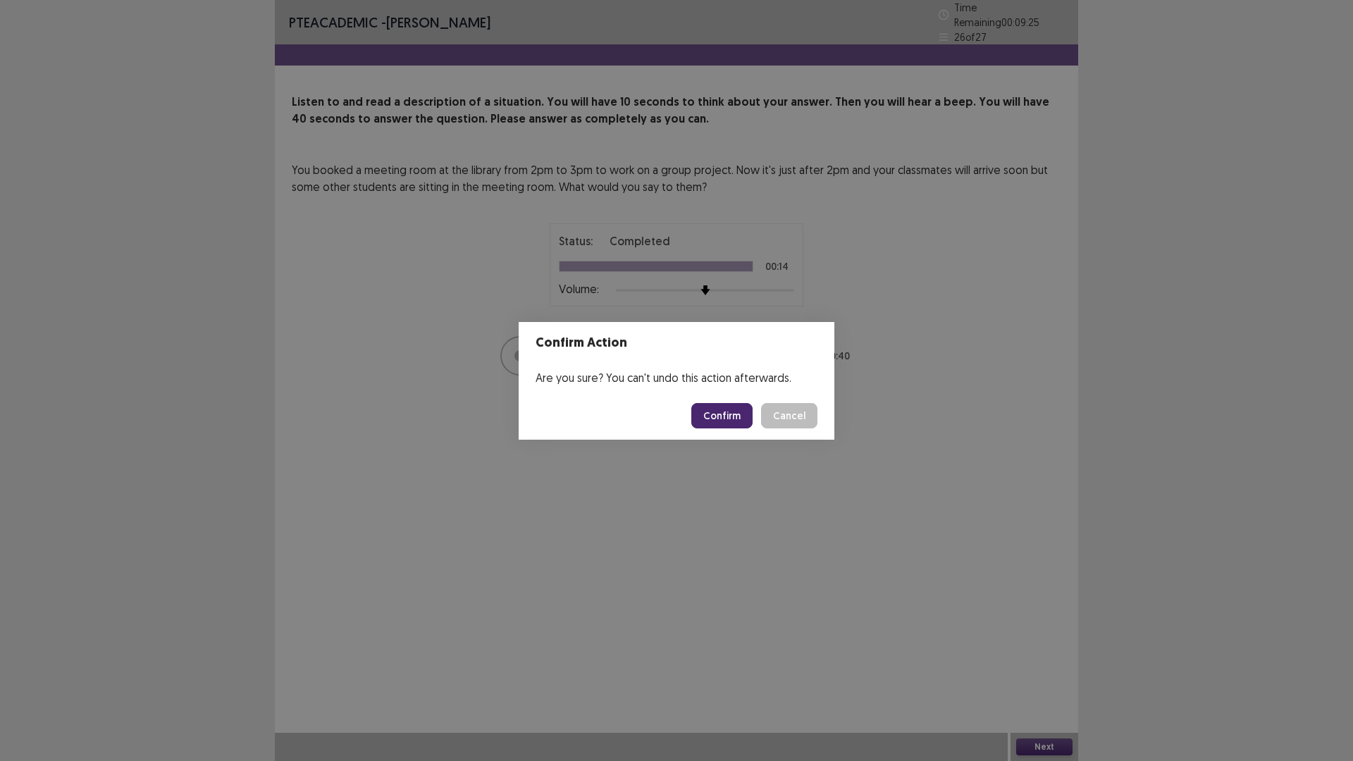
click at [724, 412] on button "Confirm" at bounding box center [721, 415] width 61 height 25
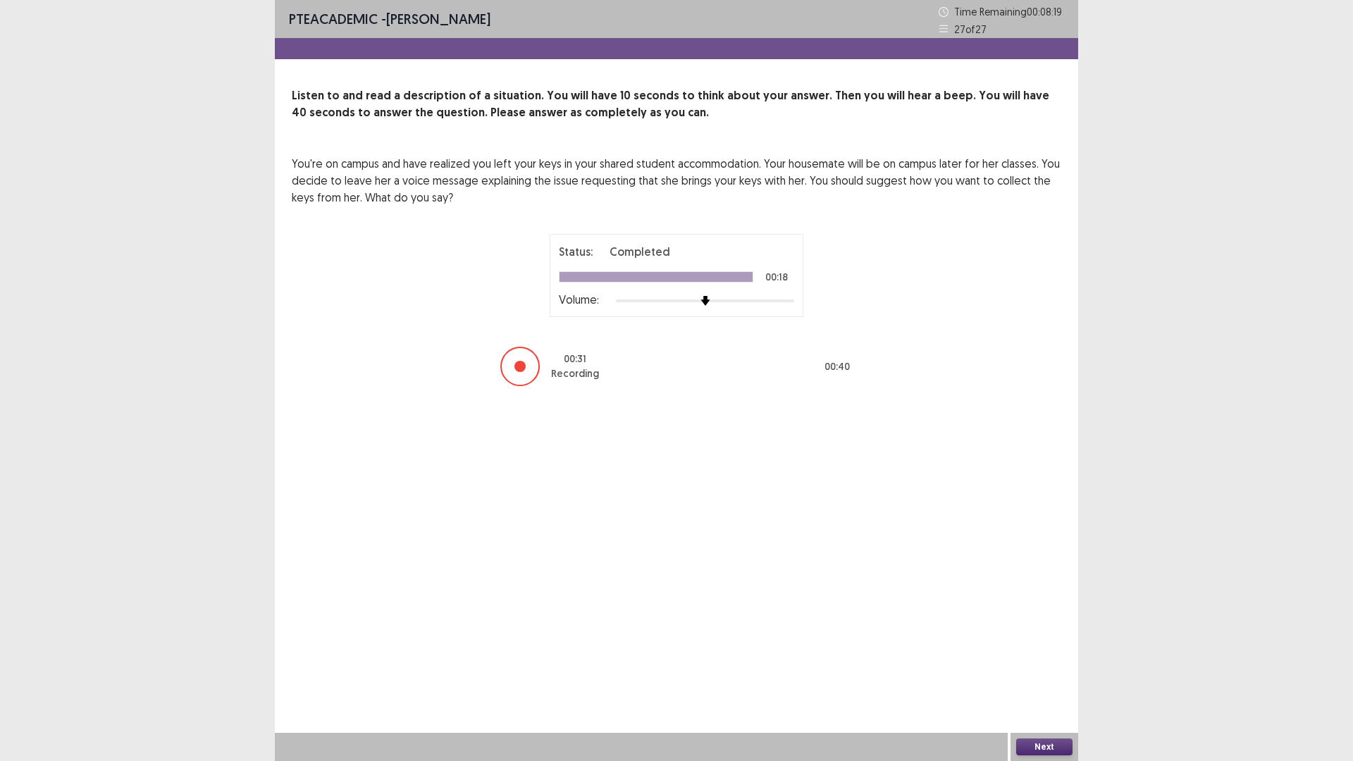
click at [1049, 641] on button "Next" at bounding box center [1044, 747] width 56 height 17
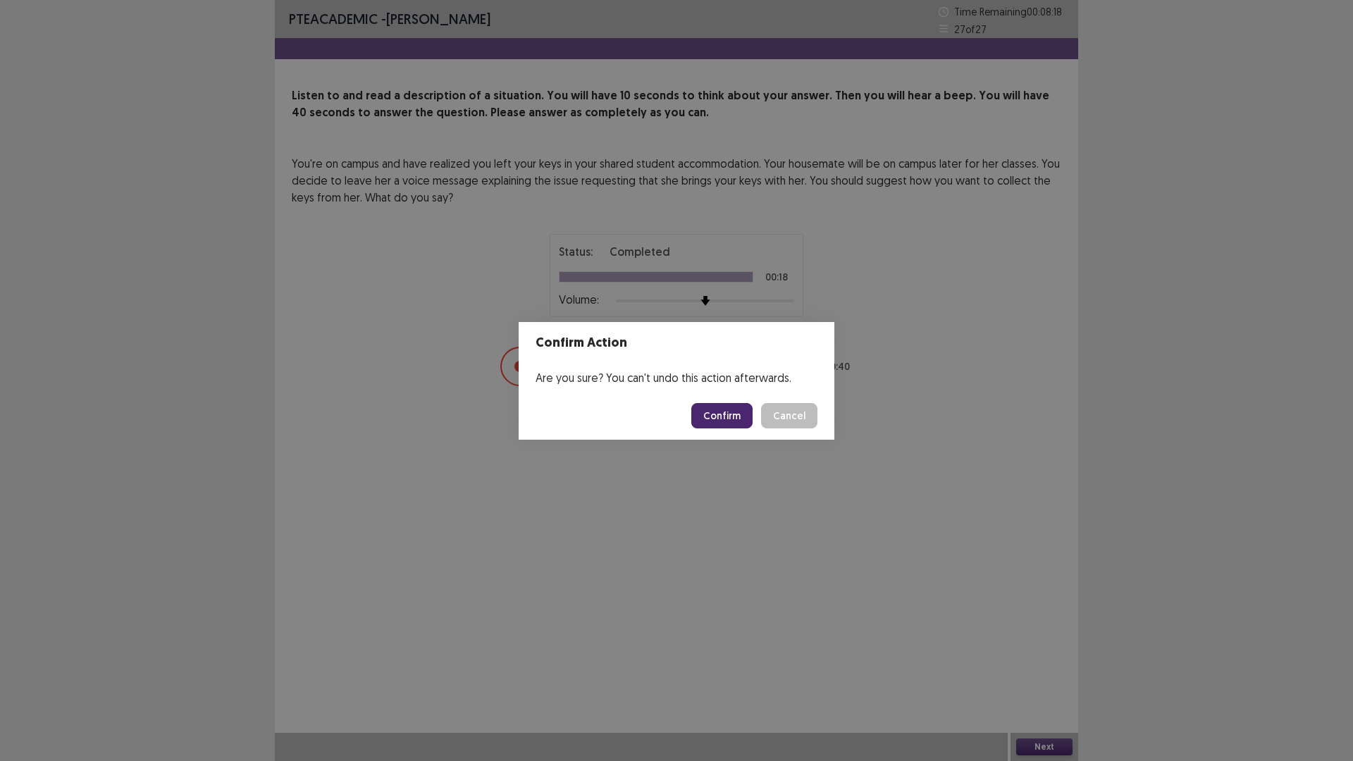
click at [715, 419] on button "Confirm" at bounding box center [721, 415] width 61 height 25
